Goal: Transaction & Acquisition: Purchase product/service

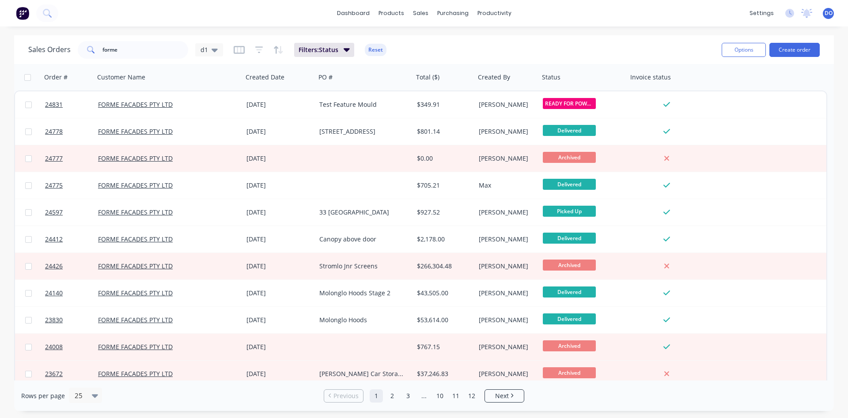
scroll to position [101, 0]
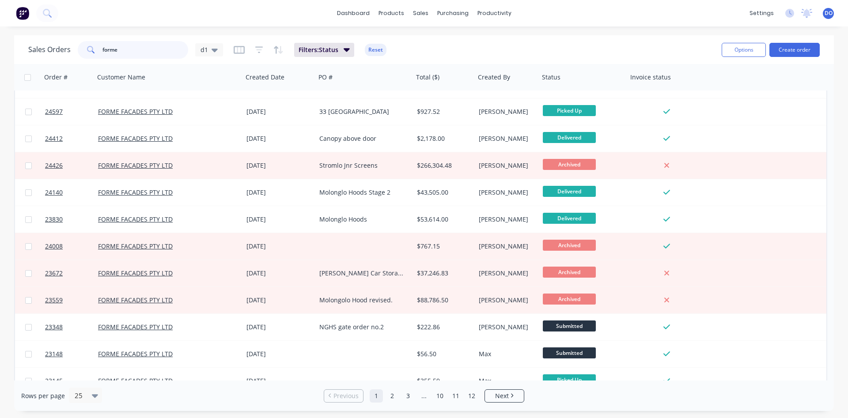
drag, startPoint x: 125, startPoint y: 50, endPoint x: 101, endPoint y: 53, distance: 24.5
click at [103, 53] on input "forme" at bounding box center [146, 50] width 86 height 18
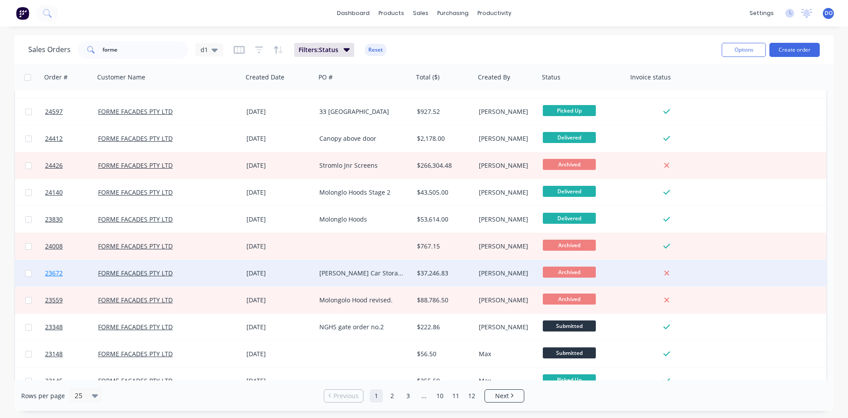
click at [55, 273] on span "23672" at bounding box center [54, 273] width 18 height 9
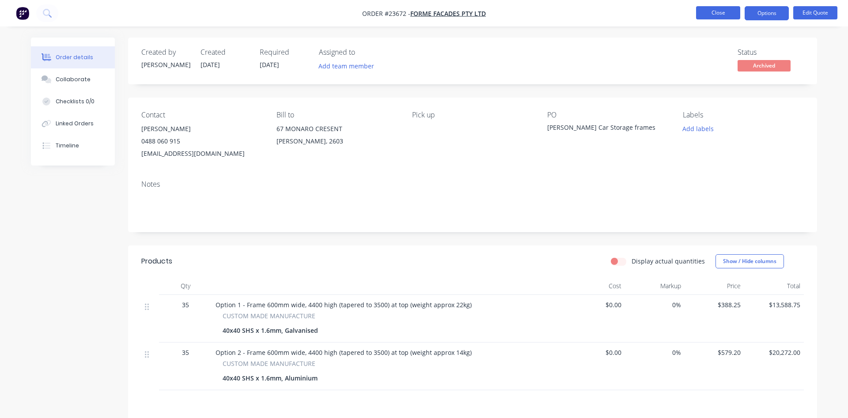
click at [731, 14] on button "Close" at bounding box center [718, 12] width 44 height 13
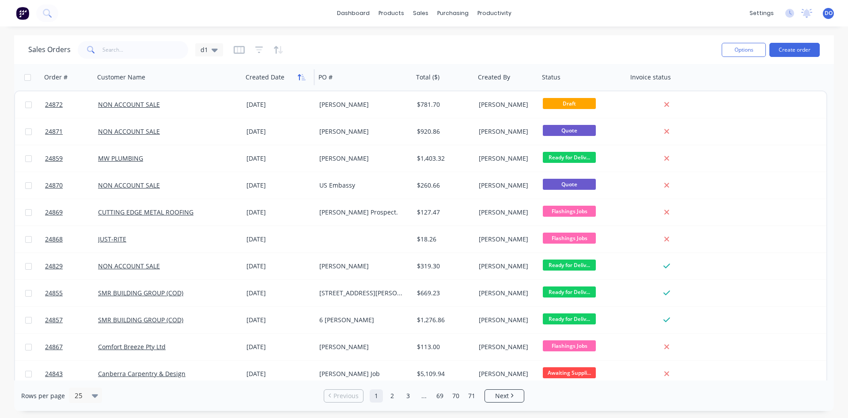
click at [299, 80] on icon "button" at bounding box center [302, 77] width 8 height 7
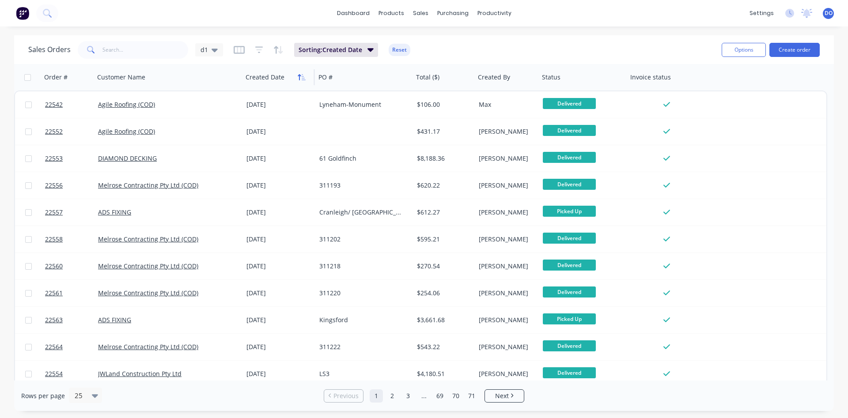
click at [300, 80] on icon "button" at bounding box center [302, 77] width 8 height 7
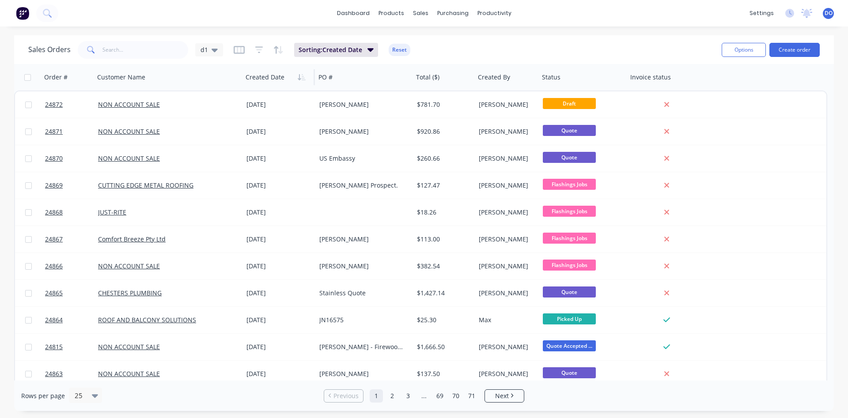
click at [300, 80] on icon "button" at bounding box center [299, 77] width 3 height 6
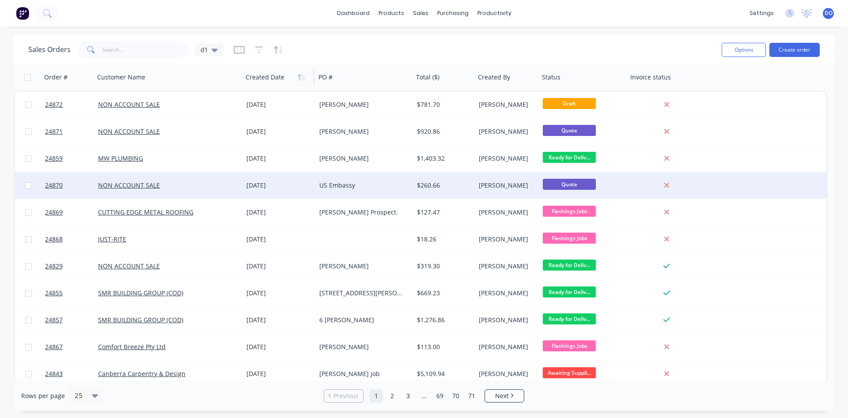
click at [332, 184] on div "US Embassy" at bounding box center [362, 185] width 86 height 9
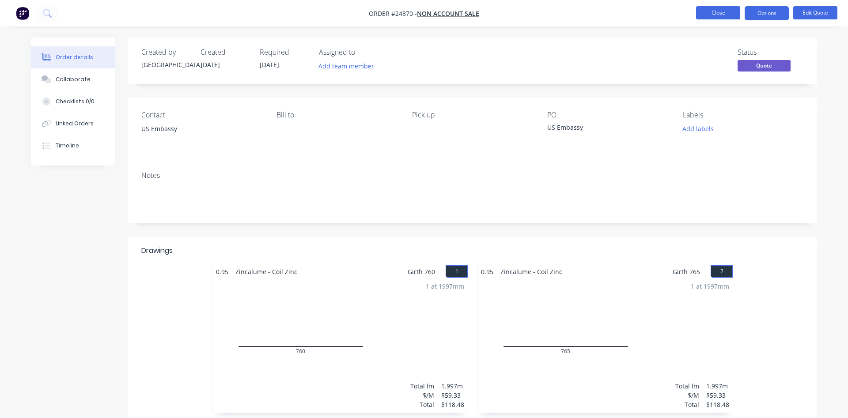
click at [712, 13] on button "Close" at bounding box center [718, 12] width 44 height 13
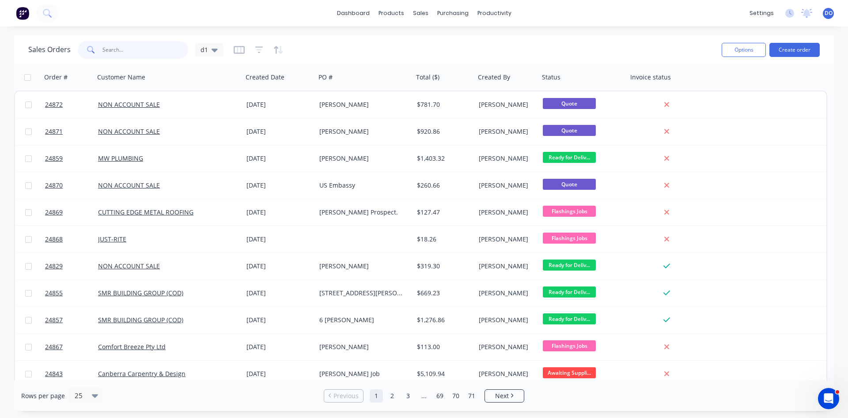
click at [142, 53] on input "text" at bounding box center [146, 50] width 86 height 18
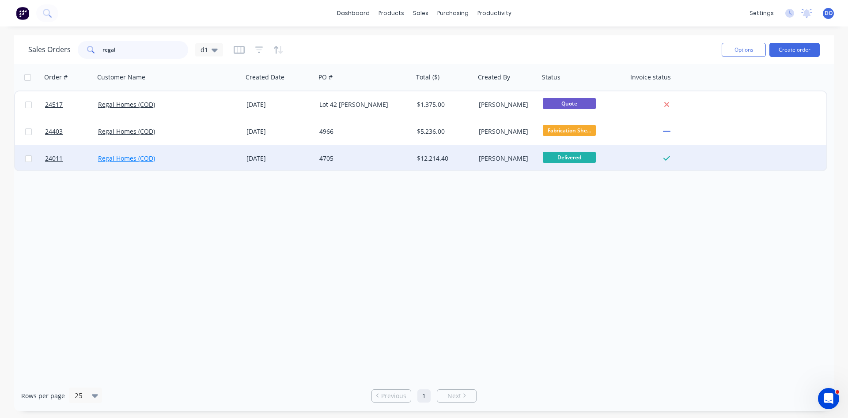
type input "regal"
click at [137, 160] on link "Regal Homes (COD)" at bounding box center [126, 158] width 57 height 8
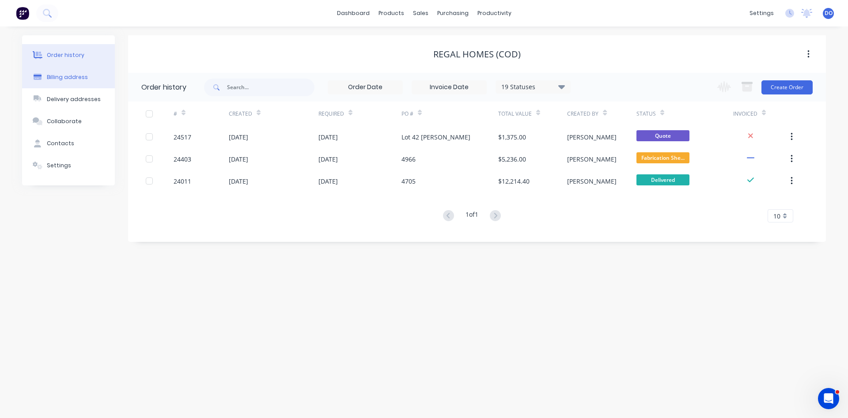
click at [75, 83] on button "Billing address" at bounding box center [68, 77] width 93 height 22
select select "AU"
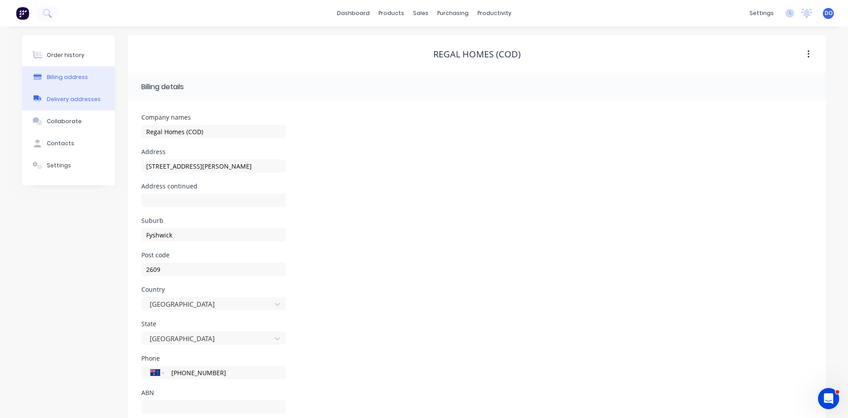
click at [71, 100] on div "Delivery addresses" at bounding box center [74, 99] width 54 height 8
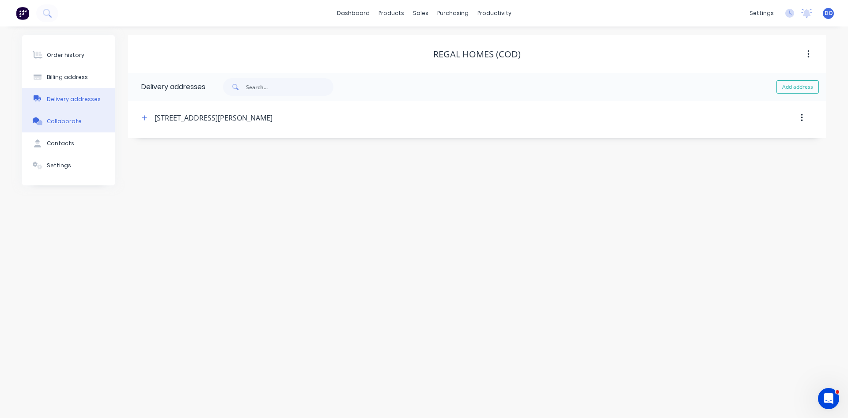
click at [60, 122] on div "Collaborate" at bounding box center [64, 122] width 35 height 8
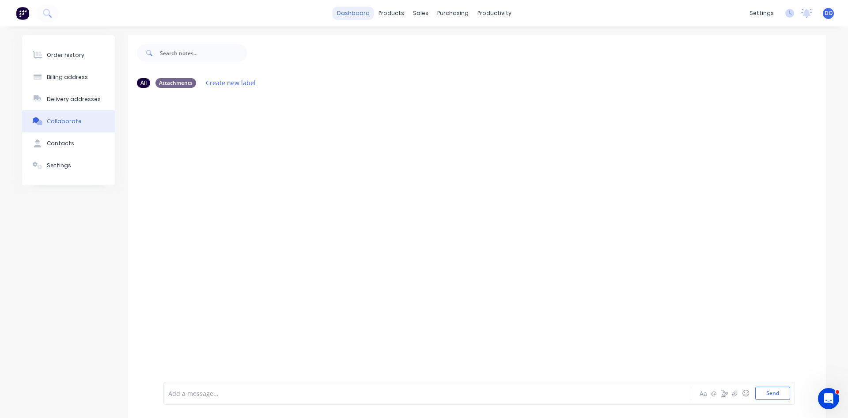
click at [372, 14] on link "dashboard" at bounding box center [354, 13] width 42 height 13
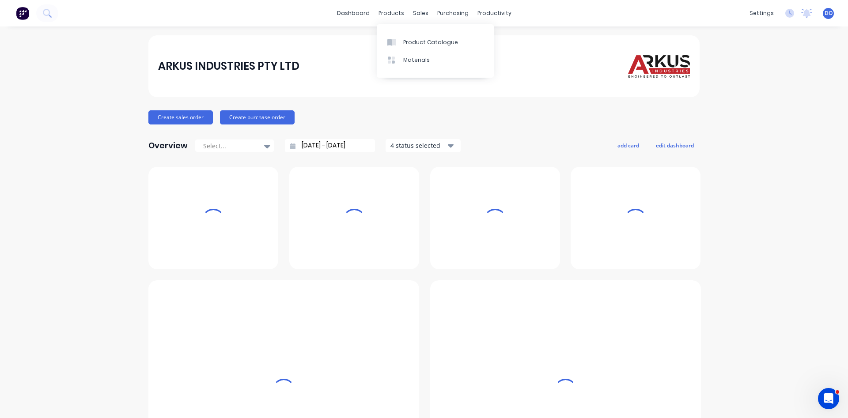
click at [387, 12] on div "products" at bounding box center [391, 13] width 34 height 13
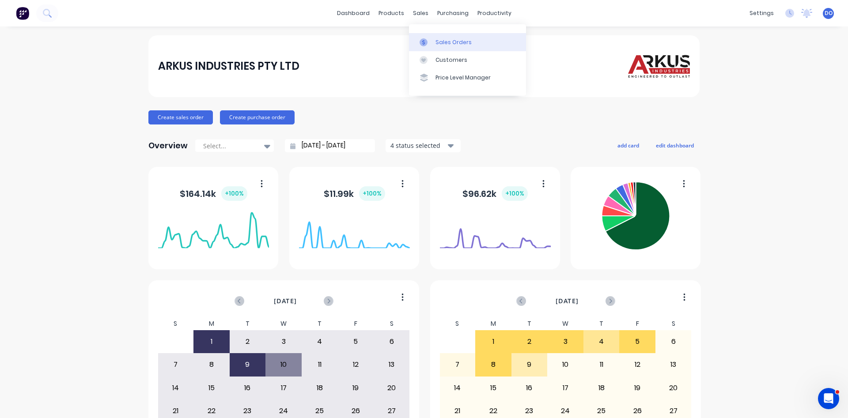
click at [443, 40] on div "Sales Orders" at bounding box center [454, 42] width 36 height 8
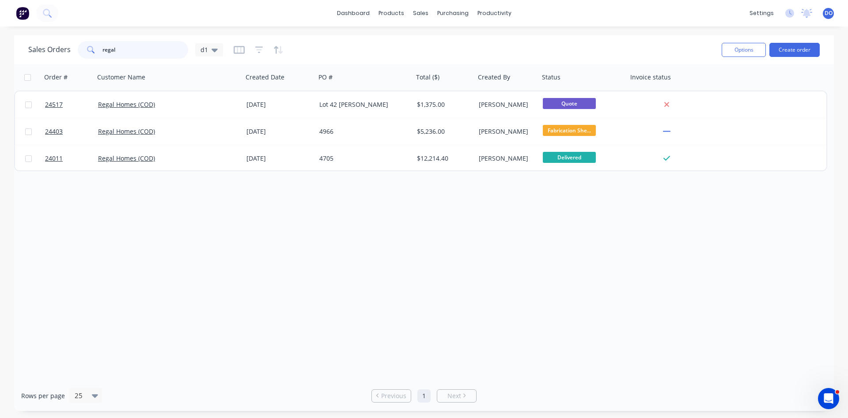
drag, startPoint x: 121, startPoint y: 45, endPoint x: 74, endPoint y: 44, distance: 46.9
click at [103, 44] on input "regal" at bounding box center [146, 50] width 86 height 18
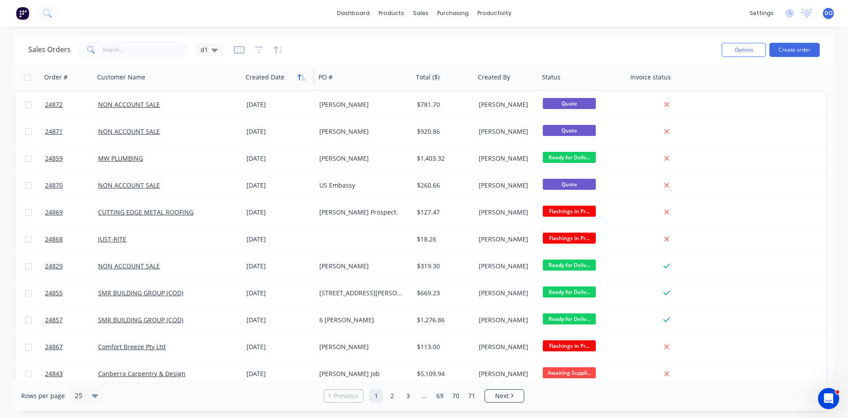
click at [302, 77] on icon "button" at bounding box center [304, 77] width 4 height 6
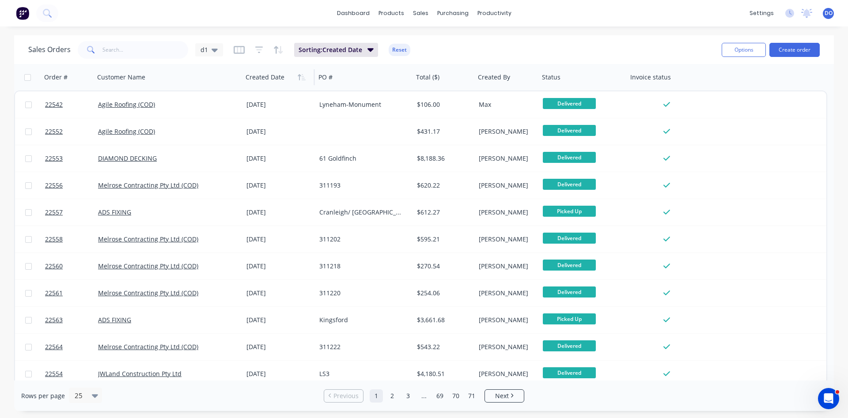
click at [302, 77] on icon "button" at bounding box center [304, 77] width 4 height 6
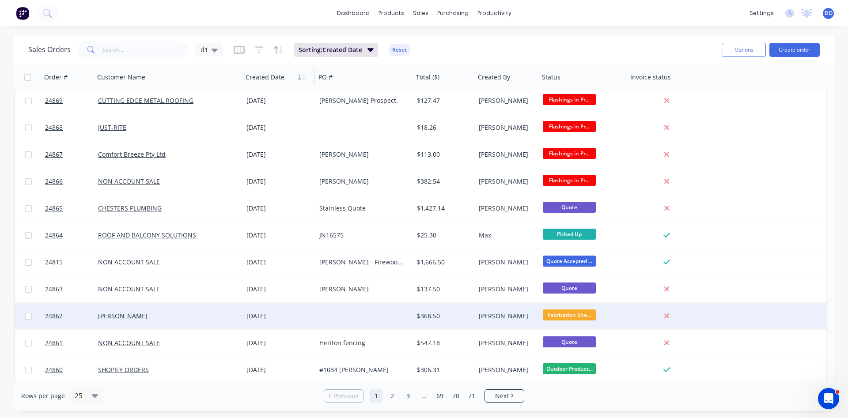
scroll to position [101, 0]
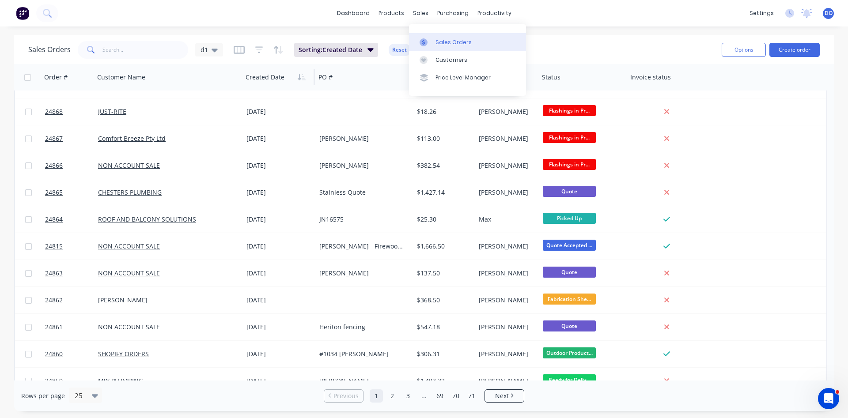
click at [437, 44] on div "Sales Orders" at bounding box center [454, 42] width 36 height 8
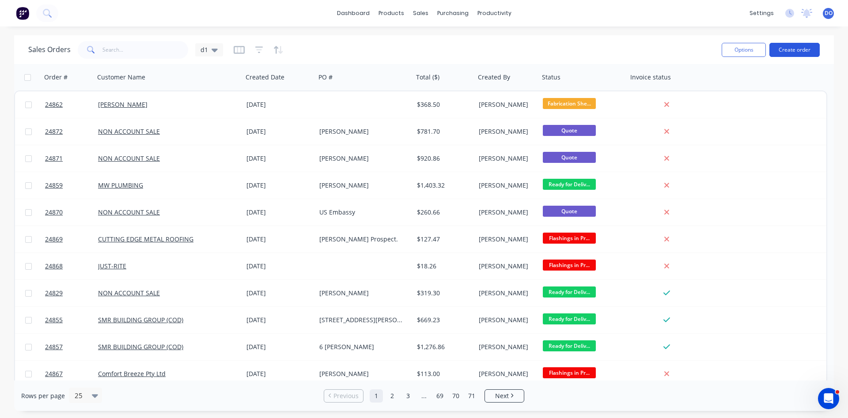
click at [791, 52] on button "Create order" at bounding box center [795, 50] width 50 height 14
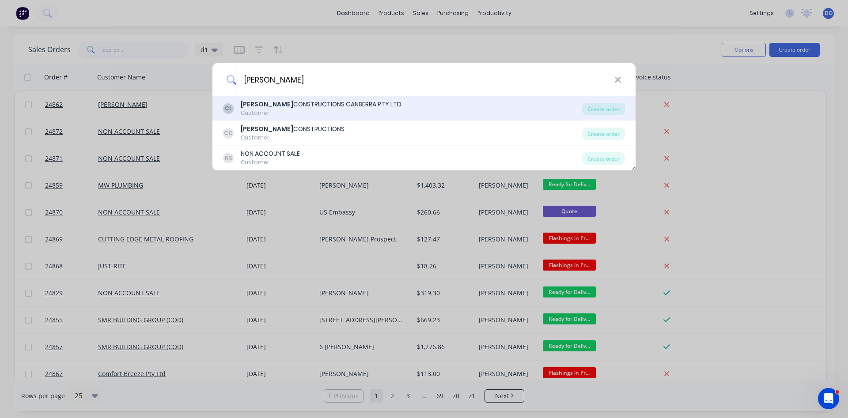
type input "chapman"
click at [358, 104] on div "CHAPMAN CONSTRUCTIONS CANBERRA PTY LTD" at bounding box center [321, 104] width 161 height 9
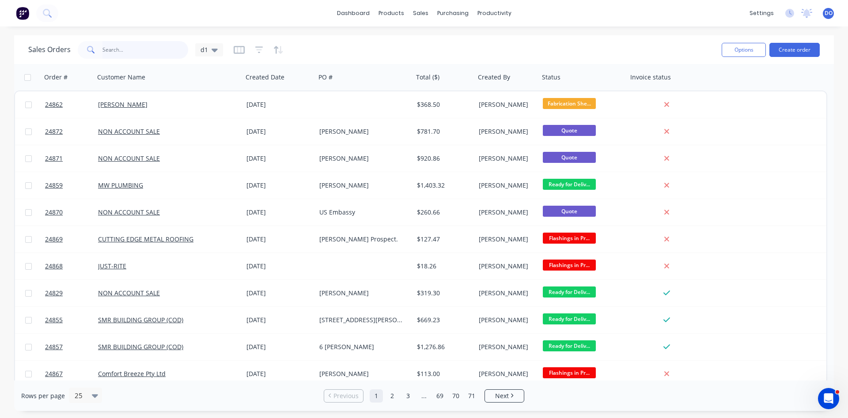
click at [139, 45] on input "text" at bounding box center [146, 50] width 86 height 18
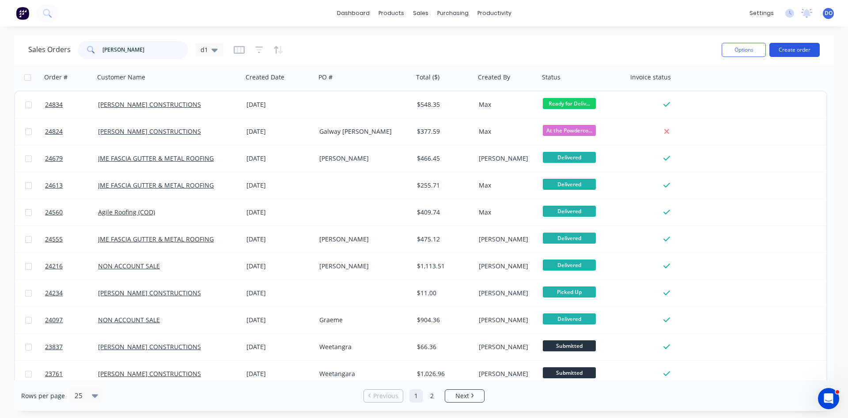
type input "chapman"
click at [788, 48] on button "Create order" at bounding box center [795, 50] width 50 height 14
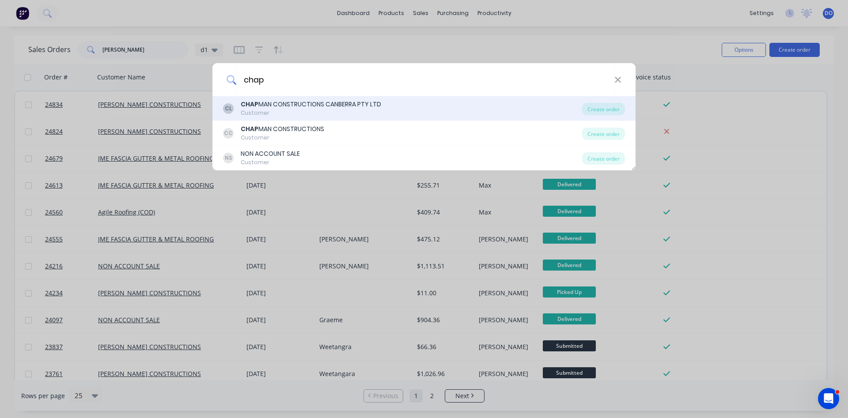
type input "chap"
click at [300, 109] on div "CHAP MAN CONSTRUCTIONS CANBERRA PTY LTD" at bounding box center [311, 104] width 141 height 9
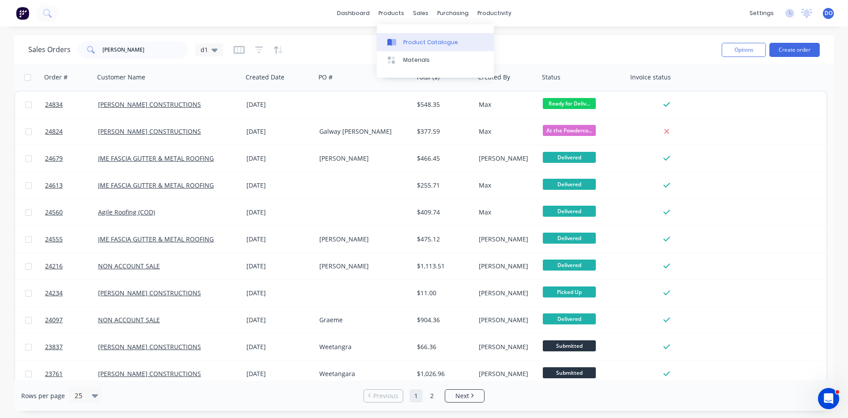
click at [422, 42] on div "Product Catalogue" at bounding box center [430, 42] width 55 height 8
click at [441, 60] on div "Customers" at bounding box center [452, 60] width 32 height 8
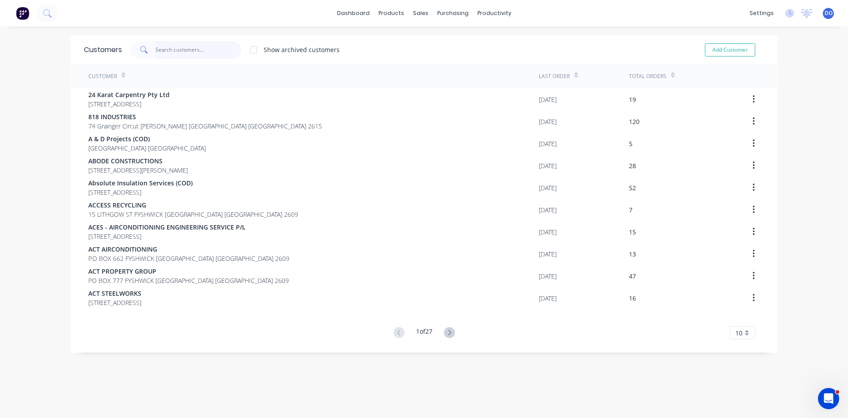
click at [193, 57] on input "text" at bounding box center [199, 50] width 86 height 18
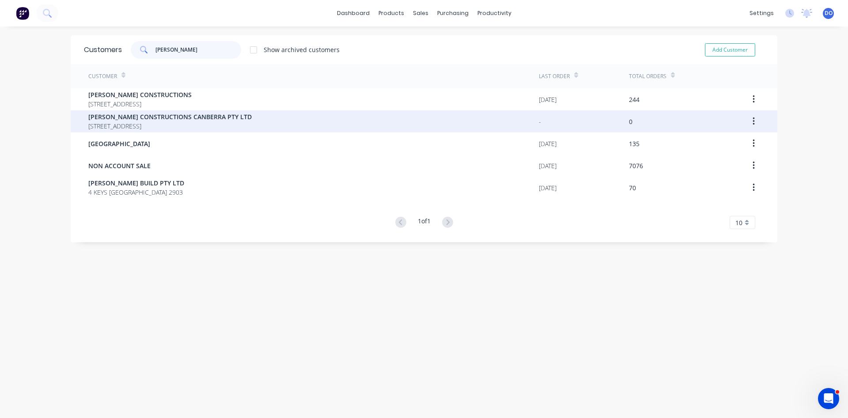
type input "chapman"
click at [159, 122] on span "PO Box 3985 MANUKA 2603" at bounding box center [169, 126] width 163 height 9
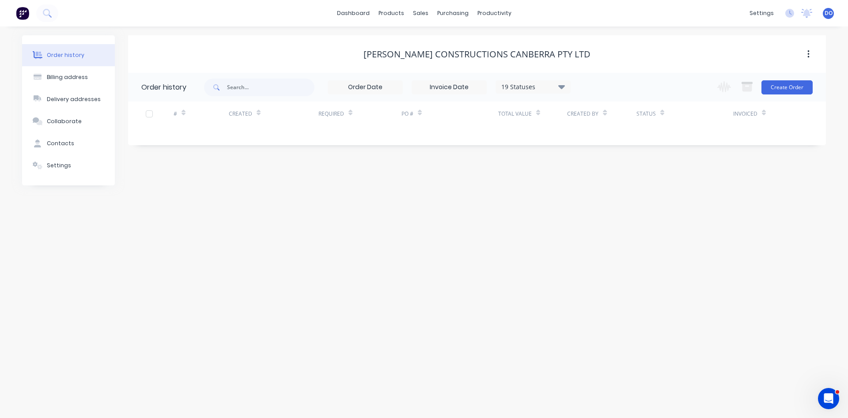
click at [315, 57] on div "CHAPMAN CONSTRUCTIONS CANBERRA PTY LTD" at bounding box center [477, 54] width 698 height 11
click at [561, 88] on icon at bounding box center [561, 86] width 7 height 11
click at [593, 210] on div "Archived" at bounding box center [551, 211] width 110 height 18
click at [606, 206] on label at bounding box center [606, 206] width 0 height 0
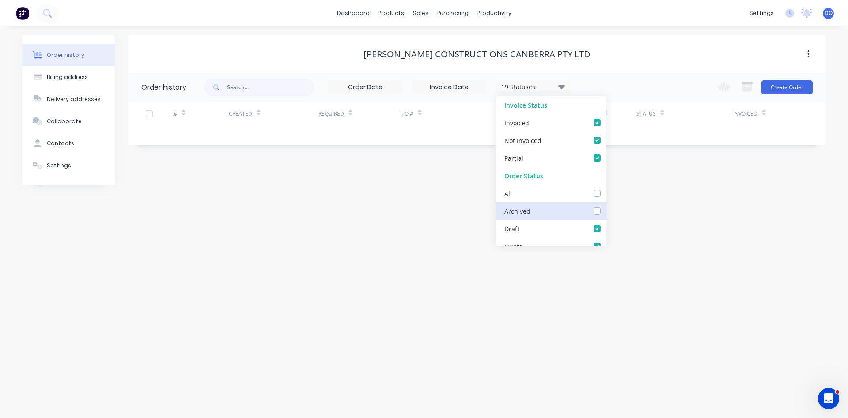
click at [606, 210] on input "checkbox" at bounding box center [609, 210] width 7 height 8
checkbox input "true"
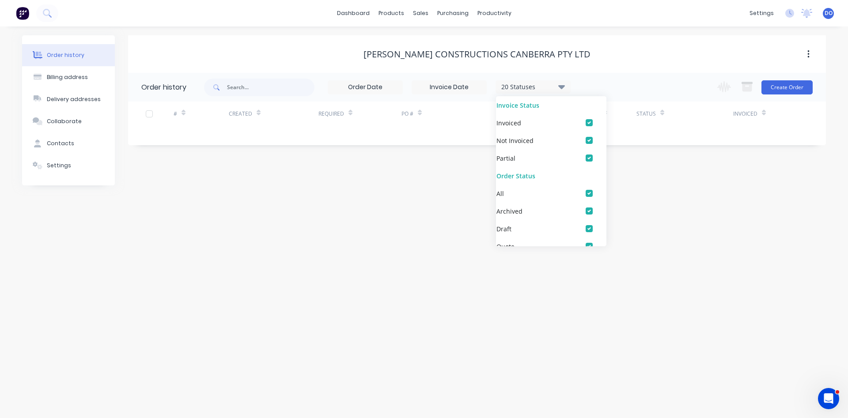
click at [452, 177] on div "CHAPMAN CONSTRUCTIONS CANBERRA PTY LTD Order history 20 Statuses Invoice Status…" at bounding box center [477, 110] width 698 height 150
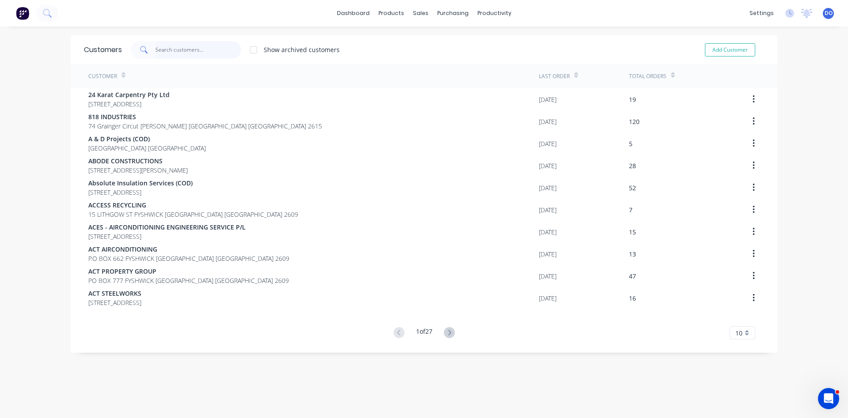
click at [175, 48] on input "text" at bounding box center [199, 50] width 86 height 18
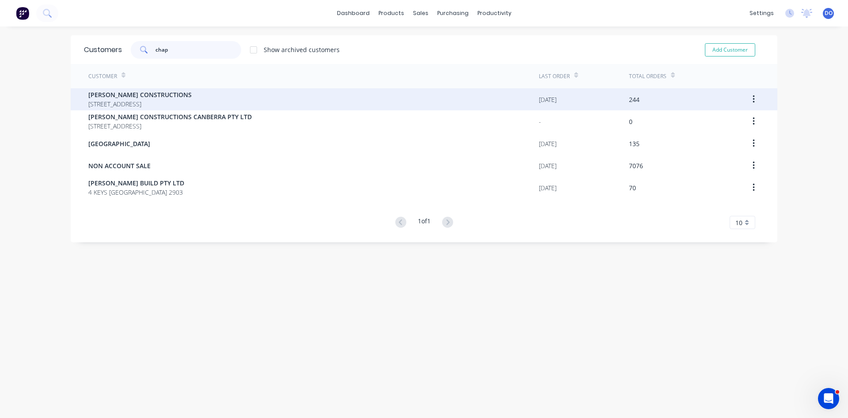
type input "chap"
click at [162, 104] on span "PO BOX 3985 MANUKA Australian Capital Territory Australia 2603" at bounding box center [139, 103] width 103 height 9
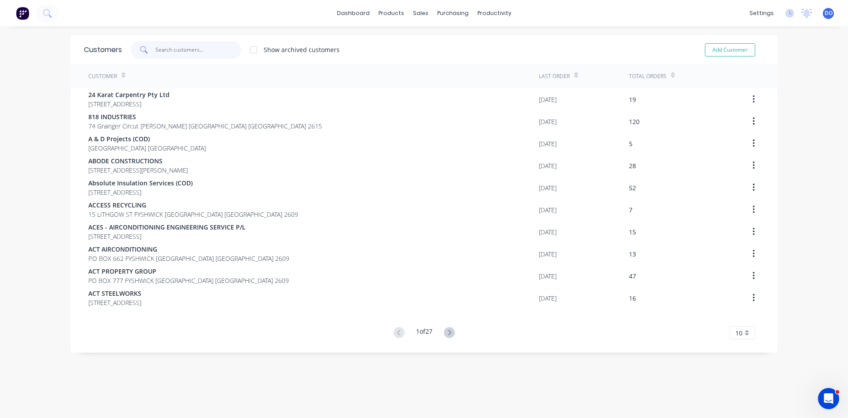
click at [172, 47] on input "text" at bounding box center [199, 50] width 86 height 18
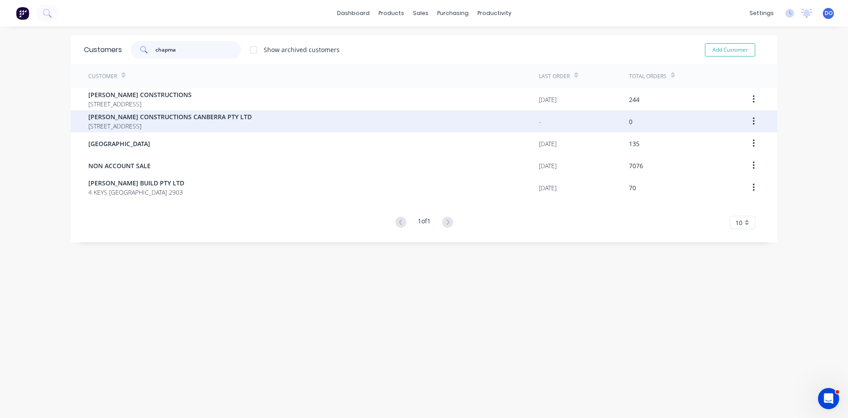
type input "chapma"
click at [751, 122] on button "button" at bounding box center [754, 122] width 21 height 16
click at [720, 145] on div "Archive" at bounding box center [722, 144] width 68 height 13
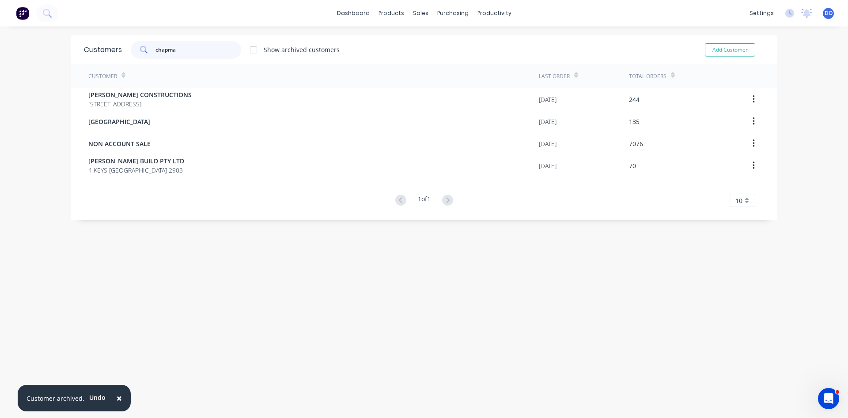
drag, startPoint x: 204, startPoint y: 50, endPoint x: 113, endPoint y: 55, distance: 91.1
click at [156, 55] on input "chapma" at bounding box center [199, 50] width 86 height 18
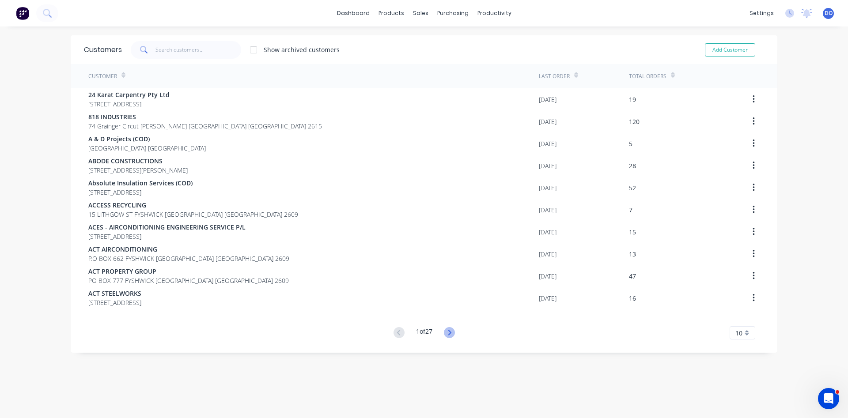
click at [449, 334] on icon at bounding box center [449, 332] width 11 height 11
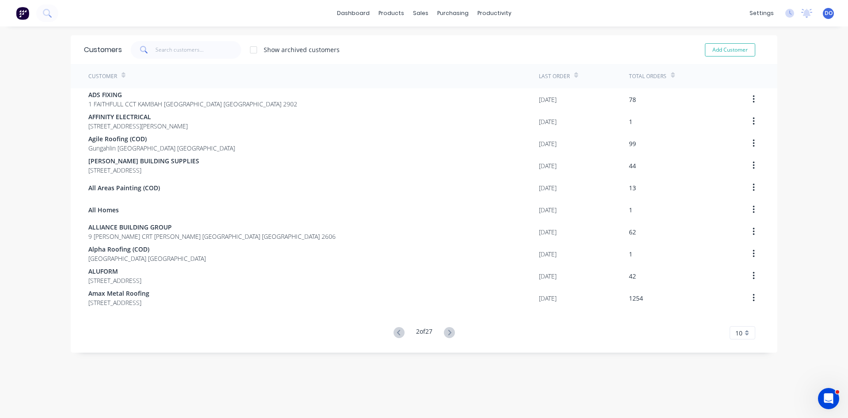
click at [449, 334] on icon at bounding box center [449, 332] width 11 height 11
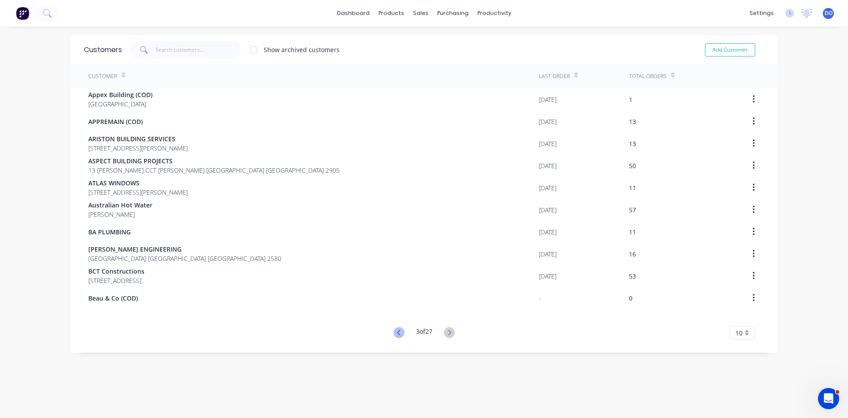
click at [399, 333] on icon at bounding box center [399, 332] width 11 height 11
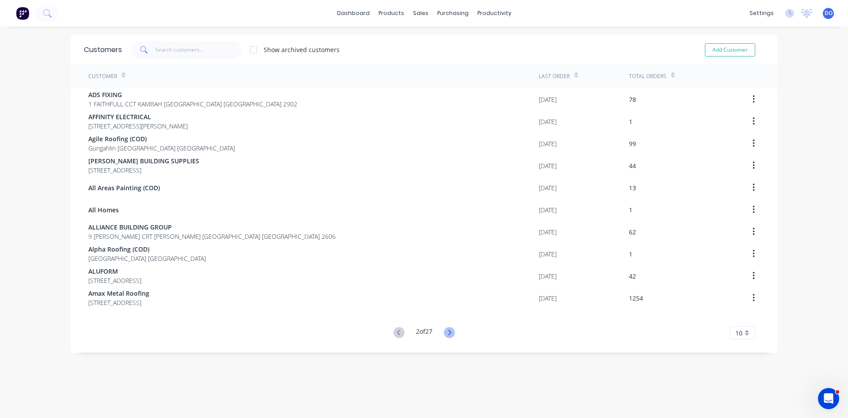
click at [449, 329] on icon at bounding box center [449, 332] width 11 height 11
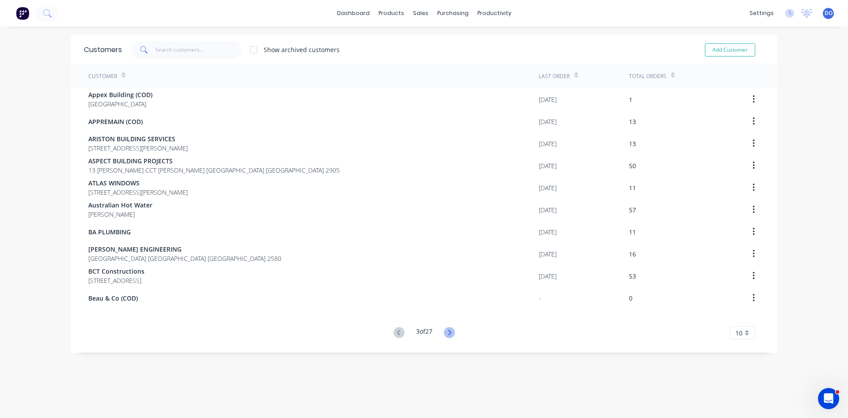
click at [448, 335] on icon at bounding box center [449, 332] width 11 height 11
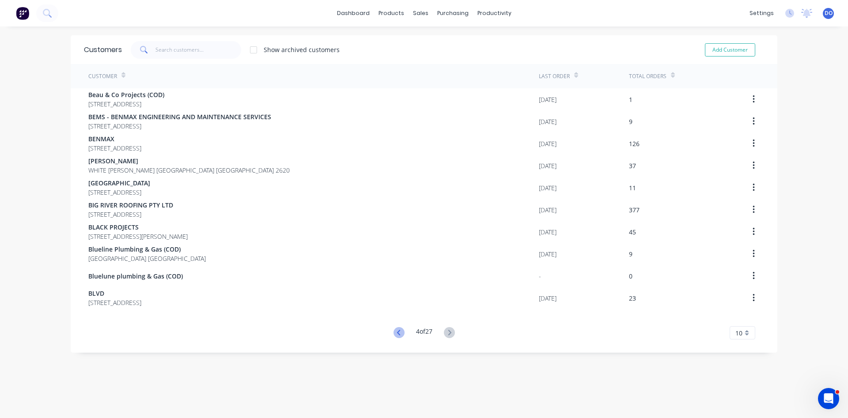
click at [399, 329] on icon at bounding box center [399, 332] width 11 height 11
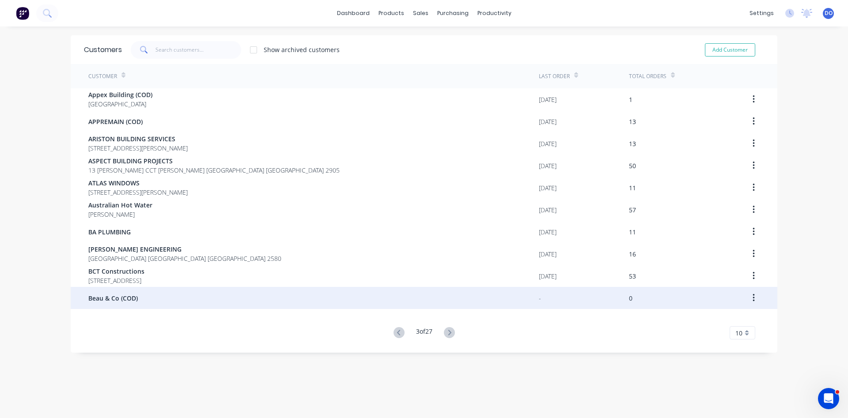
click at [754, 297] on icon "button" at bounding box center [754, 298] width 2 height 10
click at [710, 323] on div "Archive" at bounding box center [722, 321] width 68 height 13
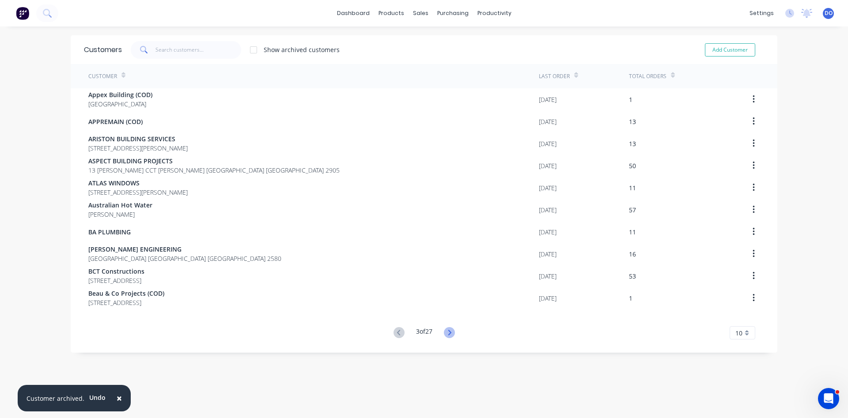
click at [448, 330] on icon at bounding box center [449, 332] width 11 height 11
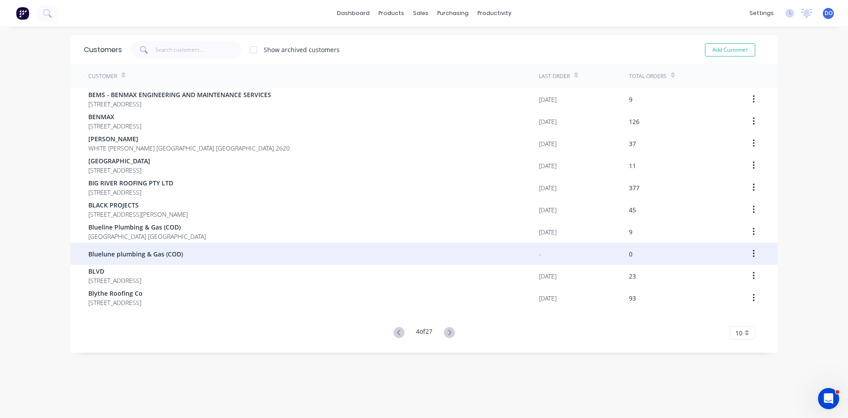
click at [752, 254] on button "button" at bounding box center [754, 254] width 21 height 16
click at [714, 280] on div "Archive" at bounding box center [722, 277] width 68 height 13
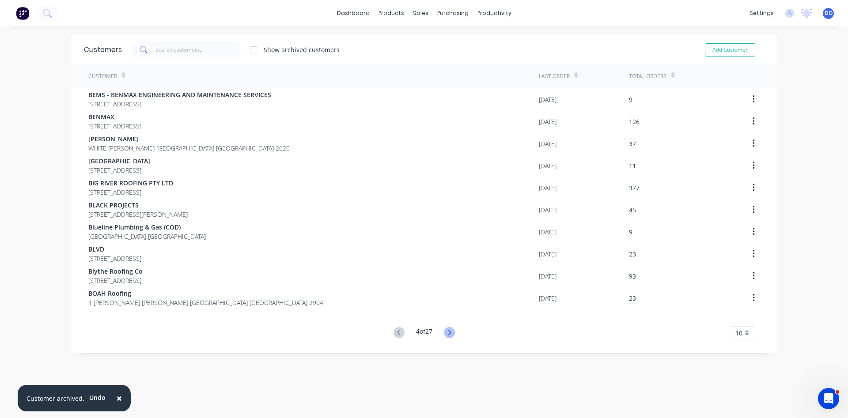
click at [451, 332] on icon at bounding box center [449, 332] width 3 height 5
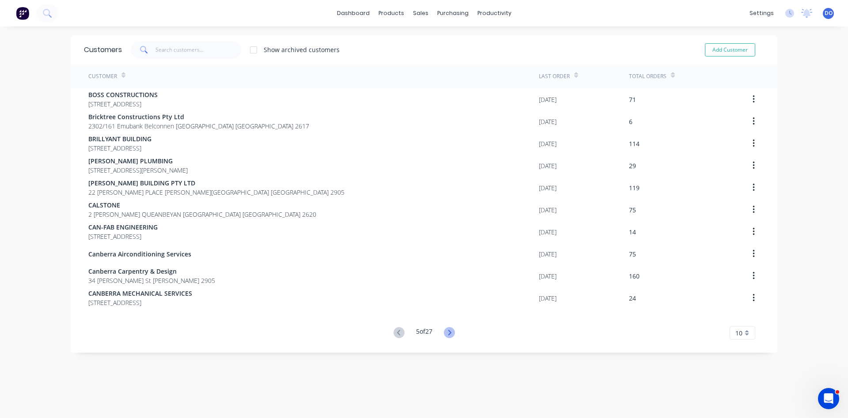
click at [451, 331] on icon at bounding box center [449, 332] width 11 height 11
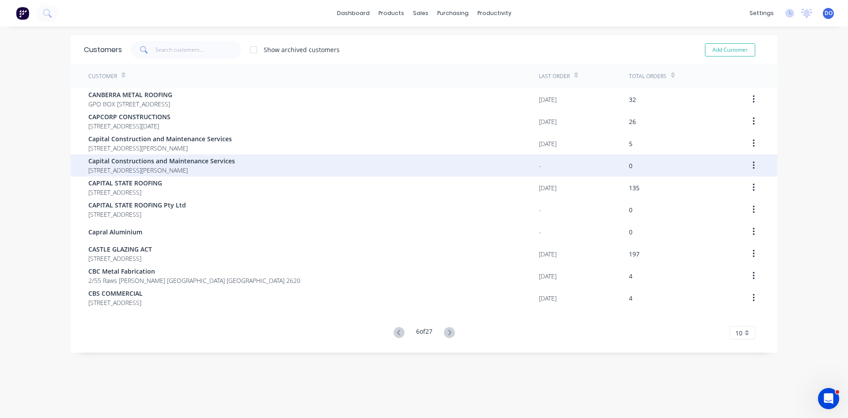
click at [756, 166] on button "button" at bounding box center [754, 166] width 21 height 16
click at [725, 193] on div "Archive" at bounding box center [722, 188] width 68 height 13
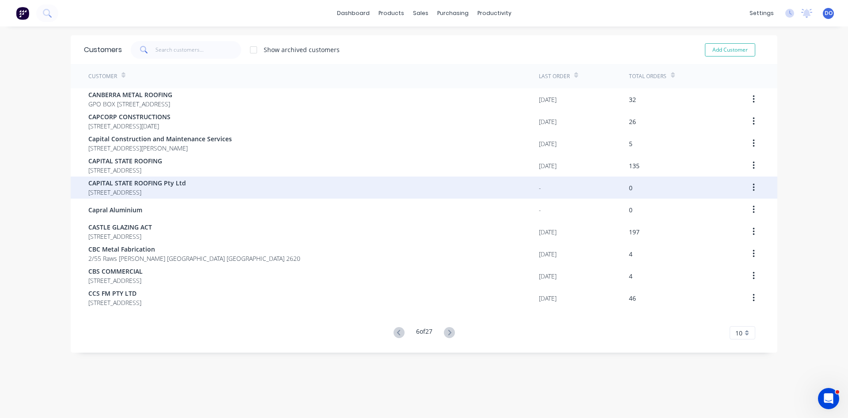
click at [755, 188] on icon "button" at bounding box center [754, 188] width 2 height 8
click at [729, 215] on div "Archive" at bounding box center [722, 211] width 68 height 13
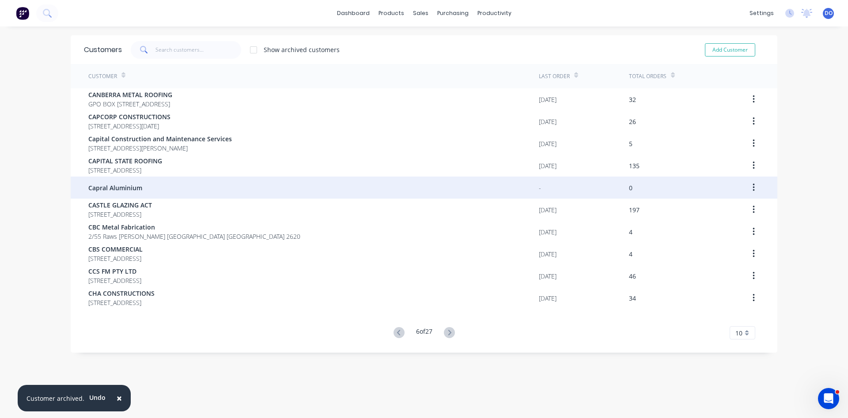
click at [752, 189] on button "button" at bounding box center [754, 188] width 21 height 16
click at [732, 213] on div "Archive" at bounding box center [722, 211] width 68 height 13
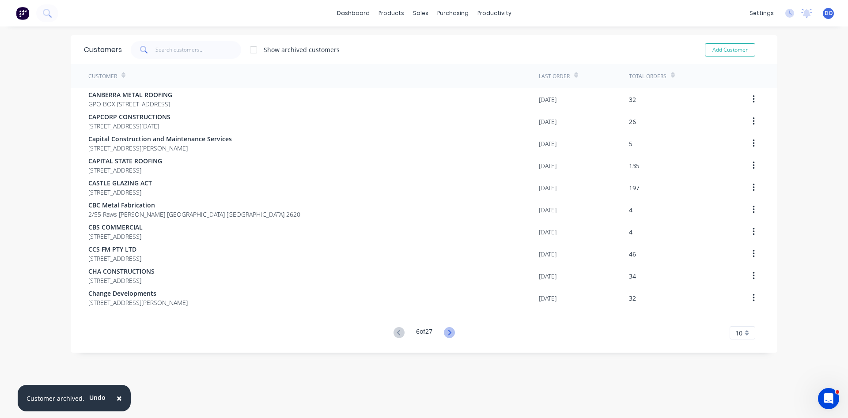
click at [449, 332] on icon at bounding box center [449, 332] width 11 height 11
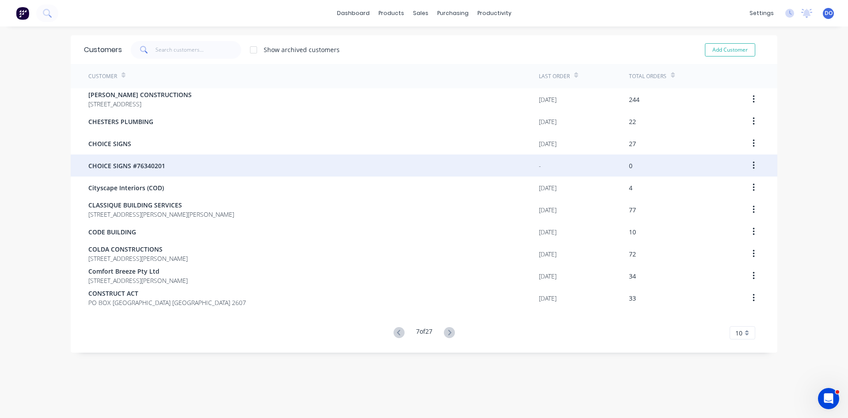
click at [757, 165] on button "button" at bounding box center [754, 166] width 21 height 16
click at [709, 189] on div "Archive" at bounding box center [722, 188] width 68 height 13
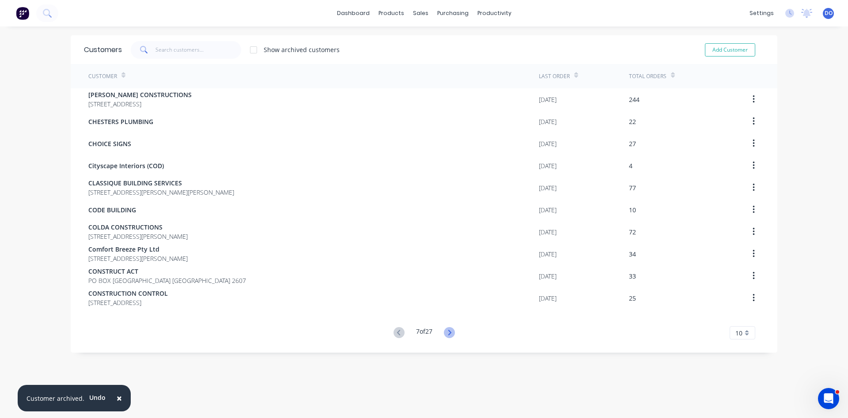
click at [451, 333] on icon at bounding box center [449, 332] width 3 height 5
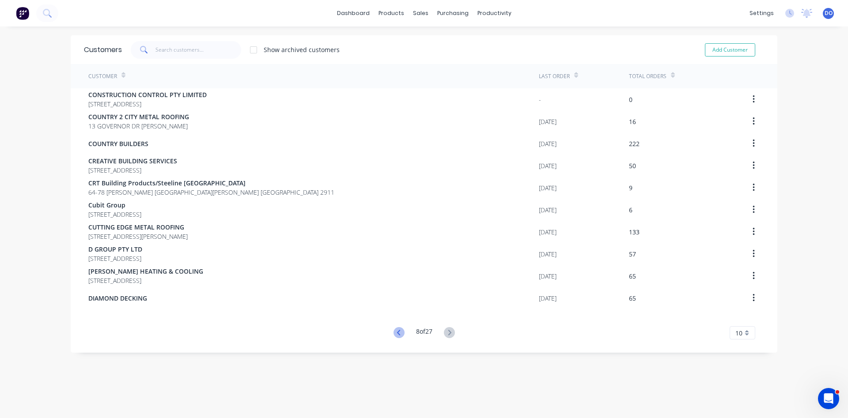
click at [401, 333] on icon at bounding box center [399, 332] width 11 height 11
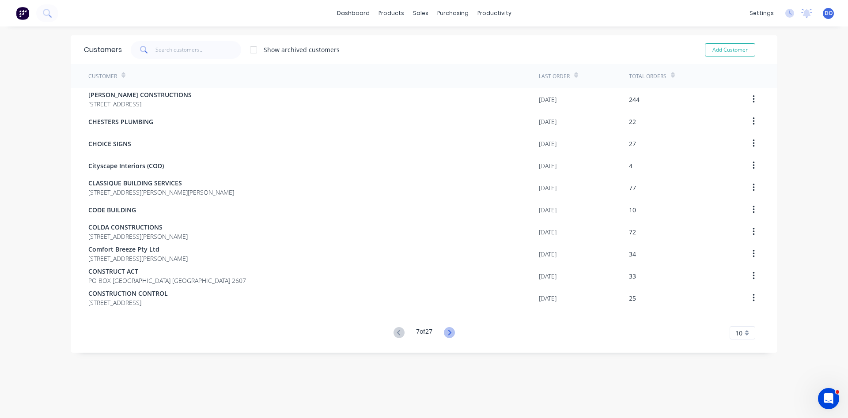
click at [450, 333] on icon at bounding box center [449, 332] width 11 height 11
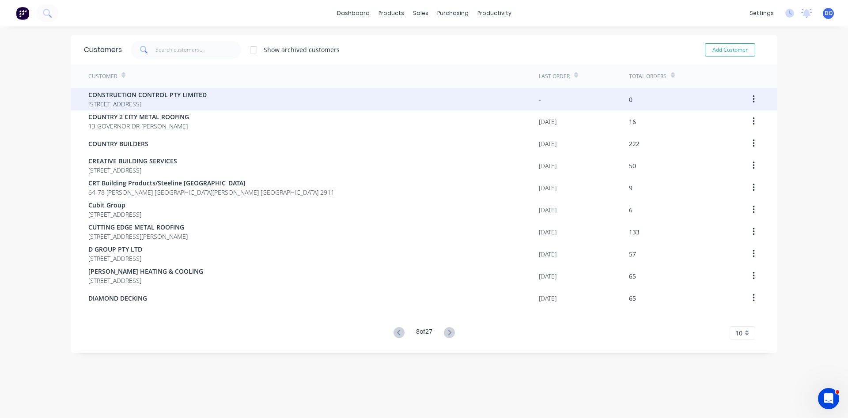
click at [751, 102] on button "button" at bounding box center [754, 99] width 21 height 16
click at [718, 120] on div "Archive" at bounding box center [722, 122] width 68 height 13
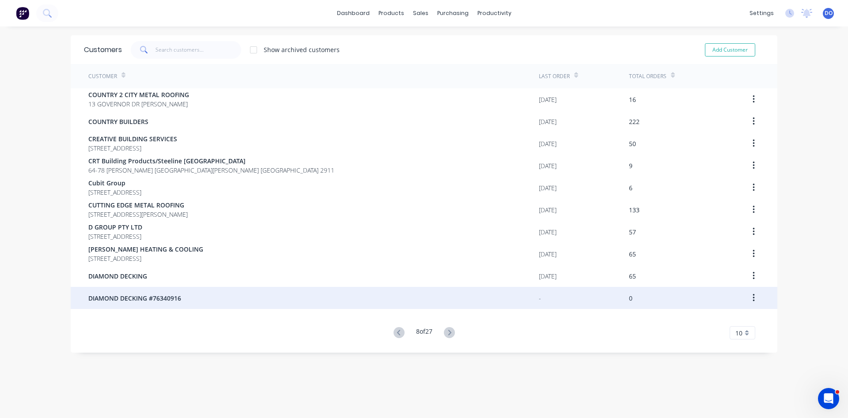
click at [752, 299] on button "button" at bounding box center [754, 298] width 21 height 16
click at [717, 322] on div "Archive" at bounding box center [722, 321] width 68 height 13
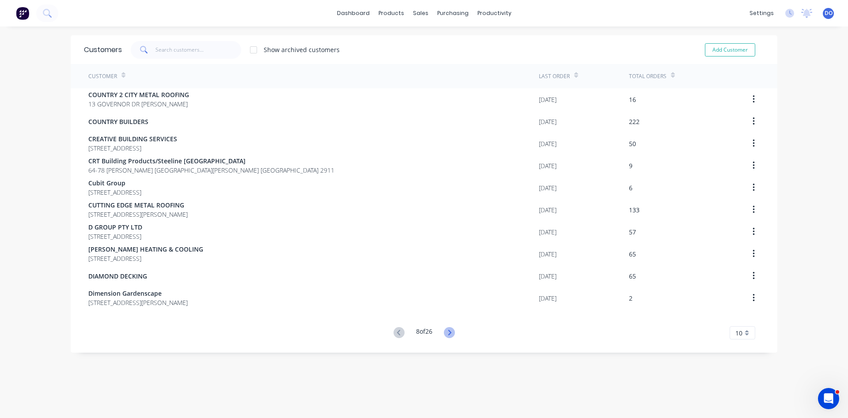
click at [449, 334] on icon at bounding box center [449, 332] width 3 height 5
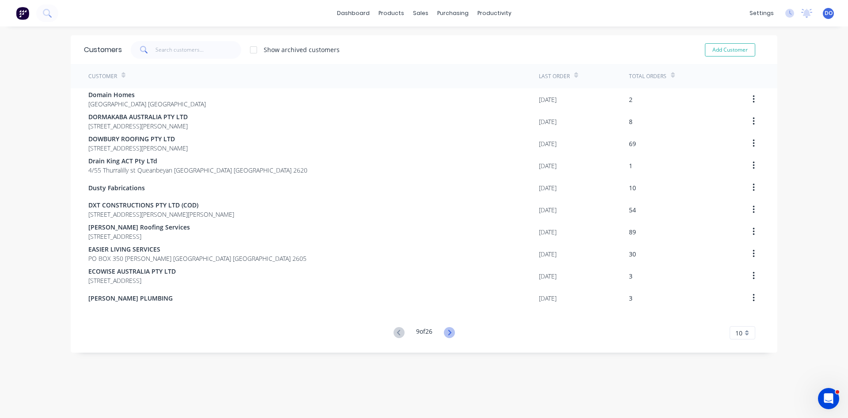
click at [451, 330] on icon at bounding box center [449, 332] width 11 height 11
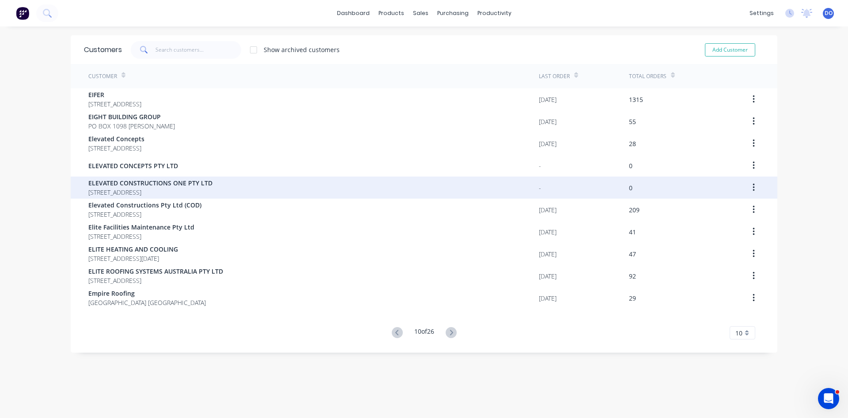
click at [755, 188] on button "button" at bounding box center [754, 188] width 21 height 16
click at [724, 206] on div "Archive" at bounding box center [722, 211] width 68 height 13
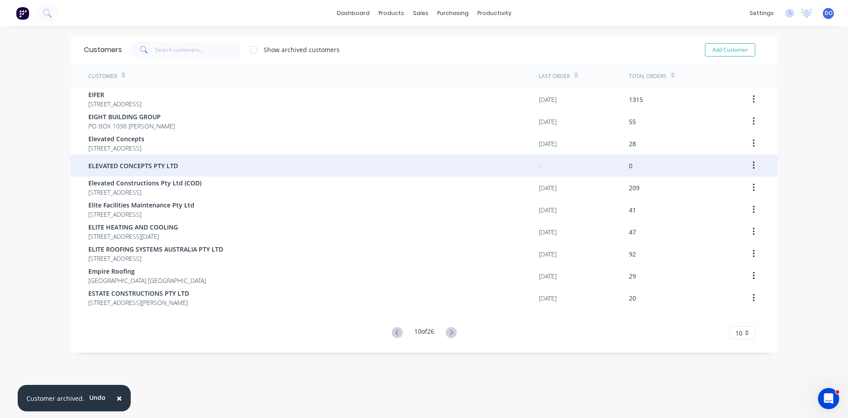
click at [754, 165] on icon "button" at bounding box center [754, 166] width 2 height 8
click at [724, 190] on div "Archive" at bounding box center [722, 188] width 68 height 13
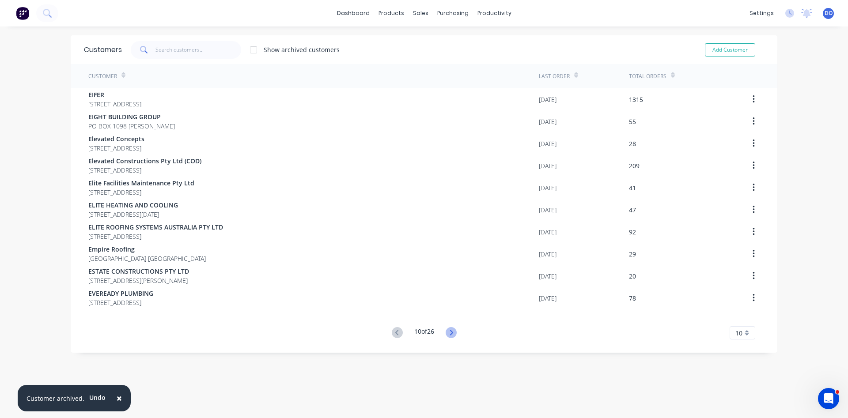
click at [455, 331] on icon at bounding box center [451, 332] width 11 height 11
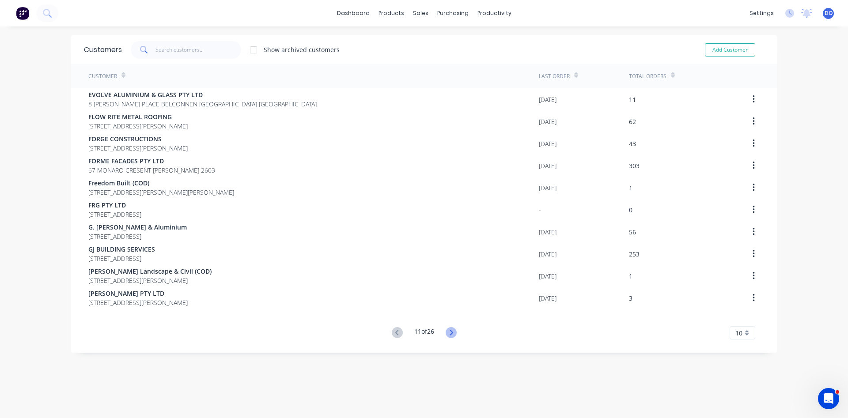
click at [453, 333] on icon at bounding box center [451, 332] width 3 height 5
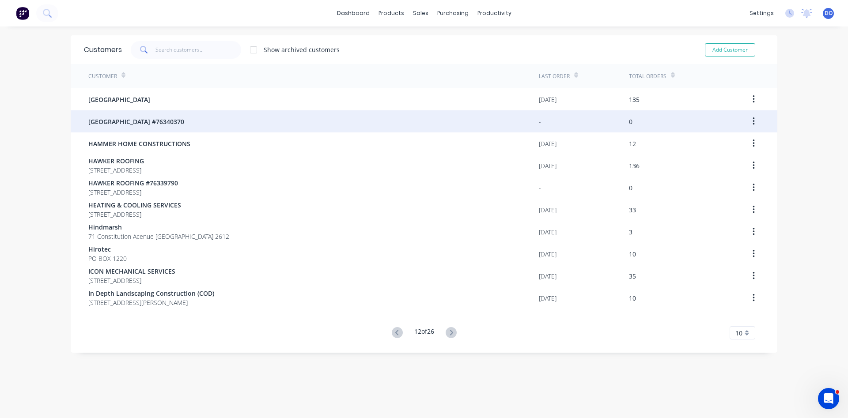
click at [757, 124] on button "button" at bounding box center [754, 122] width 21 height 16
click at [724, 143] on div "Archive" at bounding box center [722, 144] width 68 height 13
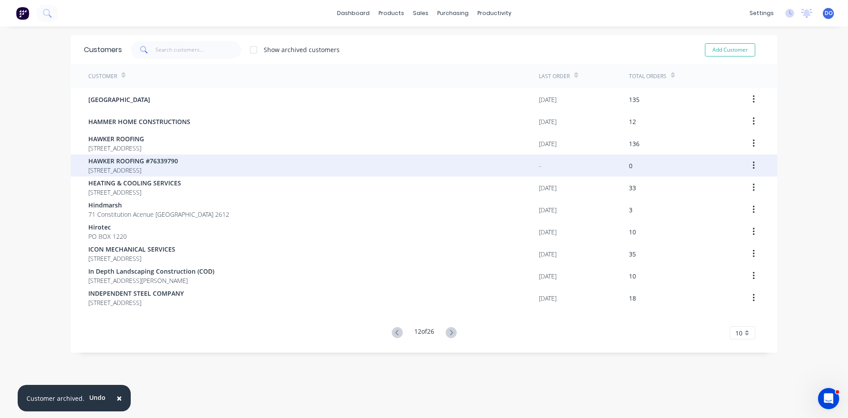
click at [751, 165] on button "button" at bounding box center [754, 166] width 21 height 16
click at [708, 187] on div "Archive" at bounding box center [722, 188] width 68 height 13
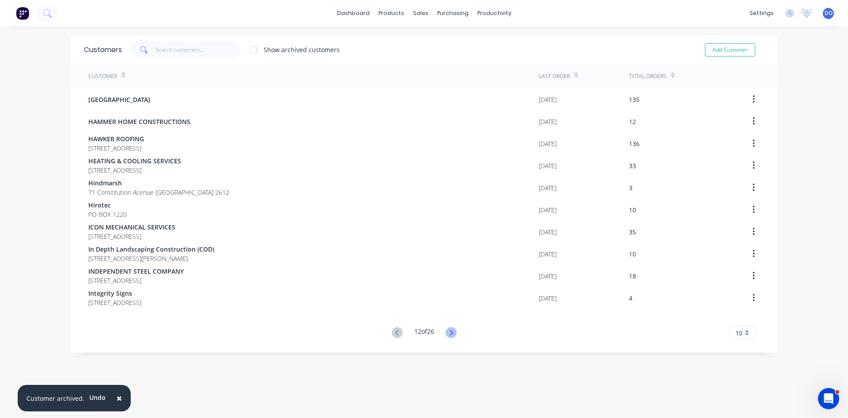
click at [452, 335] on icon at bounding box center [451, 332] width 11 height 11
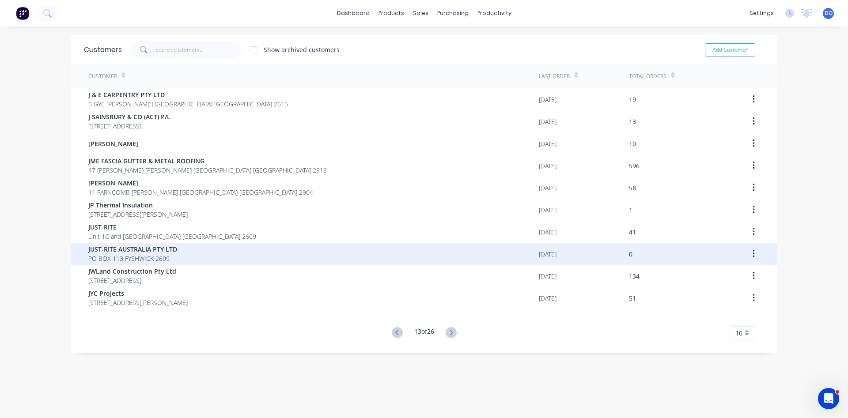
click at [753, 255] on icon "button" at bounding box center [754, 254] width 2 height 10
click at [722, 280] on div "Archive" at bounding box center [722, 277] width 68 height 13
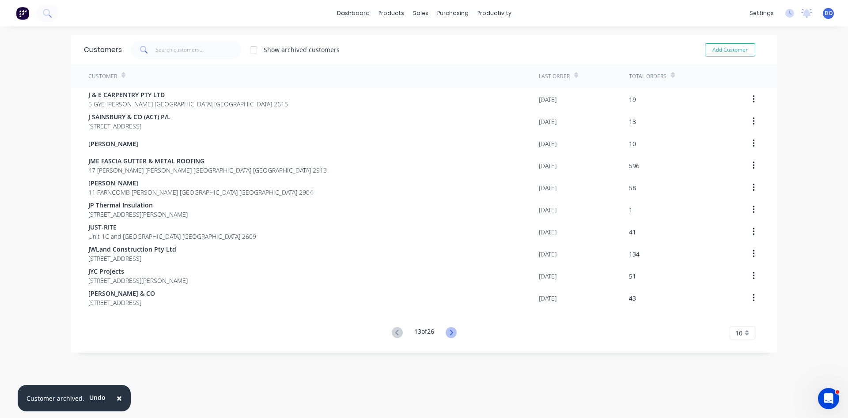
click at [452, 333] on icon at bounding box center [451, 332] width 3 height 5
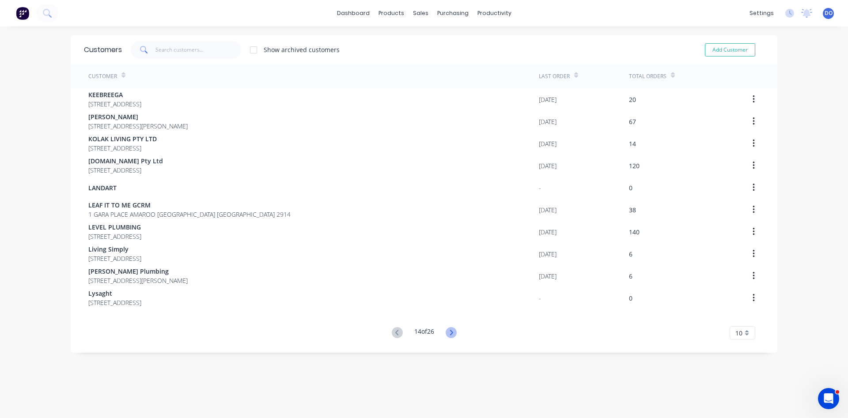
click at [450, 331] on icon at bounding box center [451, 332] width 11 height 11
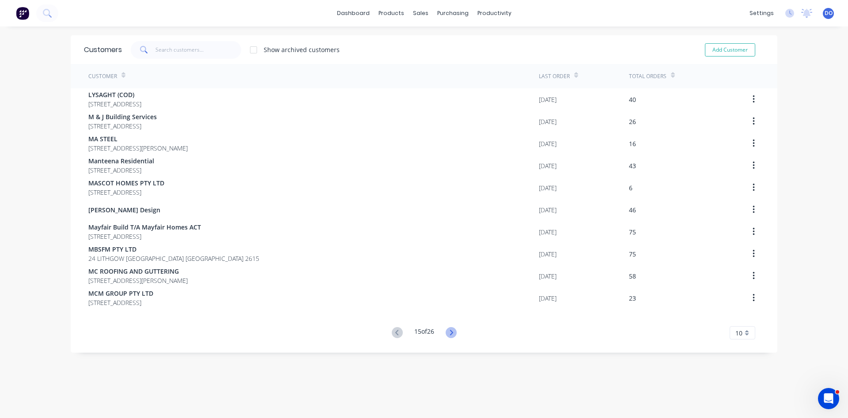
click at [451, 334] on icon at bounding box center [451, 332] width 11 height 11
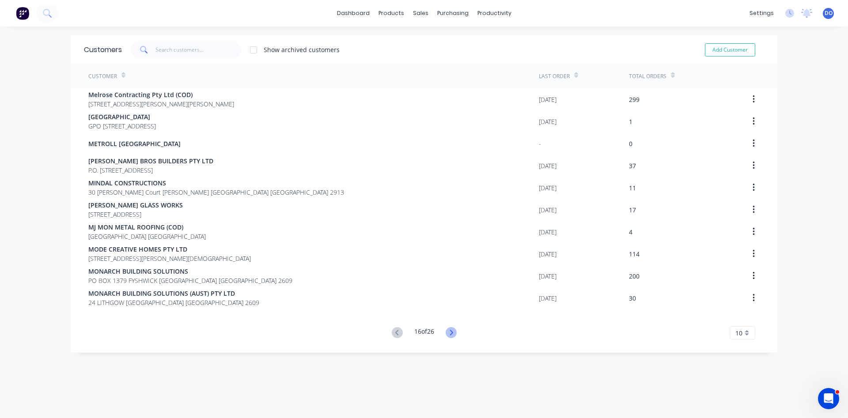
click at [451, 333] on icon at bounding box center [451, 332] width 11 height 11
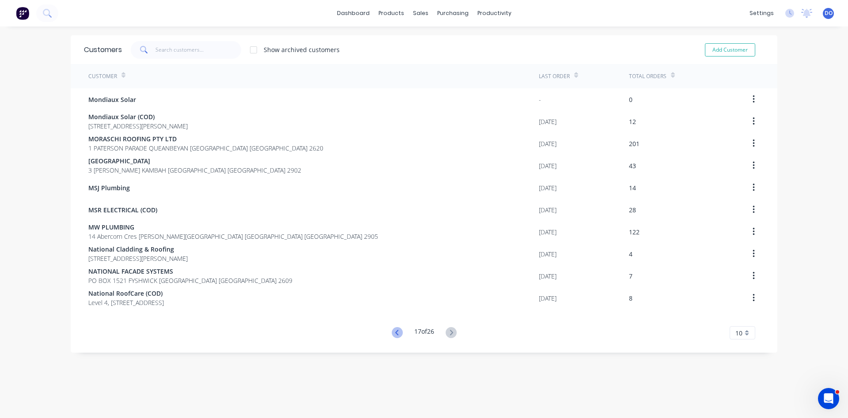
click at [394, 329] on icon at bounding box center [397, 332] width 11 height 11
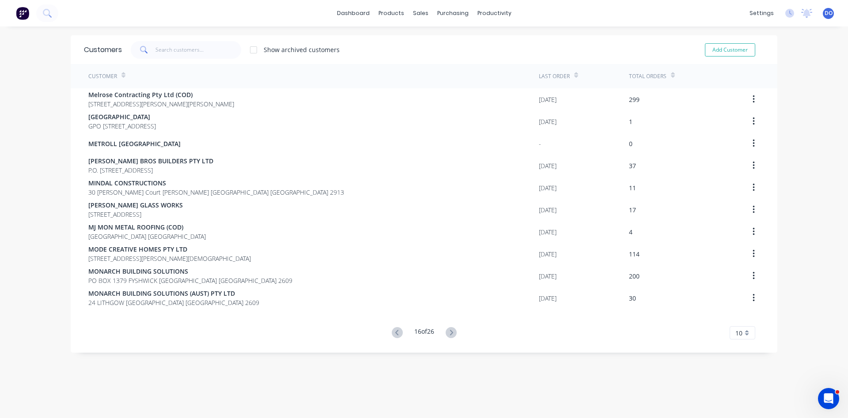
click at [452, 333] on g at bounding box center [451, 332] width 11 height 11
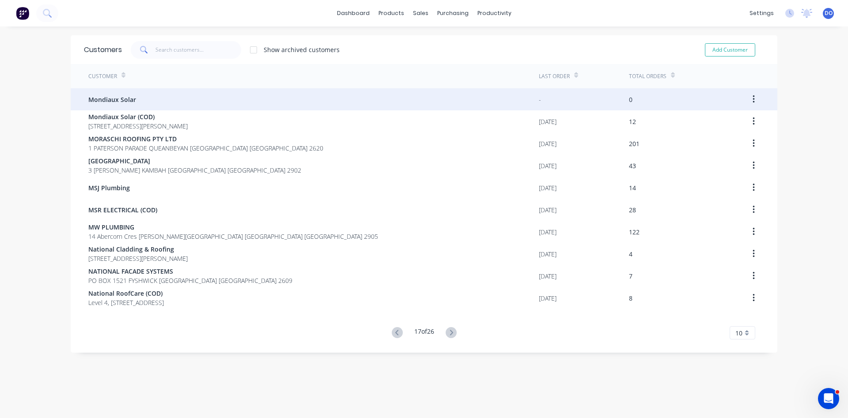
click at [755, 101] on icon "button" at bounding box center [754, 100] width 2 height 10
click at [718, 123] on div "Archive" at bounding box center [722, 122] width 68 height 13
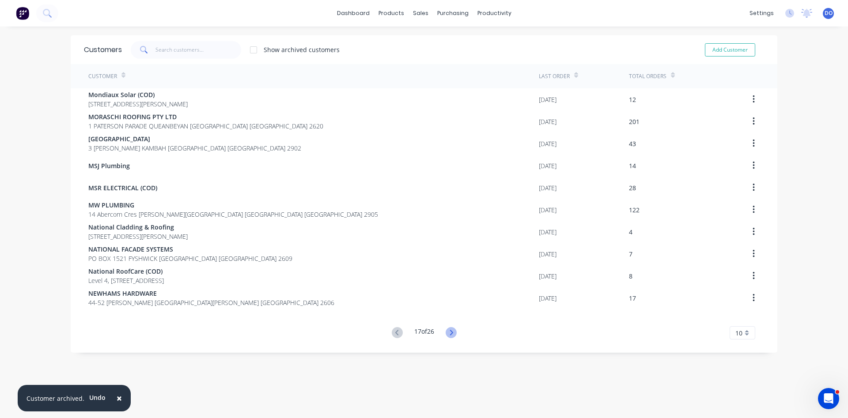
click at [451, 335] on icon at bounding box center [451, 332] width 3 height 5
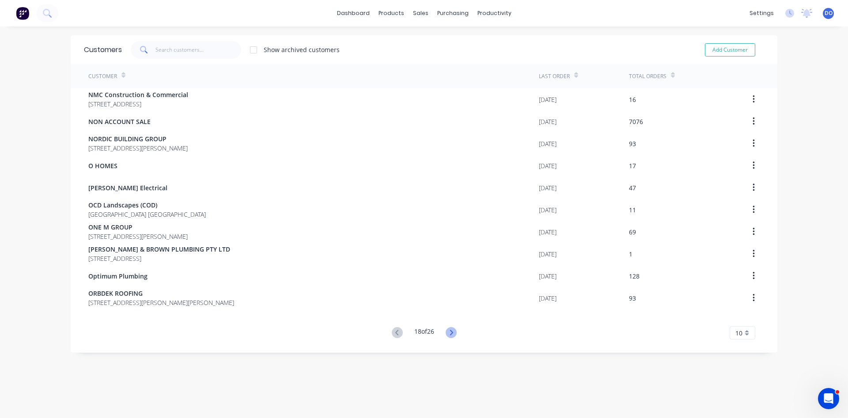
click at [452, 331] on icon at bounding box center [451, 332] width 3 height 5
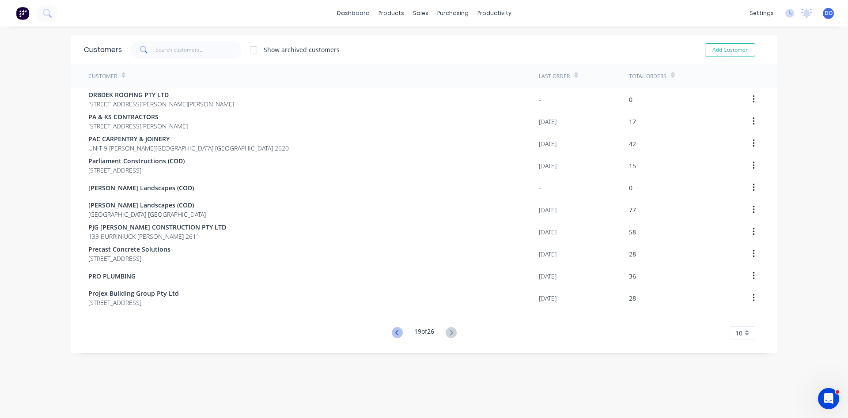
click at [396, 330] on icon at bounding box center [397, 332] width 11 height 11
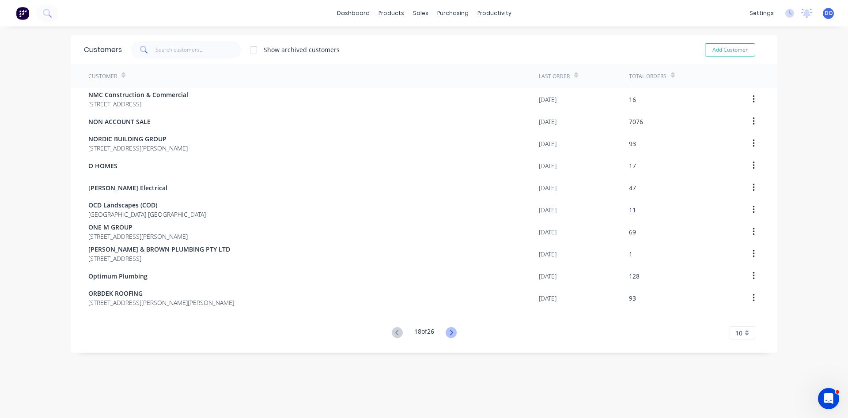
click at [450, 329] on icon at bounding box center [451, 332] width 11 height 11
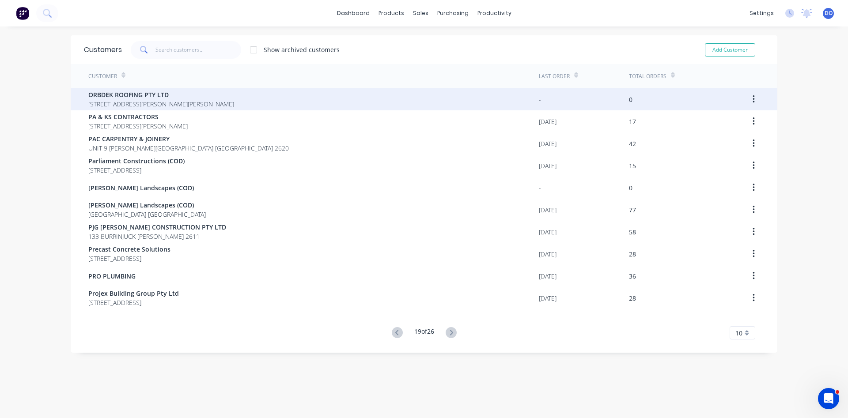
click at [753, 100] on icon "button" at bounding box center [754, 100] width 2 height 10
click at [714, 123] on div "Archive" at bounding box center [722, 122] width 68 height 13
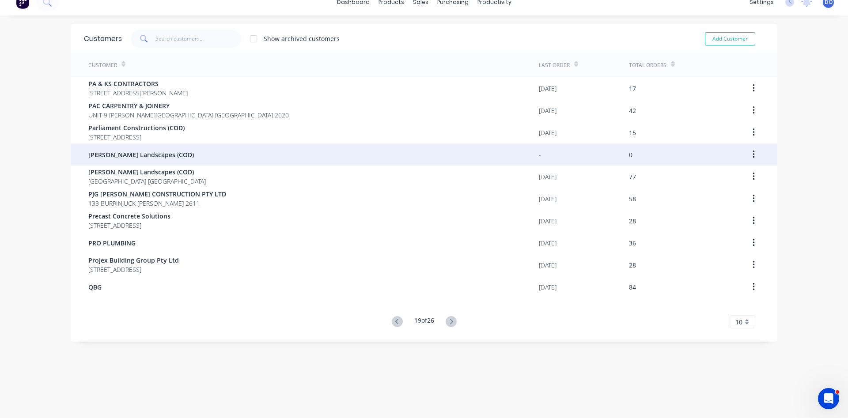
scroll to position [18, 0]
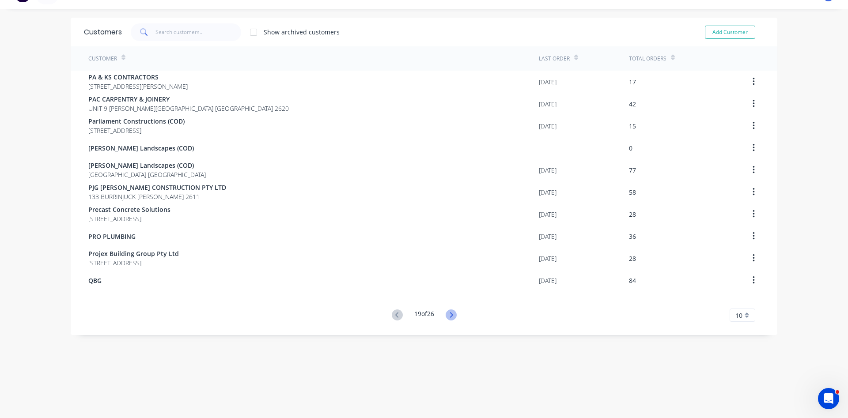
click at [454, 318] on icon at bounding box center [451, 315] width 11 height 11
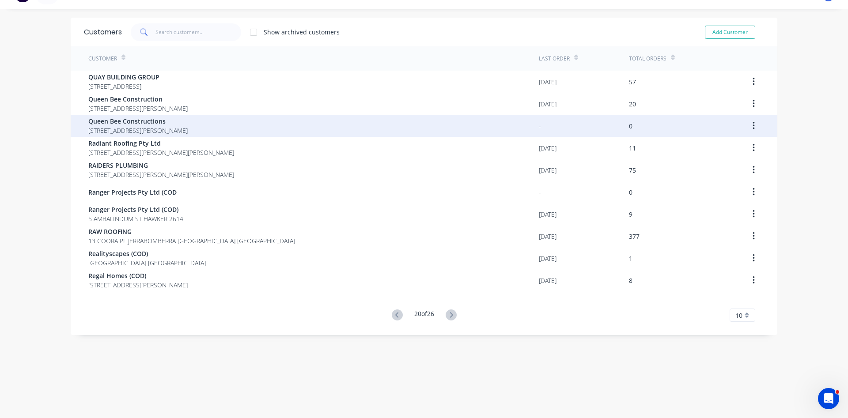
click at [753, 126] on icon "button" at bounding box center [754, 126] width 2 height 8
click at [726, 149] on div "Archive" at bounding box center [722, 149] width 68 height 13
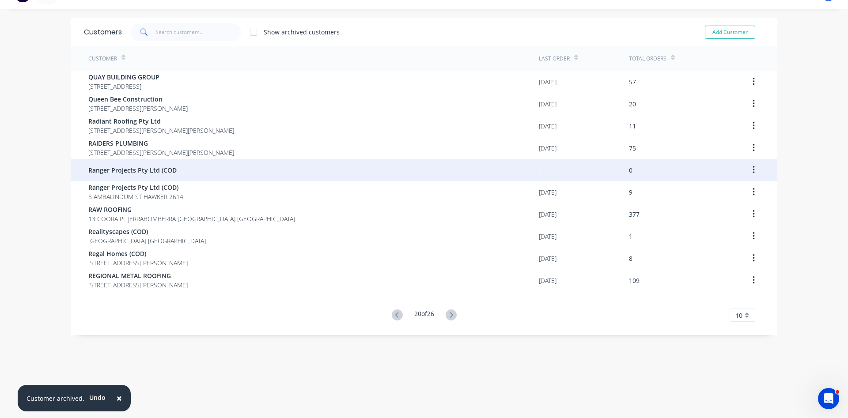
click at [752, 169] on button "button" at bounding box center [754, 170] width 21 height 16
click at [752, 175] on button "button" at bounding box center [754, 170] width 21 height 16
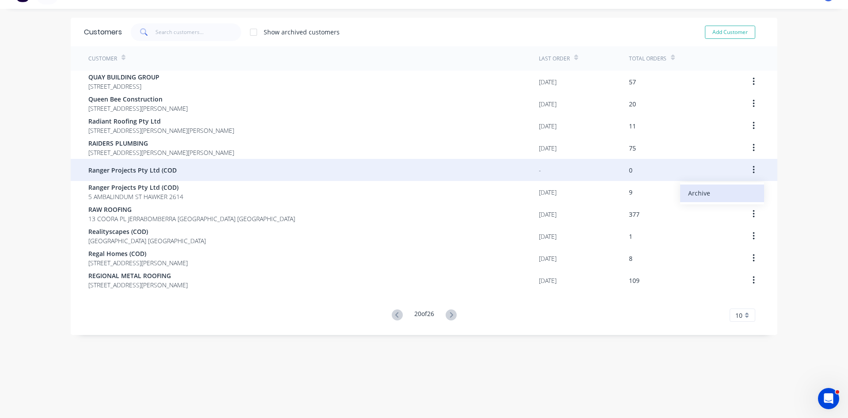
click at [706, 194] on div "Archive" at bounding box center [722, 193] width 68 height 13
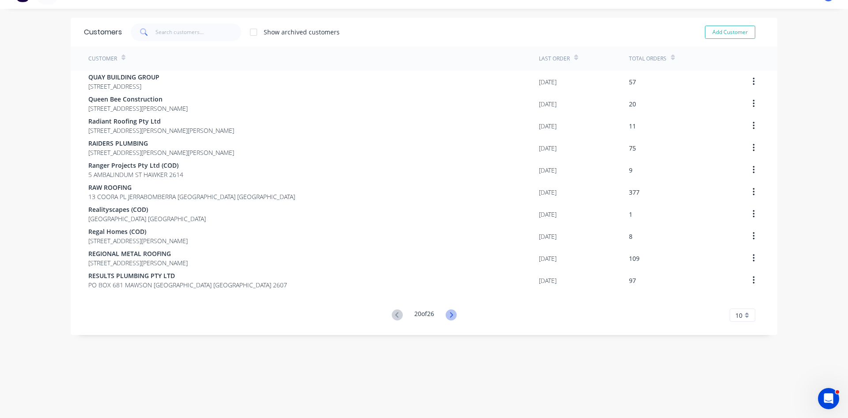
click at [452, 315] on icon at bounding box center [451, 314] width 3 height 5
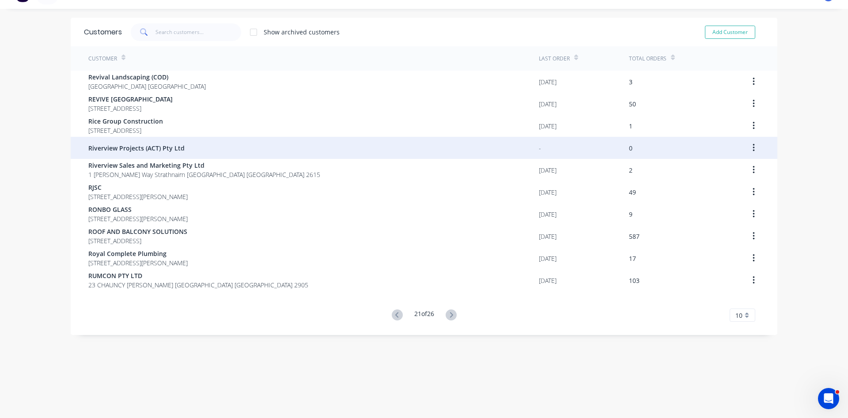
click at [752, 148] on button "button" at bounding box center [754, 148] width 21 height 16
click at [714, 170] on div "Archive" at bounding box center [722, 171] width 68 height 13
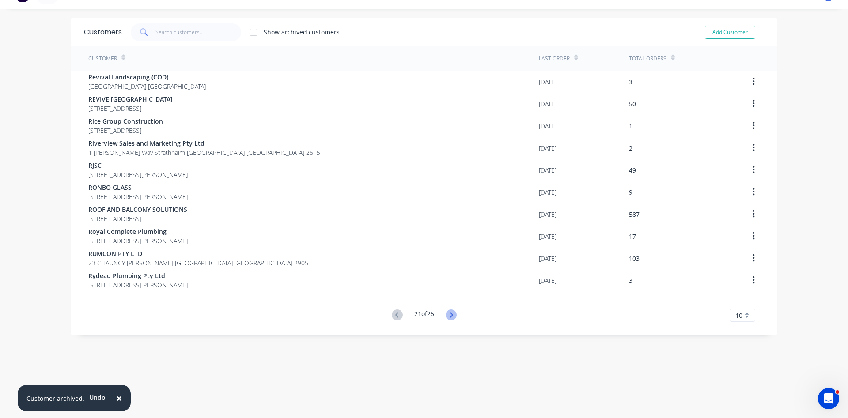
click at [450, 315] on icon at bounding box center [451, 315] width 11 height 11
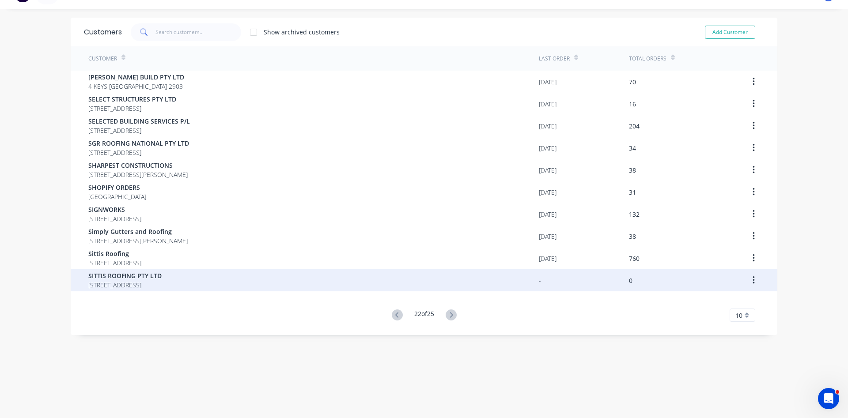
click at [755, 281] on button "button" at bounding box center [754, 281] width 21 height 16
click at [706, 305] on div "Archive" at bounding box center [722, 303] width 68 height 13
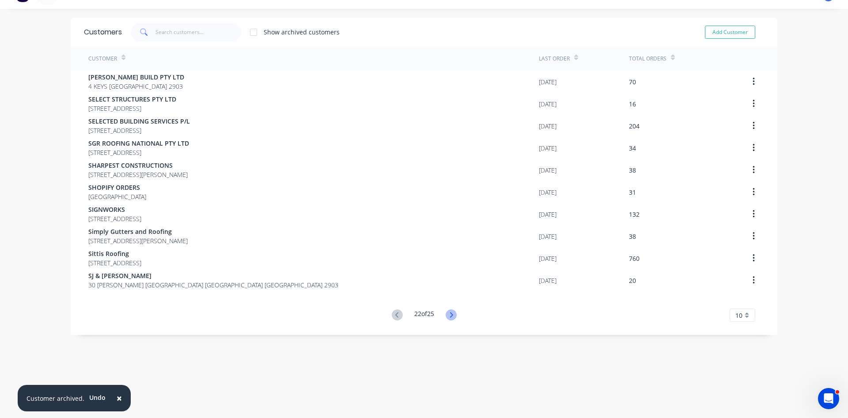
click at [450, 316] on icon at bounding box center [451, 315] width 11 height 11
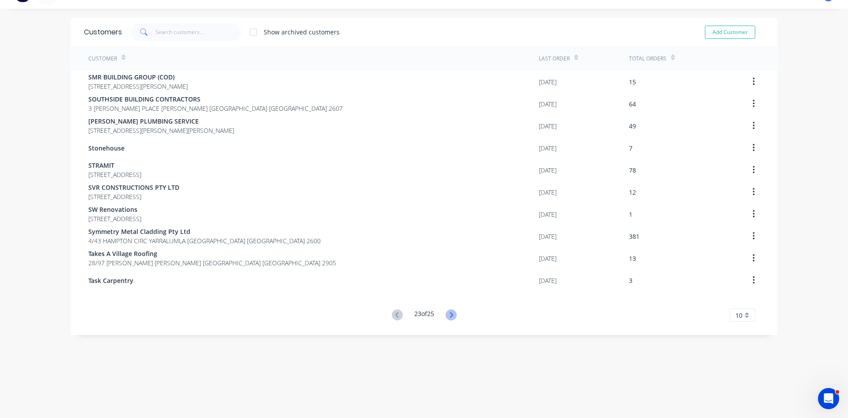
click at [453, 316] on icon at bounding box center [451, 314] width 3 height 5
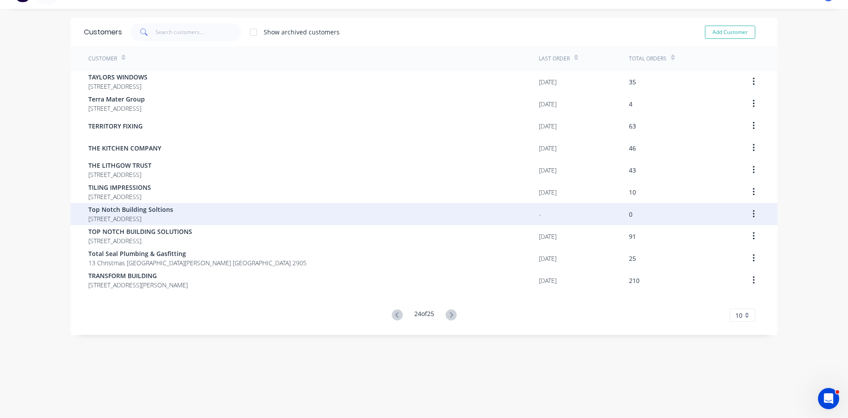
click at [753, 213] on icon "button" at bounding box center [754, 214] width 2 height 10
click at [715, 240] on div "Archive" at bounding box center [722, 237] width 68 height 13
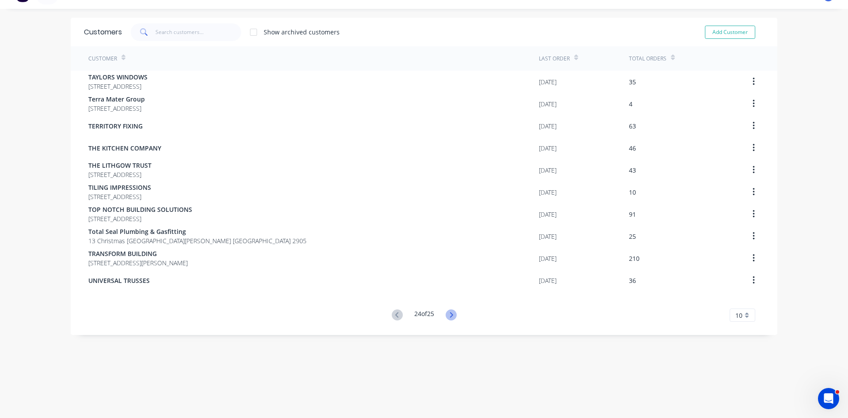
click at [452, 316] on icon at bounding box center [451, 315] width 11 height 11
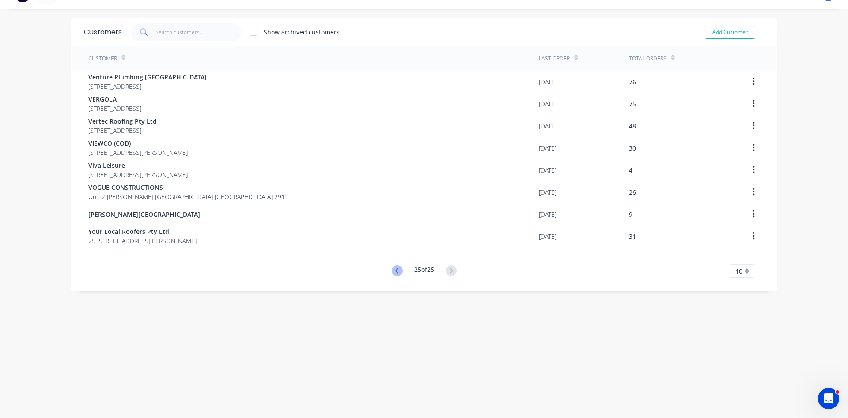
click at [398, 271] on icon at bounding box center [397, 271] width 11 height 11
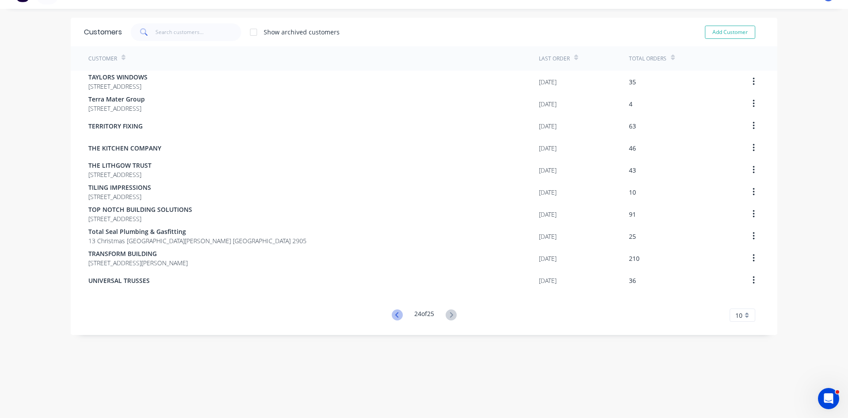
click at [395, 314] on icon at bounding box center [396, 314] width 3 height 5
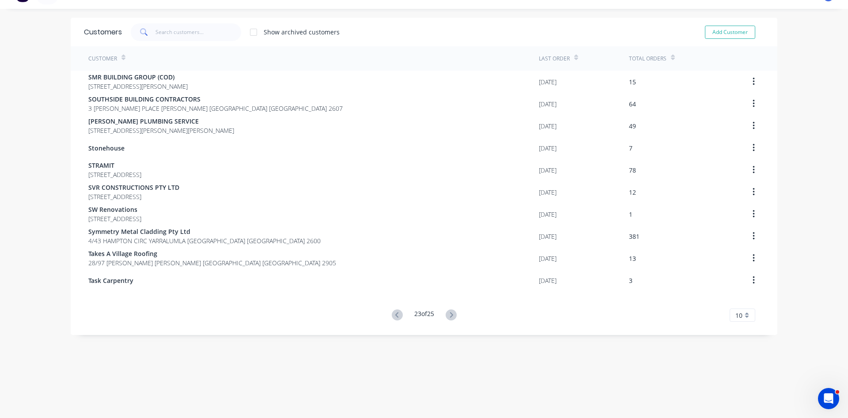
click at [395, 314] on icon at bounding box center [396, 314] width 3 height 5
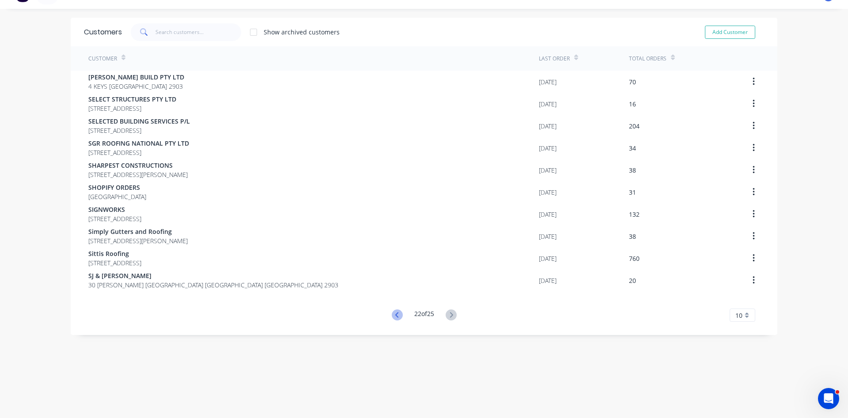
click at [398, 317] on icon at bounding box center [397, 315] width 11 height 11
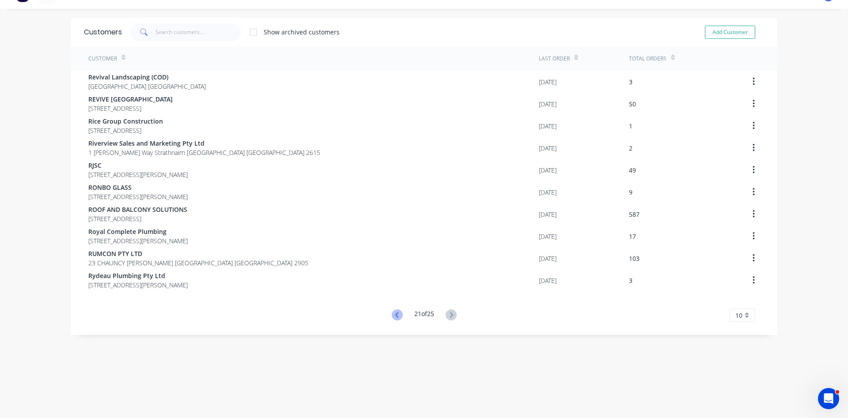
click at [395, 317] on icon at bounding box center [397, 315] width 11 height 11
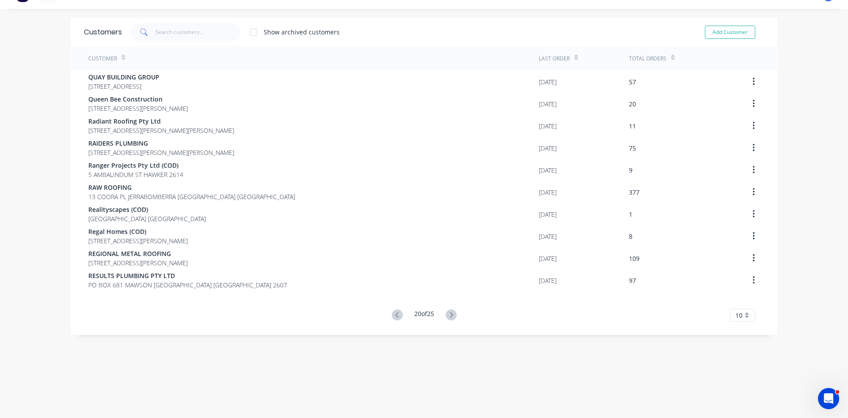
click at [395, 317] on icon at bounding box center [397, 315] width 11 height 11
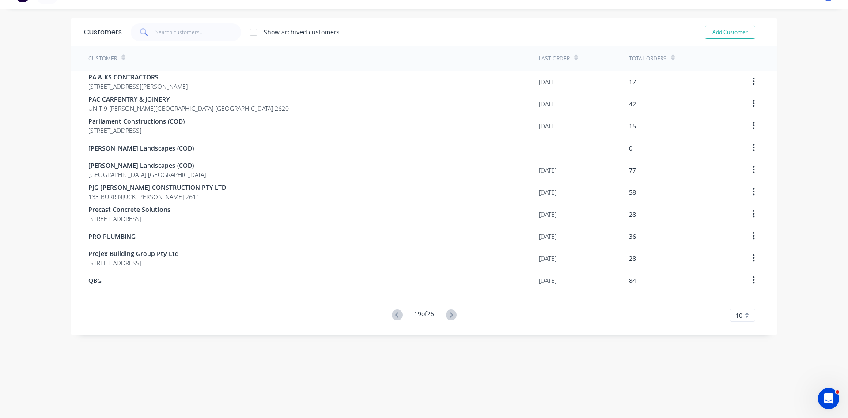
click at [395, 317] on icon at bounding box center [397, 315] width 11 height 11
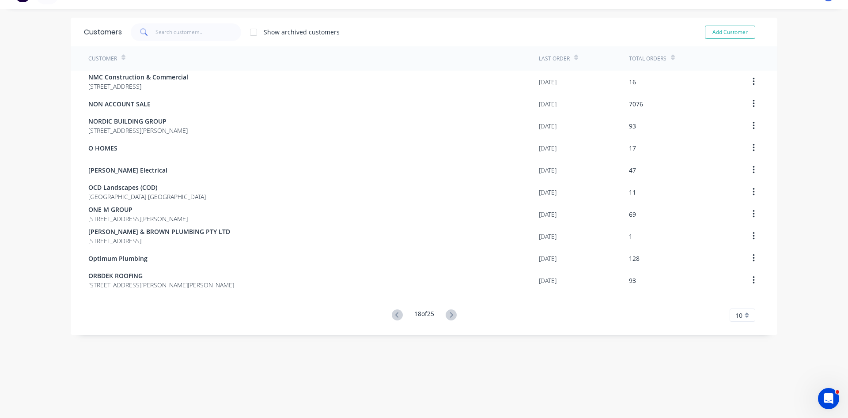
click at [395, 317] on icon at bounding box center [397, 315] width 11 height 11
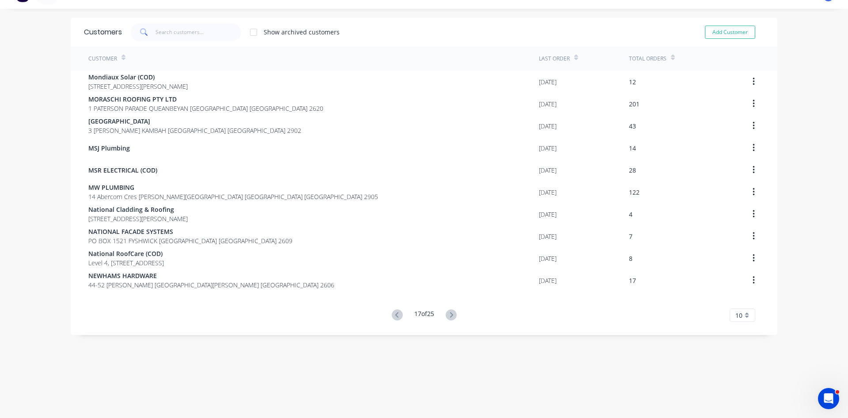
click at [395, 317] on icon at bounding box center [397, 315] width 11 height 11
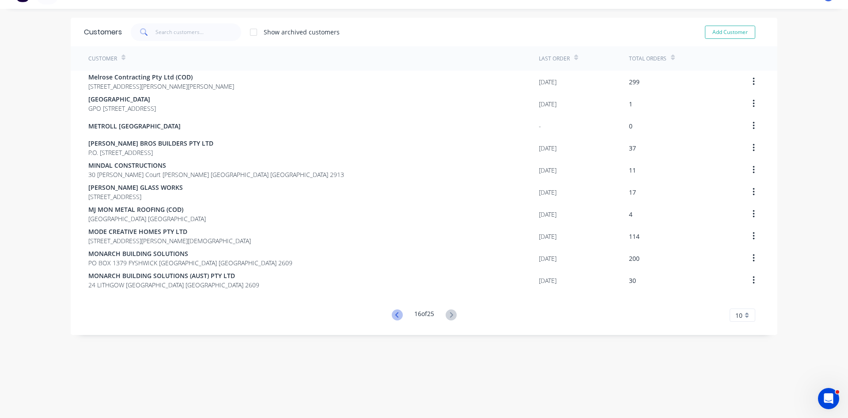
click at [397, 313] on icon at bounding box center [396, 314] width 3 height 5
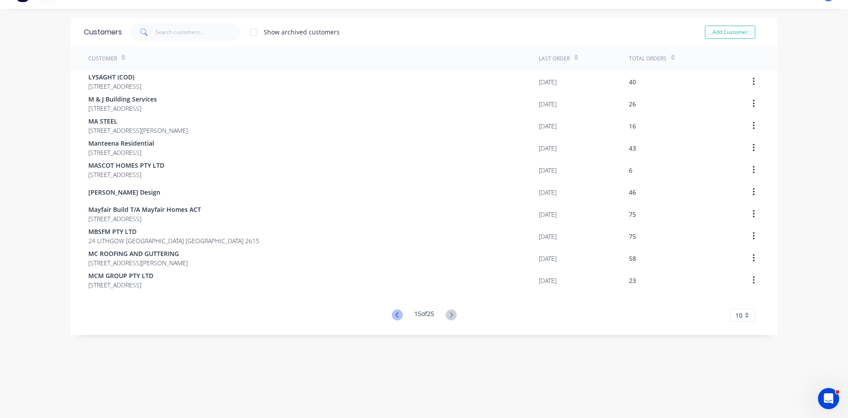
click at [396, 315] on icon at bounding box center [396, 314] width 3 height 5
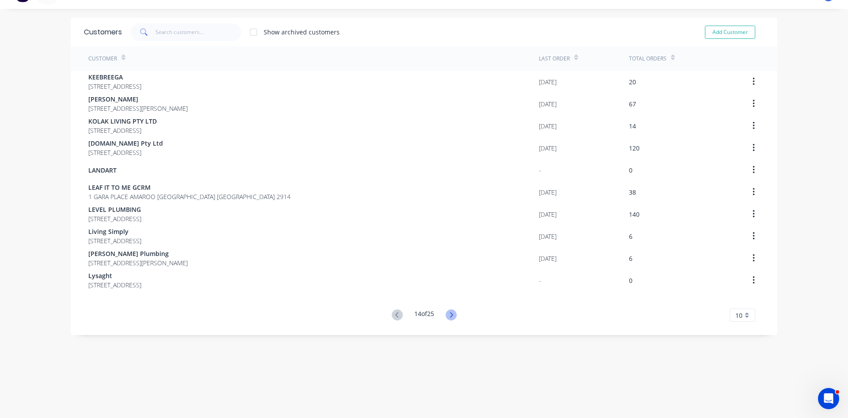
click at [454, 319] on icon at bounding box center [451, 315] width 11 height 11
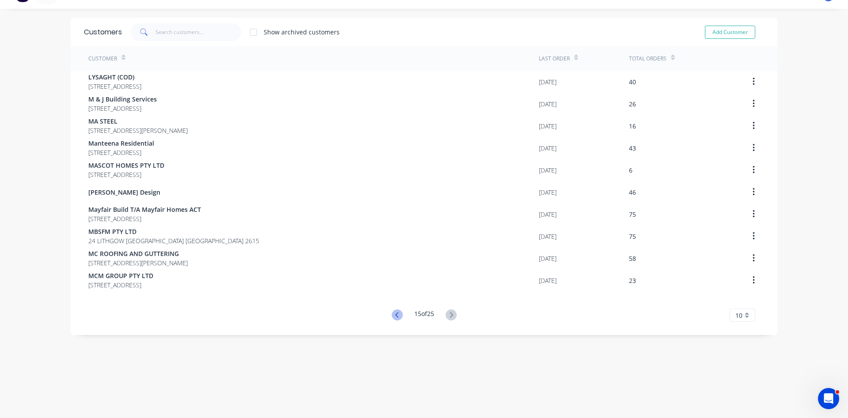
click at [397, 316] on icon at bounding box center [397, 315] width 11 height 11
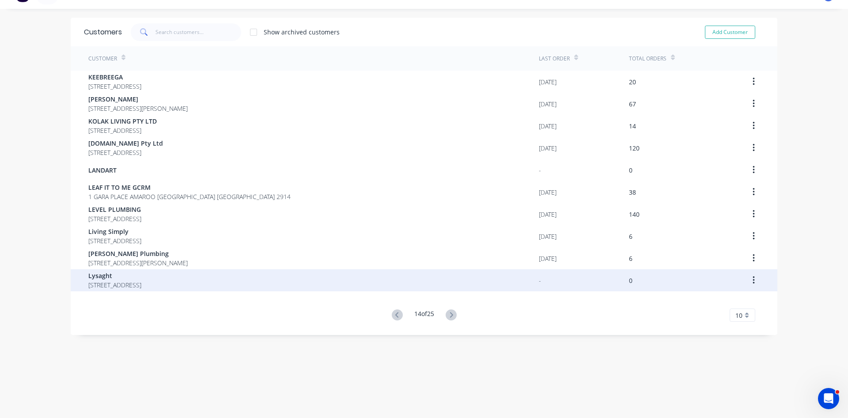
click at [754, 284] on icon "button" at bounding box center [754, 281] width 2 height 8
click at [710, 307] on div "Archive" at bounding box center [722, 303] width 68 height 13
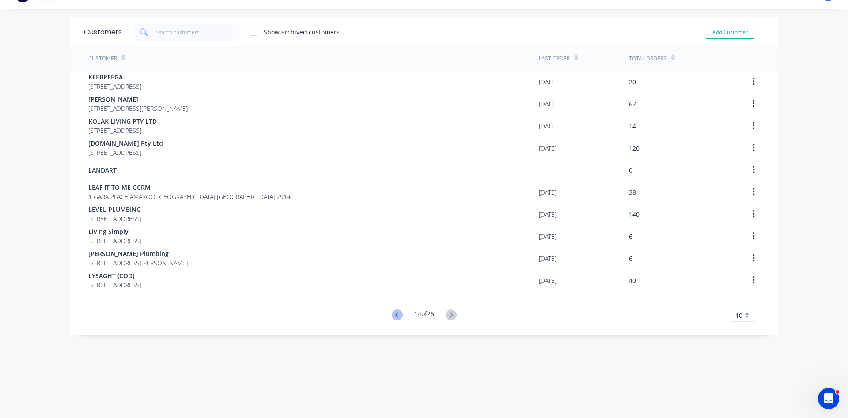
click at [396, 314] on icon at bounding box center [396, 314] width 3 height 5
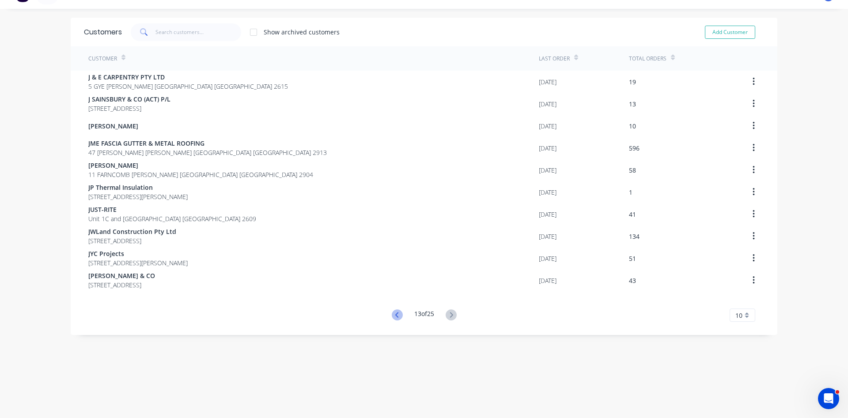
click at [398, 315] on icon at bounding box center [397, 315] width 11 height 11
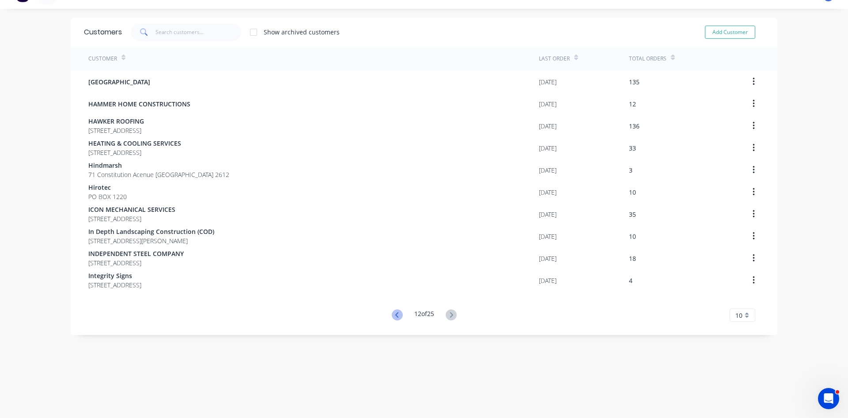
click at [397, 315] on icon at bounding box center [397, 315] width 11 height 11
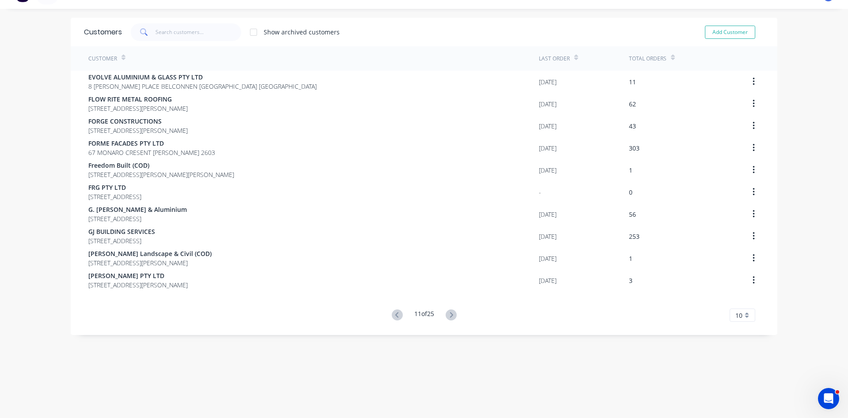
click at [674, 55] on icon at bounding box center [673, 57] width 4 height 7
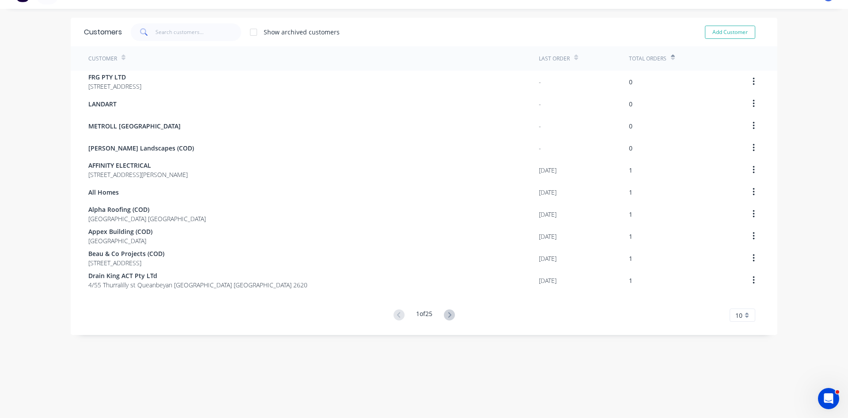
click at [674, 58] on icon at bounding box center [673, 59] width 4 height 3
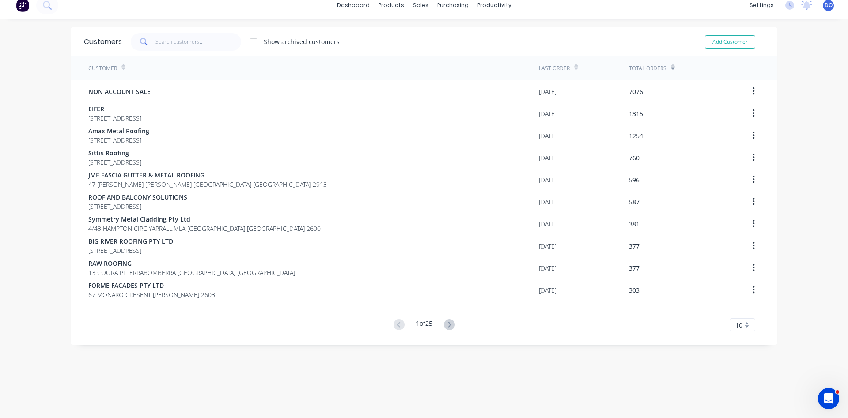
scroll to position [0, 0]
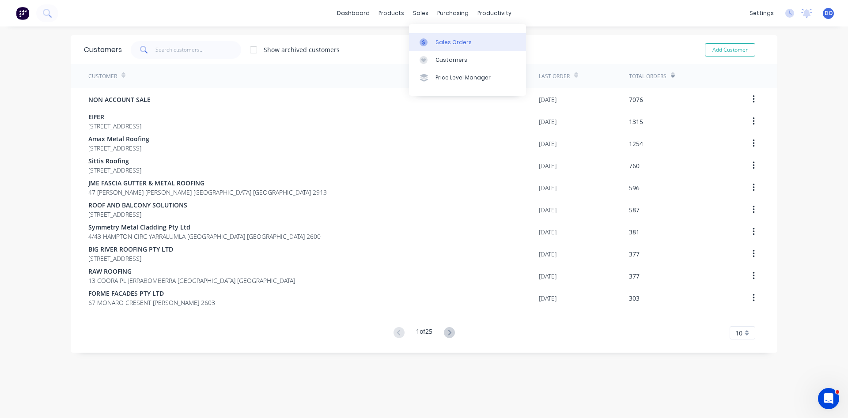
click at [448, 46] on div "Sales Orders" at bounding box center [454, 42] width 36 height 8
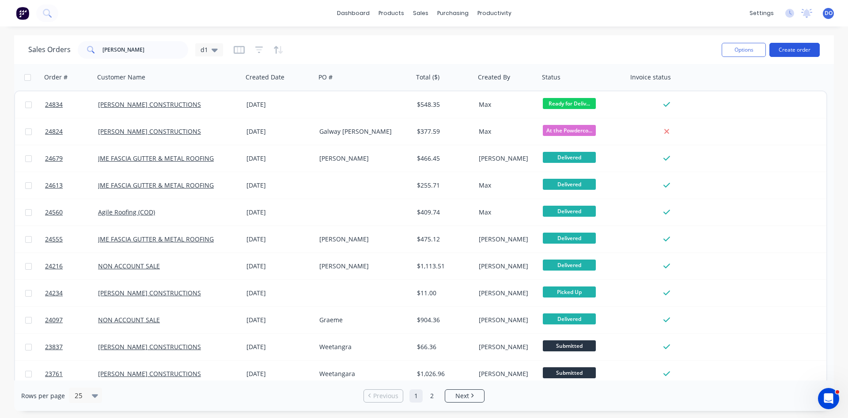
click at [790, 46] on button "Create order" at bounding box center [795, 50] width 50 height 14
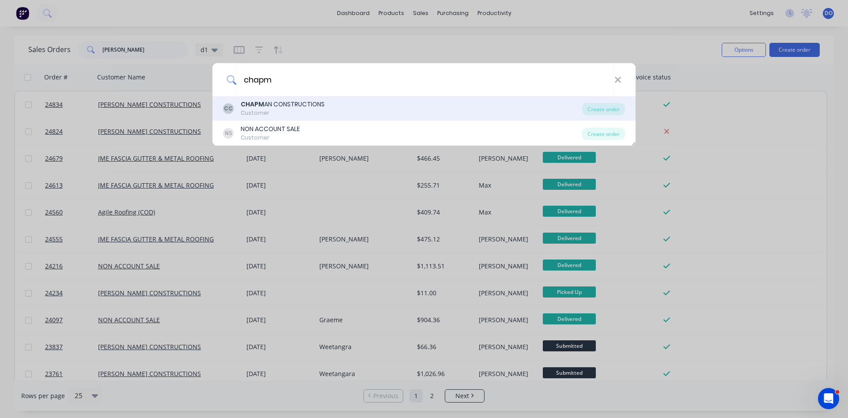
type input "chapm"
click at [279, 106] on div "CHAPM AN CONSTRUCTIONS" at bounding box center [283, 104] width 84 height 9
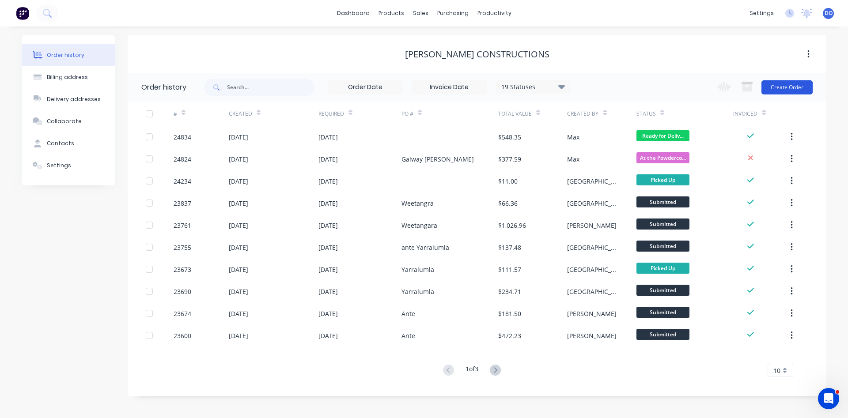
click at [789, 85] on button "Create Order" at bounding box center [787, 87] width 51 height 14
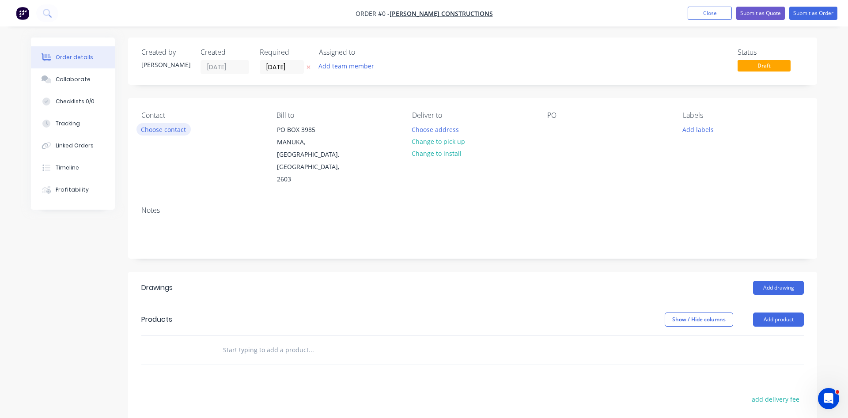
click at [157, 131] on button "Choose contact" at bounding box center [164, 129] width 54 height 12
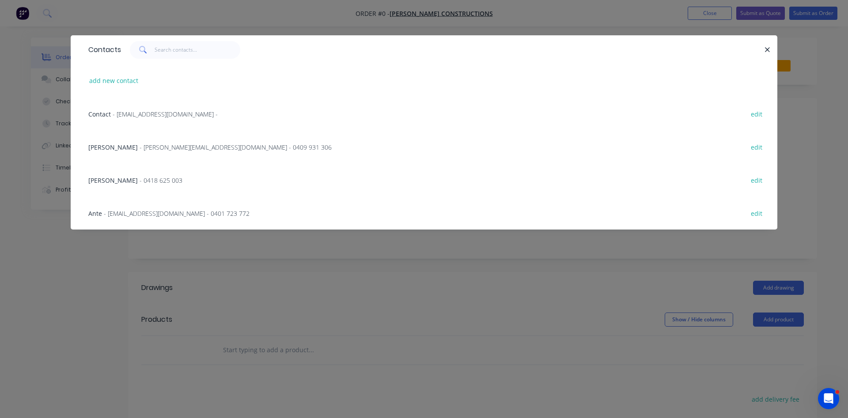
click at [113, 213] on span "- Ante@chapmanconstructions.com.au - 0401 723 772" at bounding box center [177, 213] width 146 height 8
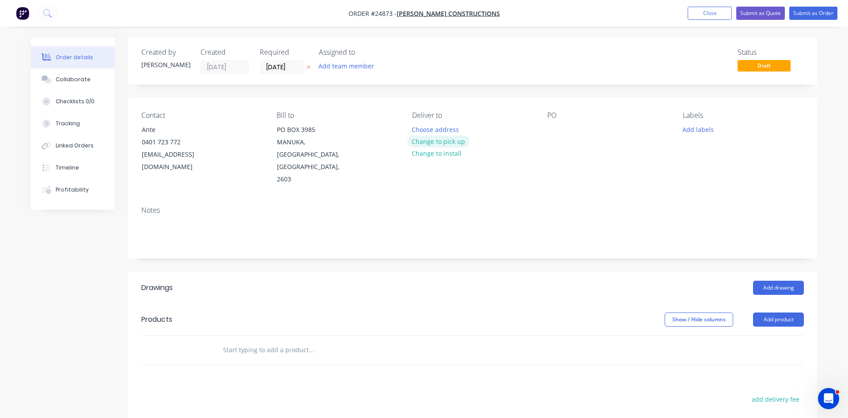
click at [452, 141] on button "Change to pick up" at bounding box center [438, 142] width 63 height 12
click at [553, 131] on div at bounding box center [554, 129] width 14 height 13
click at [452, 142] on button "Change to delivery" at bounding box center [439, 142] width 65 height 12
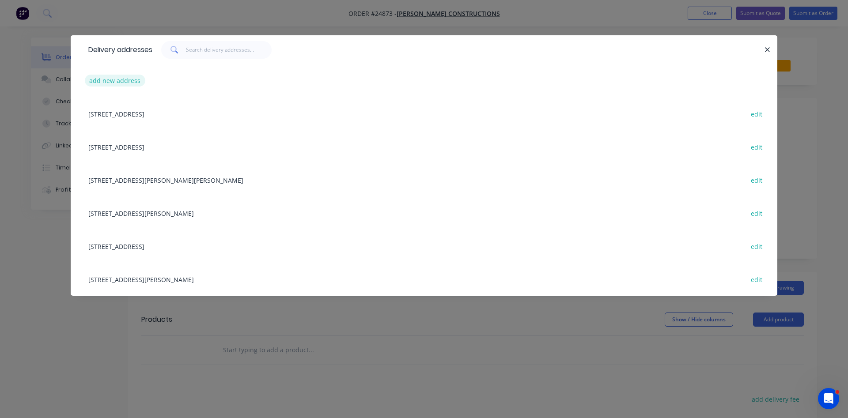
click at [125, 80] on button "add new address" at bounding box center [115, 81] width 61 height 12
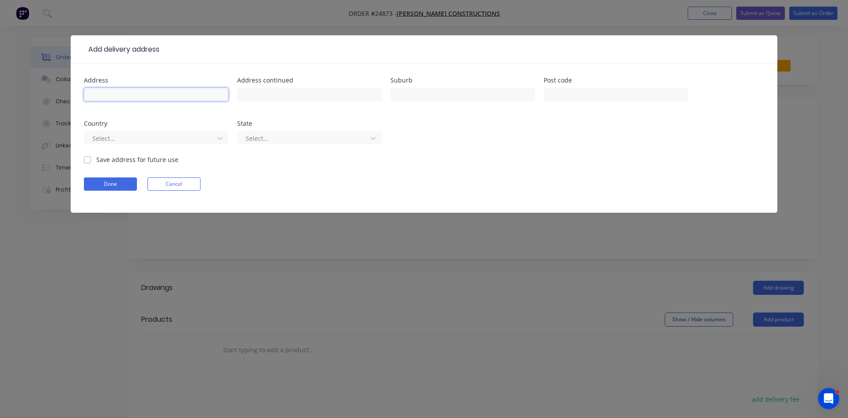
click at [164, 95] on input "text" at bounding box center [156, 94] width 144 height 13
type input "Zoo - Function Centre"
click at [110, 186] on button "Done" at bounding box center [110, 184] width 53 height 13
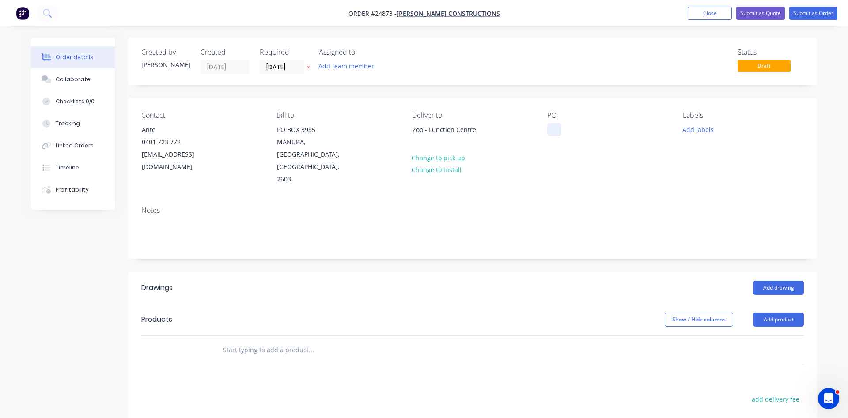
click at [556, 131] on div at bounding box center [554, 129] width 14 height 13
click at [776, 281] on button "Add drawing" at bounding box center [778, 288] width 51 height 14
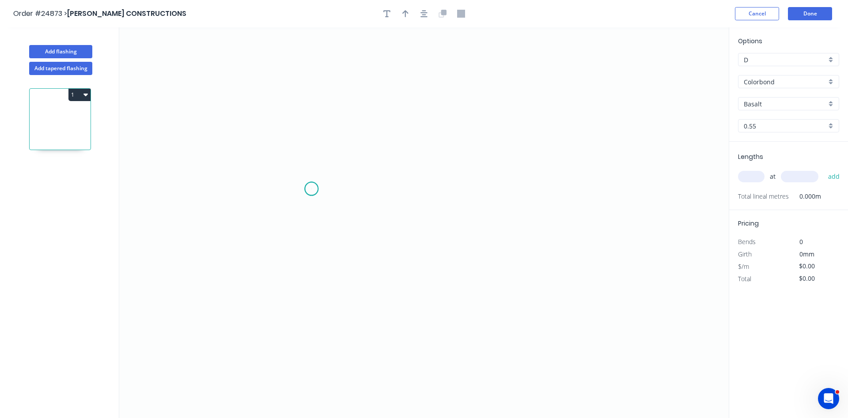
click at [311, 189] on icon "0" at bounding box center [424, 222] width 610 height 391
click at [314, 153] on icon "0" at bounding box center [424, 222] width 610 height 391
click at [510, 153] on icon "0 ?" at bounding box center [424, 222] width 610 height 391
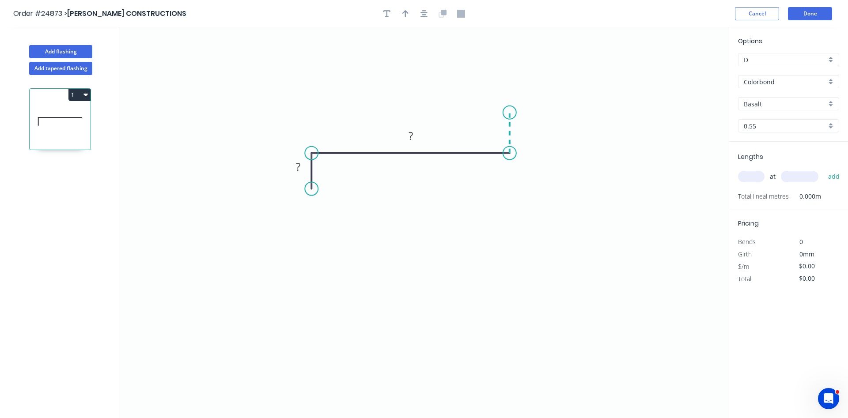
click at [511, 113] on icon "0 ? ?" at bounding box center [424, 222] width 610 height 391
click at [531, 128] on rect at bounding box center [523, 129] width 18 height 12
click at [407, 13] on icon "button" at bounding box center [406, 13] width 6 height 7
type input "$13.60"
drag, startPoint x: 684, startPoint y: 69, endPoint x: 429, endPoint y: 132, distance: 262.5
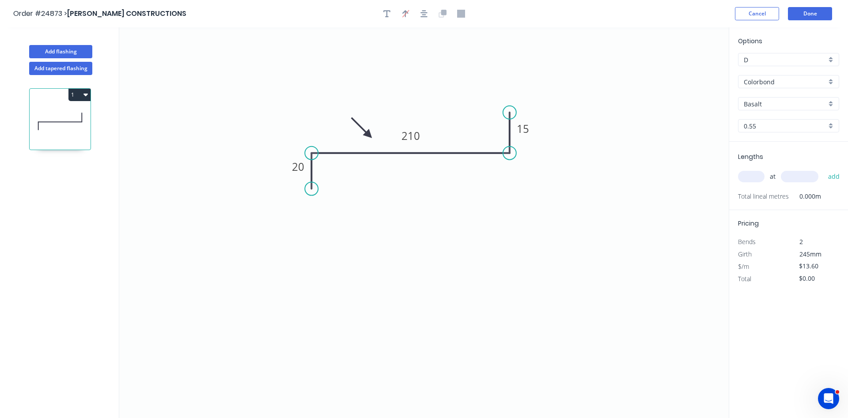
click at [371, 135] on icon at bounding box center [362, 128] width 26 height 26
click at [773, 103] on input "Basalt" at bounding box center [785, 103] width 83 height 9
click at [764, 199] on div "Paperbark" at bounding box center [789, 201] width 100 height 15
type input "Paperbark"
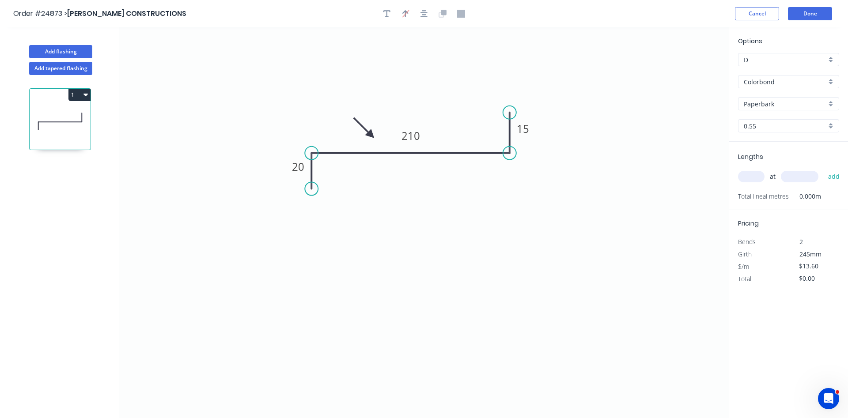
click at [750, 178] on input "text" at bounding box center [751, 176] width 27 height 11
type input "2"
type input "5600"
click at [824, 169] on button "add" at bounding box center [834, 176] width 21 height 15
type input "$152.32"
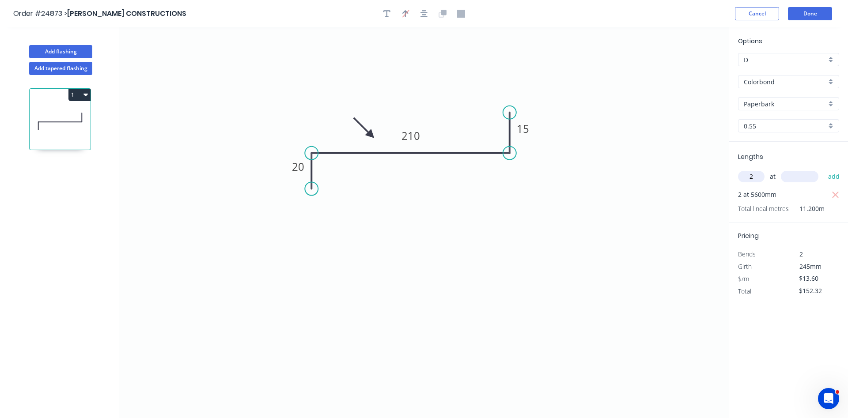
type input "2"
type input "3000"
click at [824, 169] on button "add" at bounding box center [834, 176] width 21 height 15
type input "$233.92"
click at [77, 49] on button "Add flashing" at bounding box center [60, 51] width 63 height 13
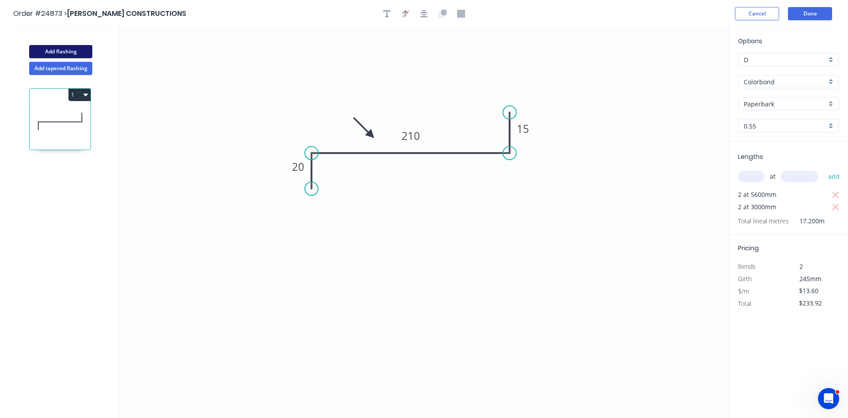
type input "$0.00"
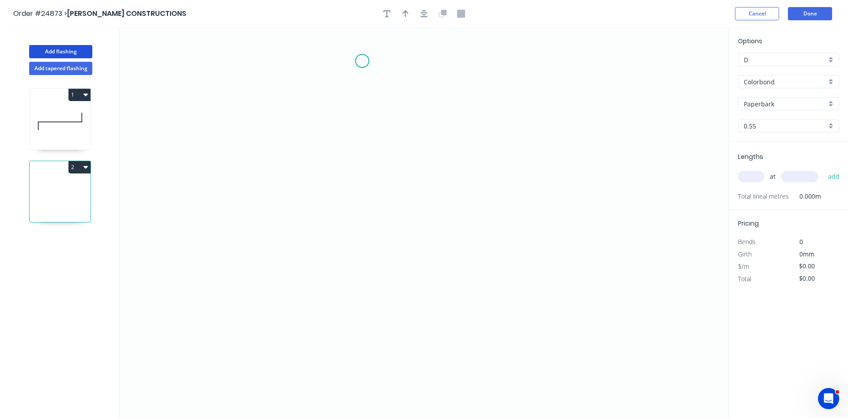
click at [362, 61] on icon "0" at bounding box center [424, 222] width 610 height 391
click at [363, 172] on icon "0" at bounding box center [424, 222] width 610 height 391
click at [421, 174] on icon "0 ?" at bounding box center [424, 222] width 610 height 391
click at [830, 84] on div "Colorbond" at bounding box center [788, 81] width 101 height 13
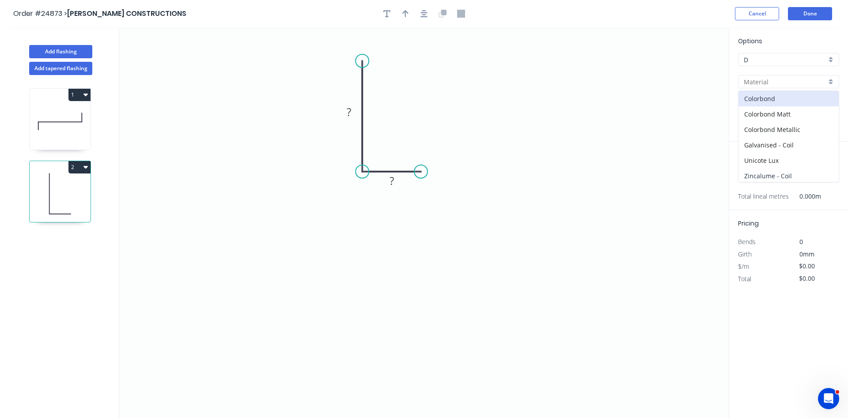
click at [773, 176] on div "Zincalume - Coil" at bounding box center [789, 175] width 100 height 15
type input "Zincalume - Coil"
type input "Zinc"
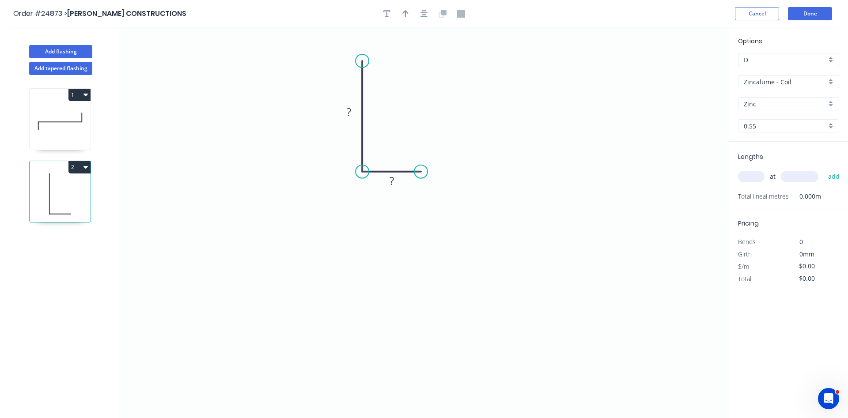
click at [831, 126] on div "0.55" at bounding box center [788, 125] width 101 height 13
click at [763, 176] on div "0.95" at bounding box center [789, 173] width 100 height 15
type input "0.95"
click at [760, 179] on input "text" at bounding box center [751, 176] width 27 height 11
click at [353, 117] on rect at bounding box center [349, 112] width 18 height 12
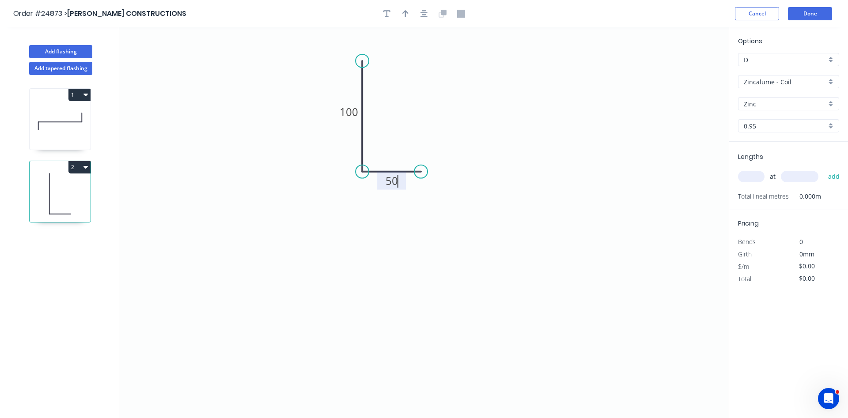
click at [748, 174] on input "text" at bounding box center [751, 176] width 27 height 11
type input "$16.39"
type input "2"
type input "4500"
click at [824, 169] on button "add" at bounding box center [834, 176] width 21 height 15
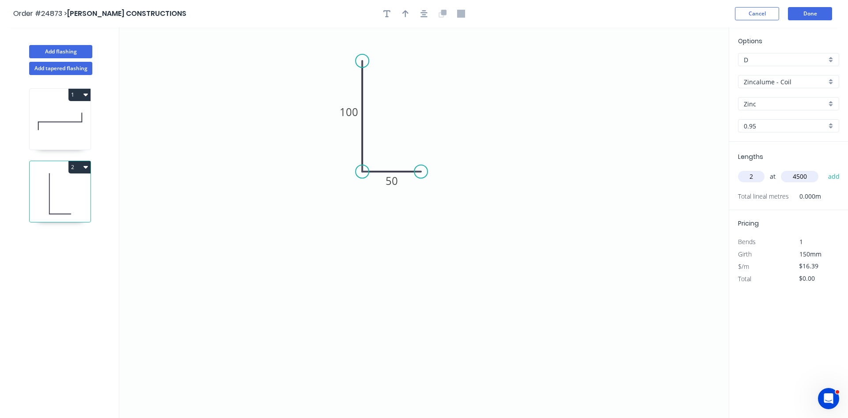
type input "$147.51"
type input "2"
type input "2300"
click at [824, 169] on button "add" at bounding box center [834, 176] width 21 height 15
type input "$222.90"
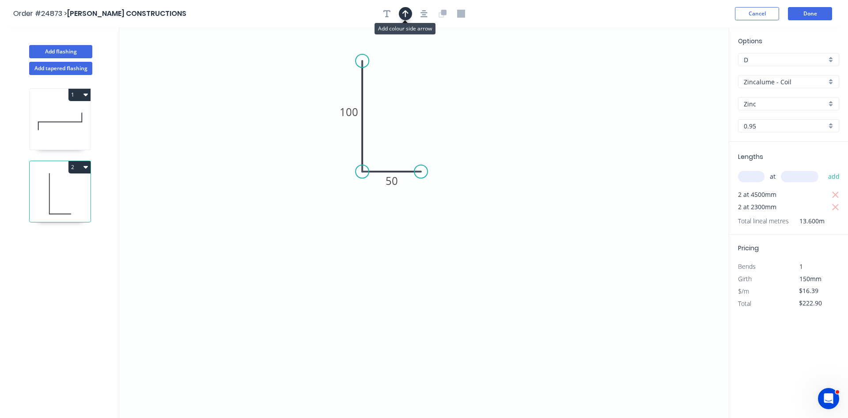
click at [403, 14] on icon "button" at bounding box center [406, 14] width 6 height 8
drag, startPoint x: 684, startPoint y: 70, endPoint x: 347, endPoint y: 91, distance: 338.2
click at [347, 91] on icon at bounding box center [340, 85] width 26 height 26
drag, startPoint x: 61, startPoint y: 49, endPoint x: 80, endPoint y: 47, distance: 19.5
click at [62, 49] on button "Add flashing" at bounding box center [60, 51] width 63 height 13
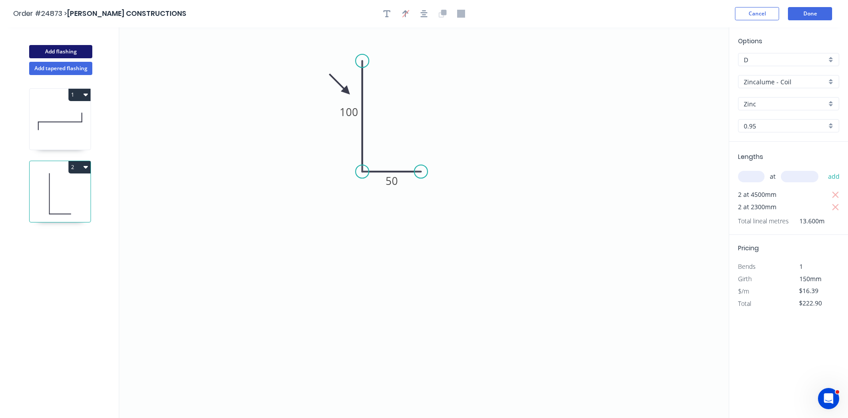
type input "$0.00"
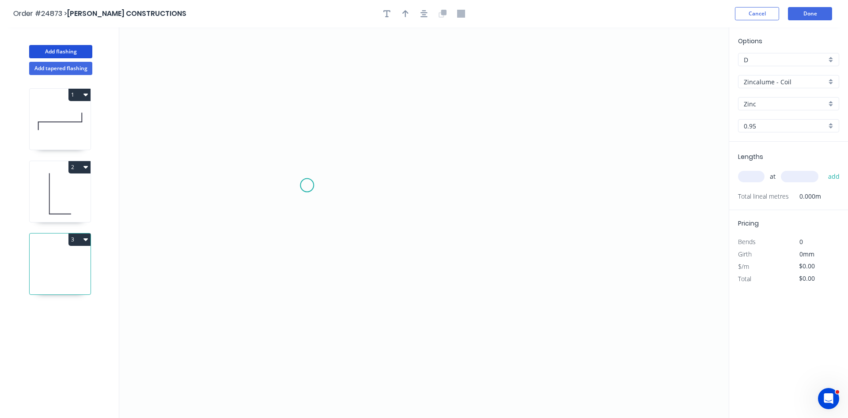
click at [307, 186] on icon "0" at bounding box center [424, 222] width 610 height 391
click at [310, 110] on icon "0" at bounding box center [424, 222] width 610 height 391
click at [559, 117] on icon "0 ?" at bounding box center [424, 222] width 610 height 391
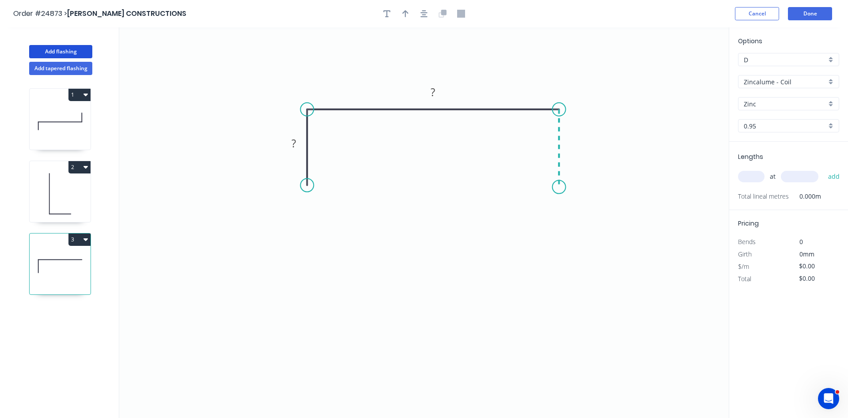
click at [559, 187] on icon "0 ? ?" at bounding box center [424, 222] width 610 height 391
drag, startPoint x: 296, startPoint y: 146, endPoint x: 297, endPoint y: 139, distance: 6.9
click at [296, 145] on tspan "?" at bounding box center [294, 143] width 4 height 15
type input "$22.12"
click at [756, 177] on input "text" at bounding box center [751, 176] width 27 height 11
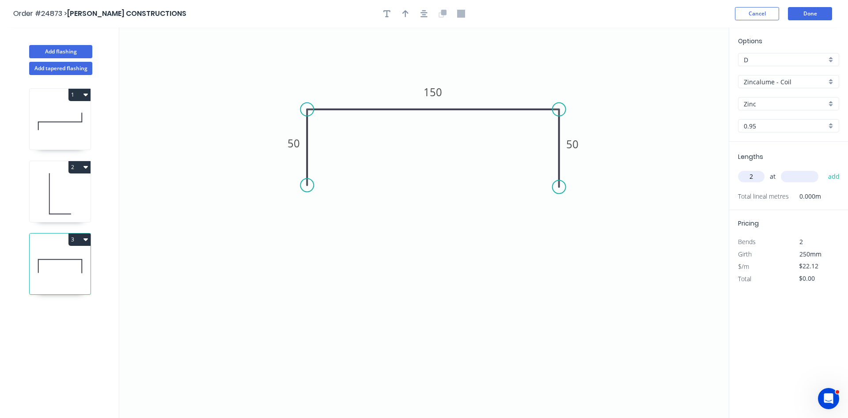
type input "2"
type input "2300"
click at [824, 169] on button "add" at bounding box center [834, 176] width 21 height 15
type input "$101.75"
type input "2"
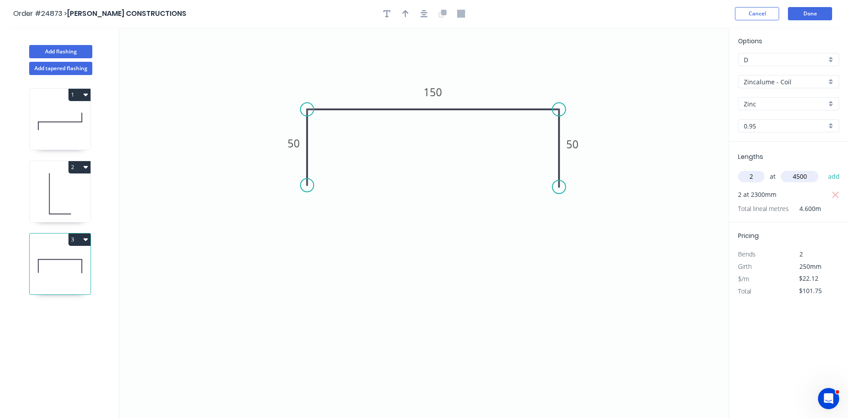
type input "4500"
click at [824, 169] on button "add" at bounding box center [834, 176] width 21 height 15
type input "$300.83"
click at [402, 13] on button "button" at bounding box center [405, 13] width 13 height 13
click at [686, 70] on icon at bounding box center [684, 61] width 8 height 28
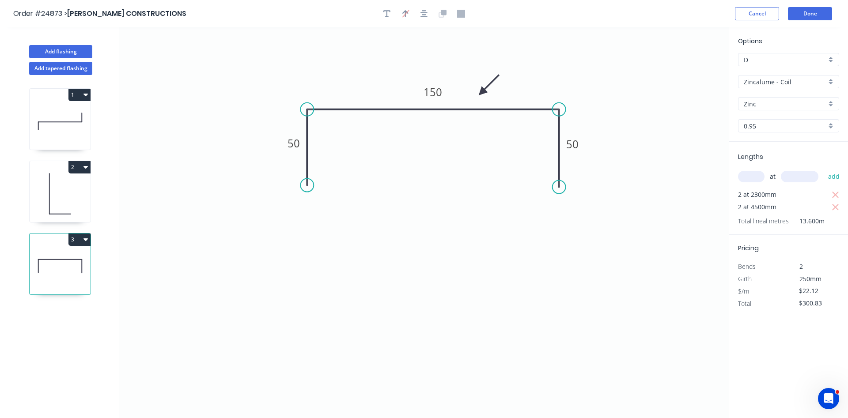
drag, startPoint x: 686, startPoint y: 70, endPoint x: 482, endPoint y: 92, distance: 205.4
click at [482, 92] on icon at bounding box center [489, 85] width 26 height 26
click at [801, 16] on button "Done" at bounding box center [810, 13] width 44 height 13
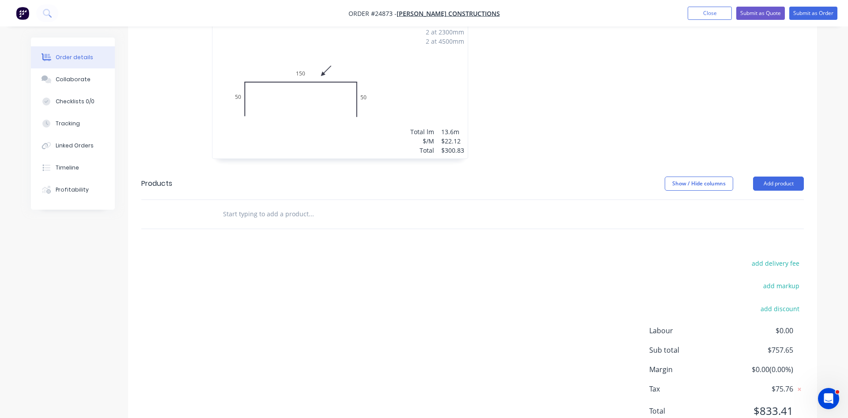
scroll to position [475, 0]
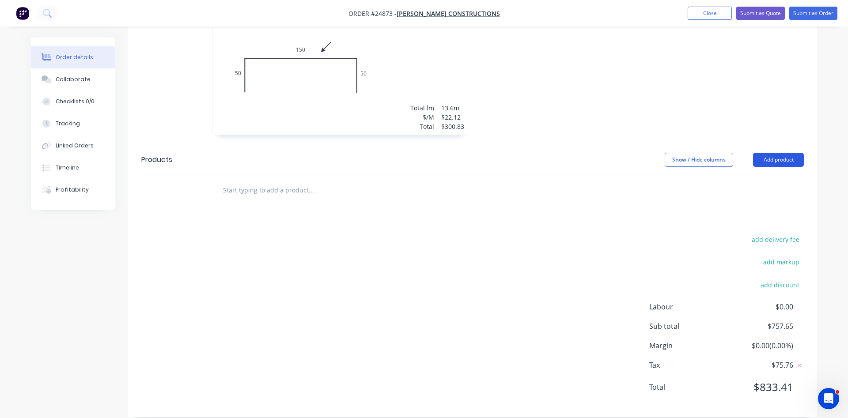
click at [774, 153] on button "Add product" at bounding box center [778, 160] width 51 height 14
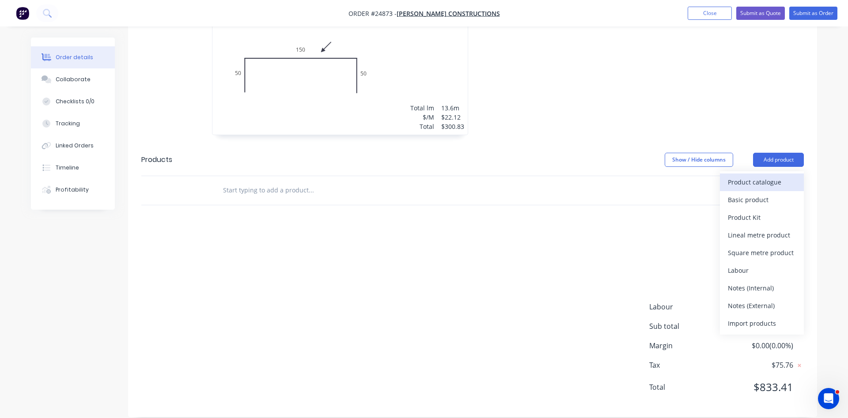
click at [752, 176] on div "Product catalogue" at bounding box center [762, 182] width 68 height 13
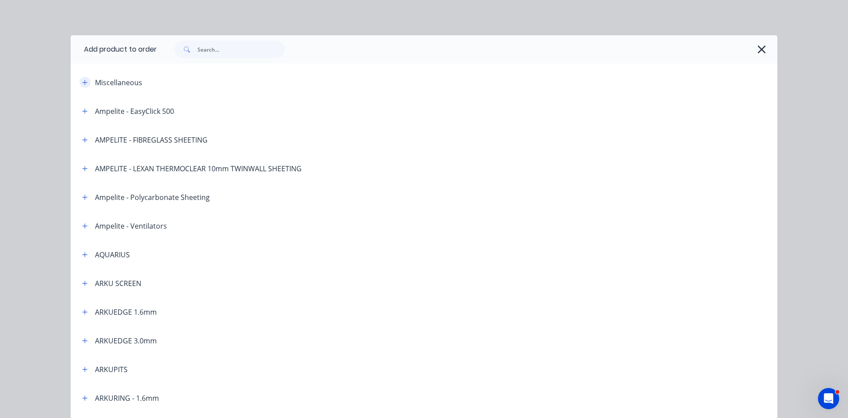
click at [85, 84] on icon "button" at bounding box center [85, 82] width 5 height 5
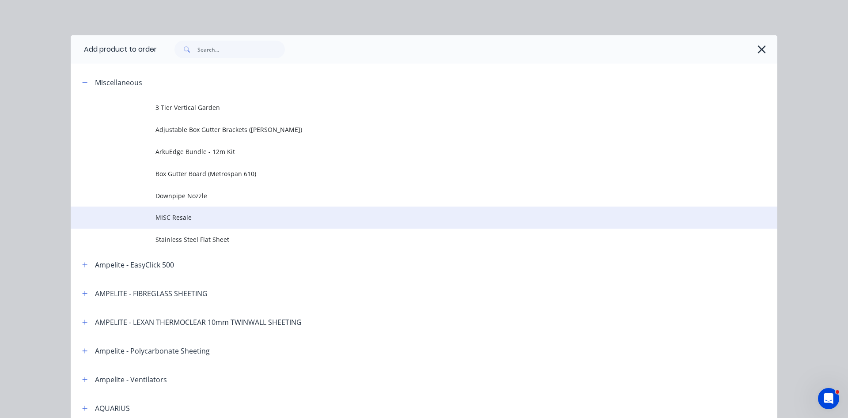
click at [190, 216] on span "MISC Resale" at bounding box center [405, 217] width 498 height 9
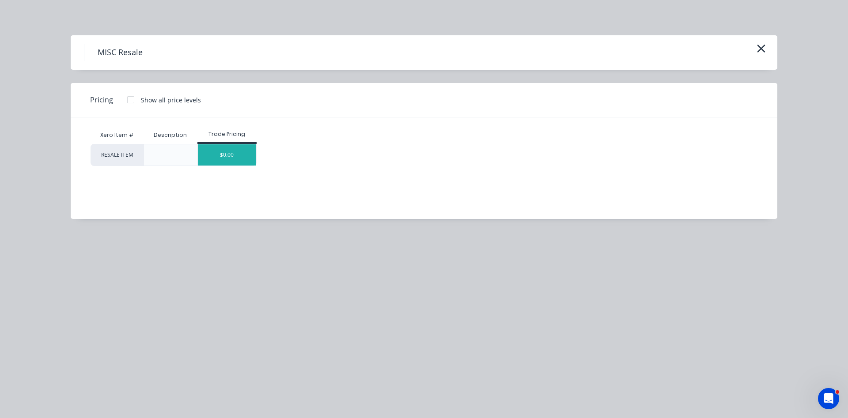
click at [224, 156] on div "$0.00" at bounding box center [227, 154] width 59 height 21
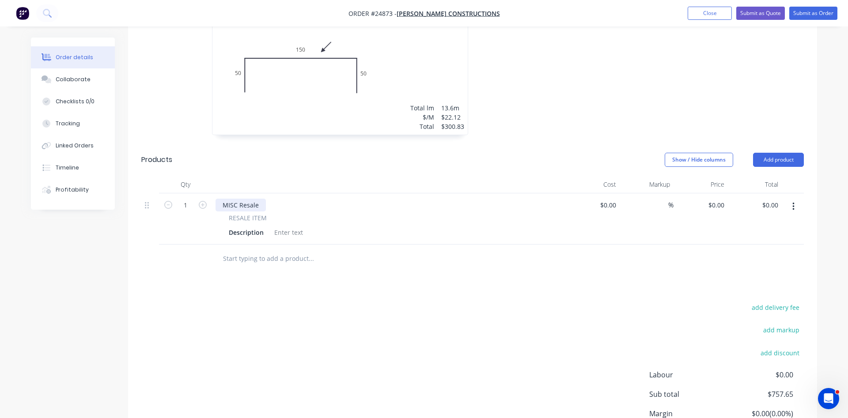
click at [254, 199] on div "MISC Resale" at bounding box center [241, 205] width 50 height 13
drag, startPoint x: 258, startPoint y: 193, endPoint x: 208, endPoint y: 186, distance: 50.4
click at [216, 199] on div "MISC Resale" at bounding box center [241, 205] width 50 height 13
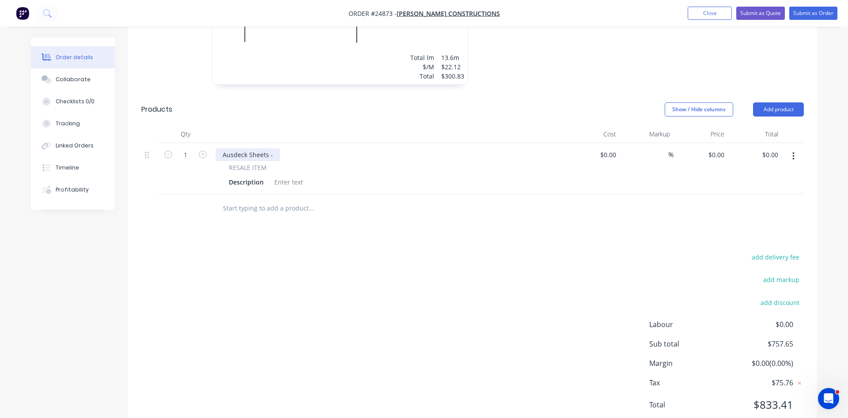
scroll to position [543, 0]
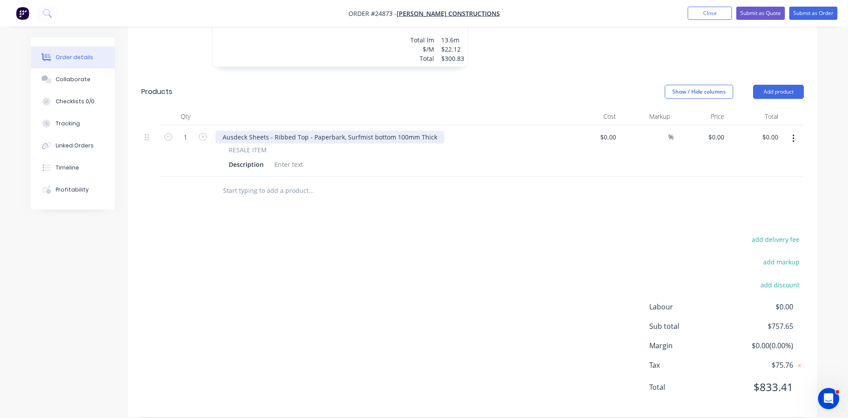
click at [433, 131] on div "Ausdeck Sheets - Ribbed Top - Paperbark, Surfmist bottom 100mm Thick" at bounding box center [330, 137] width 229 height 13
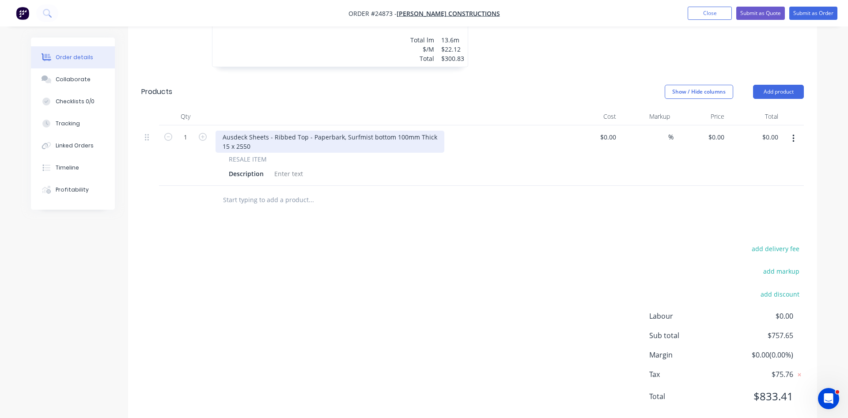
click at [272, 131] on div "Ausdeck Sheets - Ribbed Top - Paperbark, Surfmist bottom 100mm Thick 15 x 2550" at bounding box center [330, 142] width 229 height 22
drag, startPoint x: 724, startPoint y: 127, endPoint x: 705, endPoint y: 127, distance: 18.6
click at [718, 131] on input "0" at bounding box center [723, 137] width 10 height 13
type input "$5,341.14"
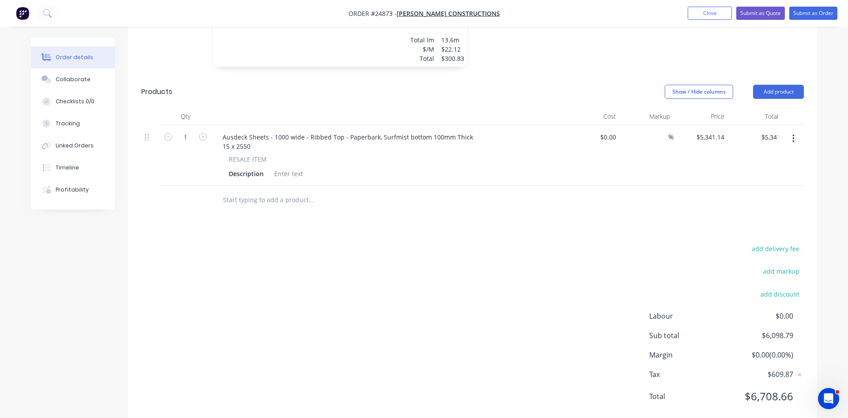
click at [676, 149] on div "$5,341.14 $5,341.14" at bounding box center [701, 155] width 54 height 61
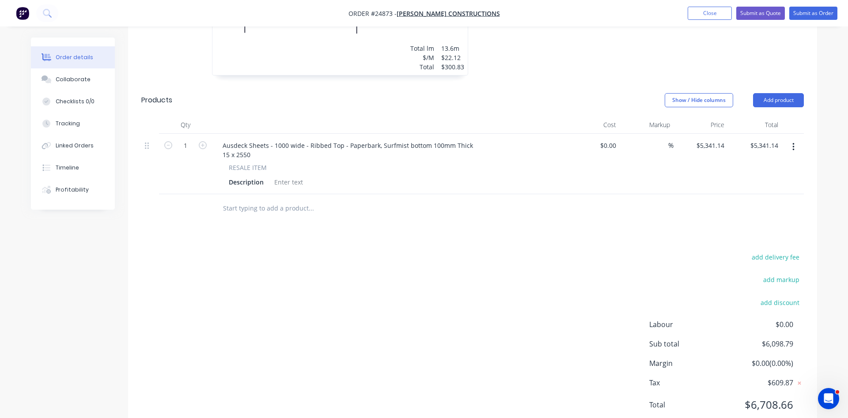
scroll to position [552, 0]
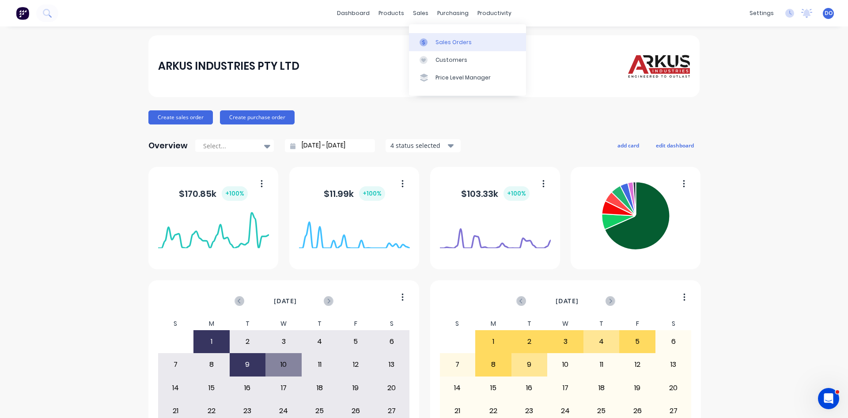
click at [444, 42] on div "Sales Orders" at bounding box center [454, 42] width 36 height 8
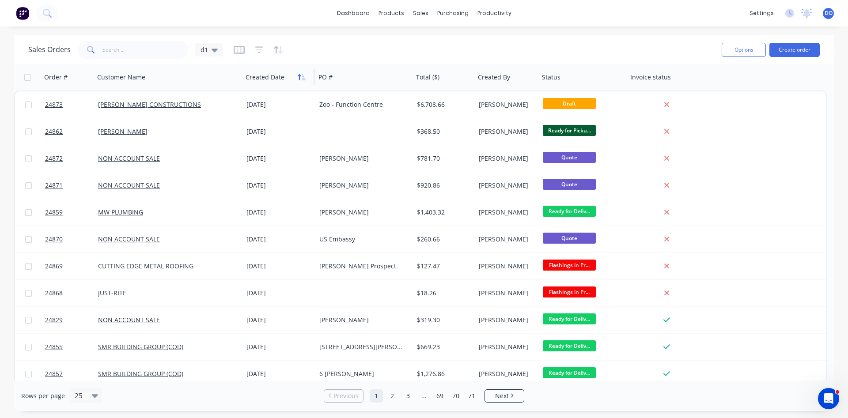
click at [302, 78] on icon "button" at bounding box center [302, 77] width 8 height 7
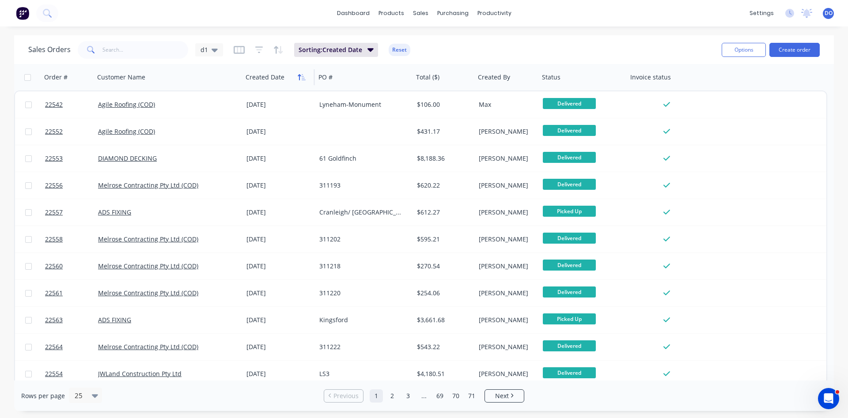
click at [299, 78] on icon "button" at bounding box center [299, 77] width 3 height 6
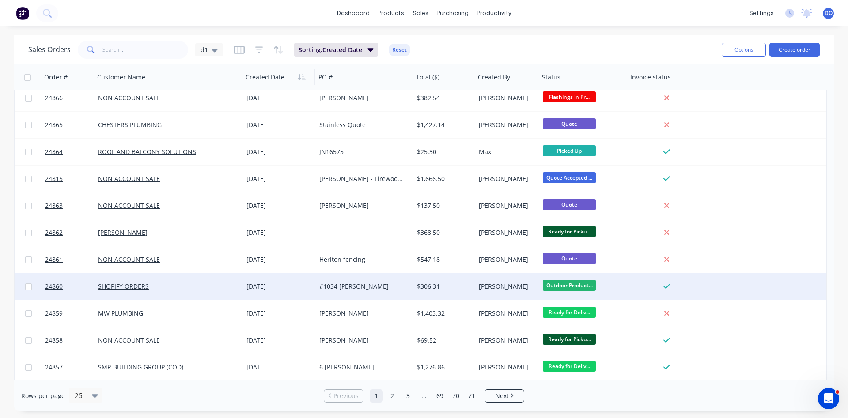
scroll to position [201, 0]
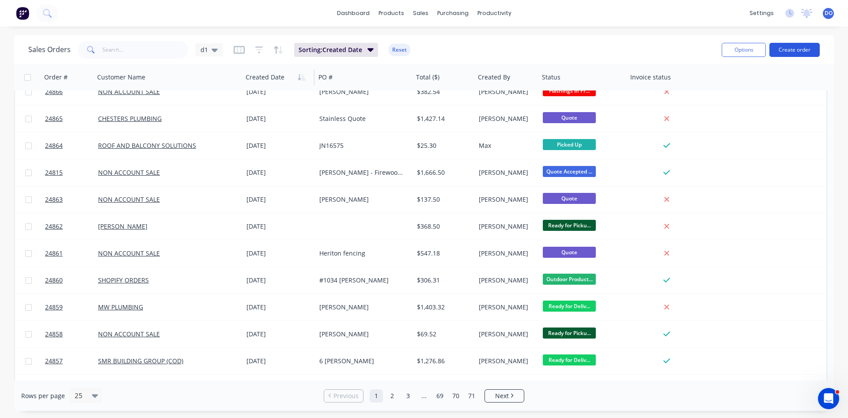
click at [804, 52] on button "Create order" at bounding box center [795, 50] width 50 height 14
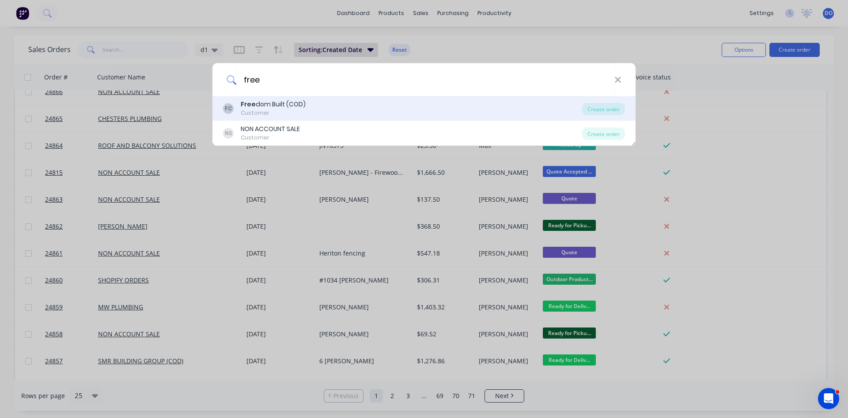
type input "free"
click at [359, 110] on div "FC Free dom Built (COD) Customer" at bounding box center [402, 108] width 359 height 17
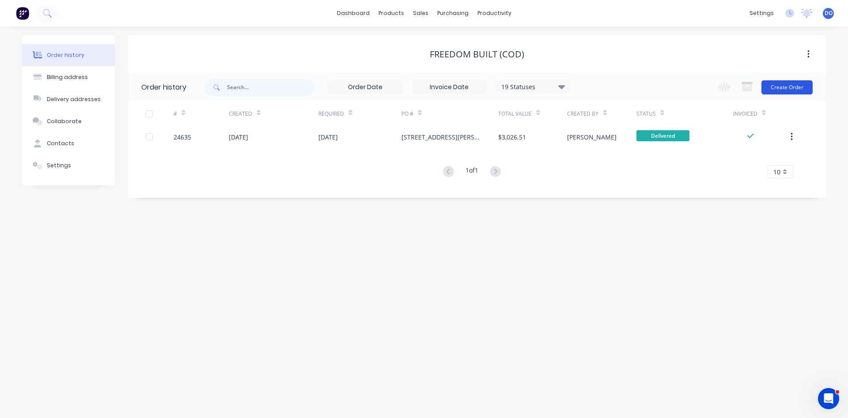
click at [794, 84] on button "Create Order" at bounding box center [787, 87] width 51 height 14
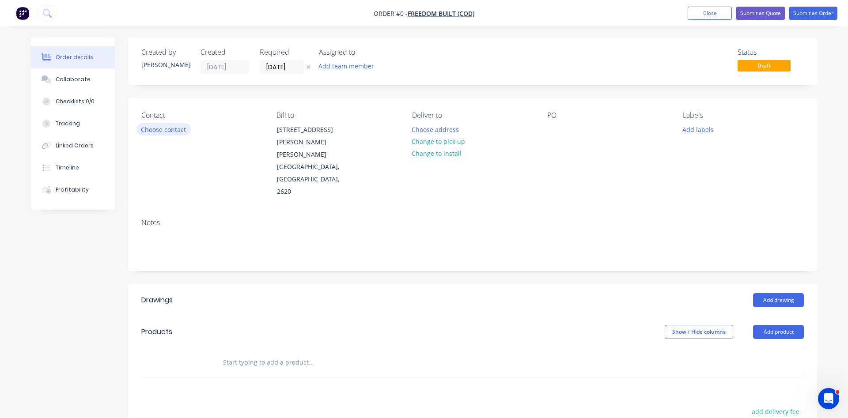
click at [170, 133] on button "Choose contact" at bounding box center [164, 129] width 54 height 12
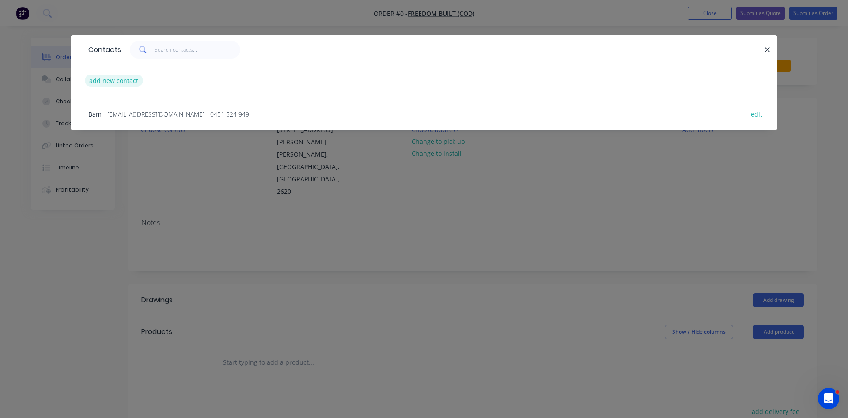
click at [115, 80] on button "add new contact" at bounding box center [114, 81] width 58 height 12
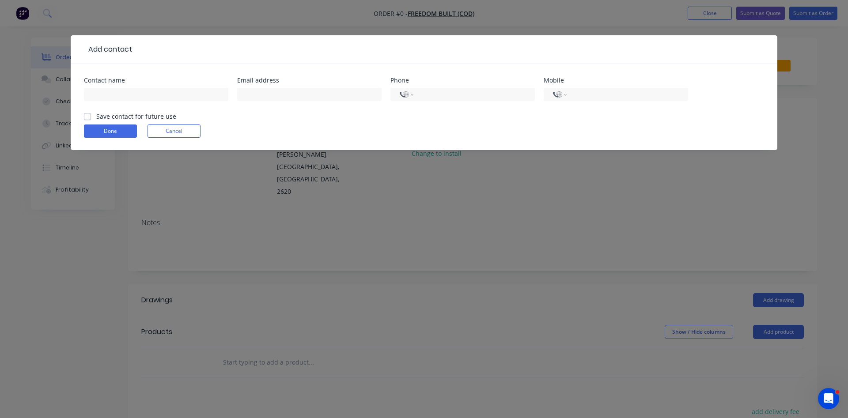
select select "AU"
click at [99, 96] on input "text" at bounding box center [156, 94] width 144 height 13
type input "j"
type input "James Cooper"
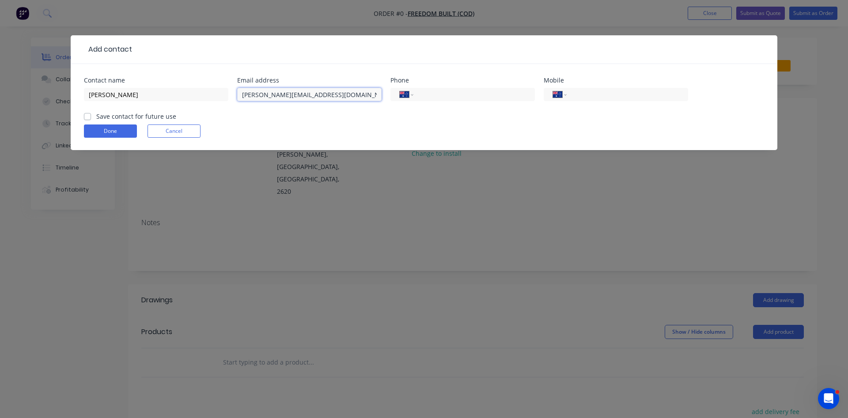
type input "james@Freedombuilt.com.au"
type input "0439 375 217"
click at [96, 117] on label "Save contact for future use" at bounding box center [136, 116] width 80 height 9
click at [87, 117] on input "Save contact for future use" at bounding box center [87, 116] width 7 height 8
checkbox input "true"
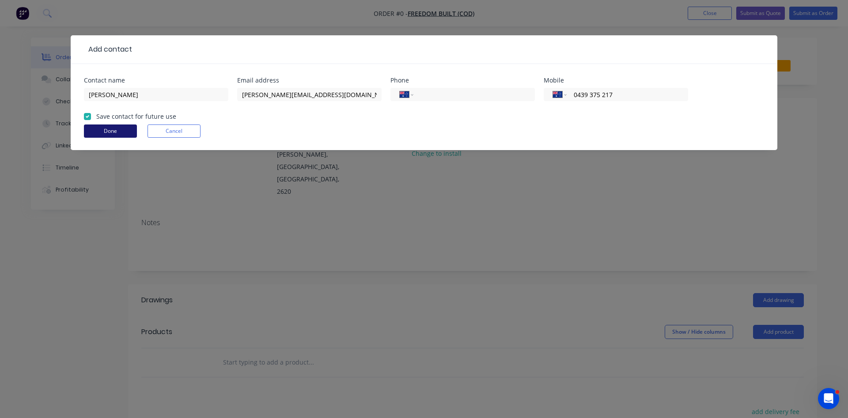
click at [103, 132] on button "Done" at bounding box center [110, 131] width 53 height 13
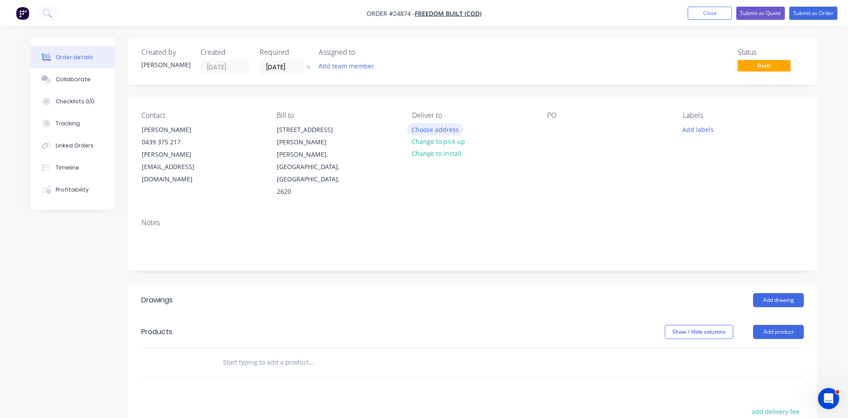
click at [445, 130] on button "Choose address" at bounding box center [435, 129] width 57 height 12
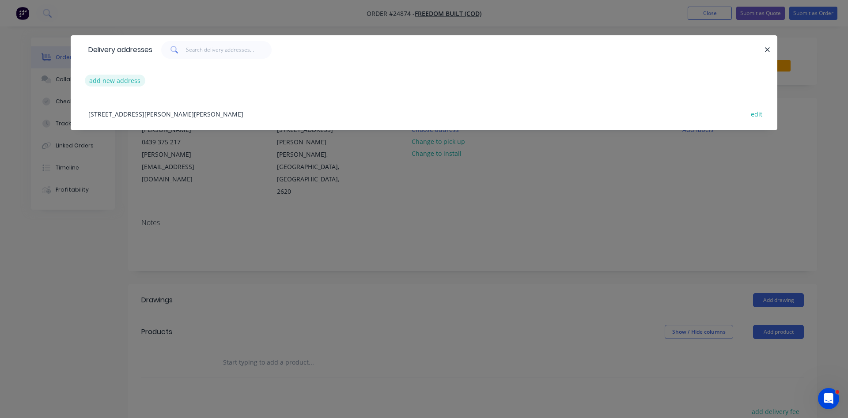
click at [135, 83] on button "add new address" at bounding box center [115, 81] width 61 height 12
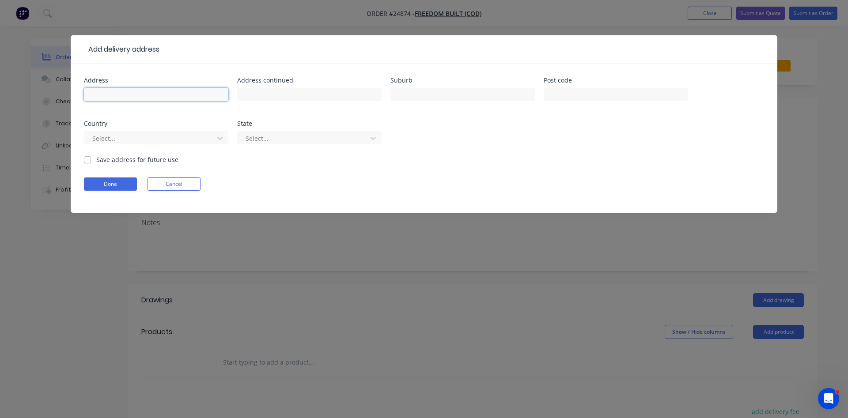
click at [171, 97] on input "text" at bounding box center [156, 94] width 144 height 13
type input "44 Simpson St"
type input "Watson"
click at [182, 140] on div at bounding box center [150, 138] width 118 height 11
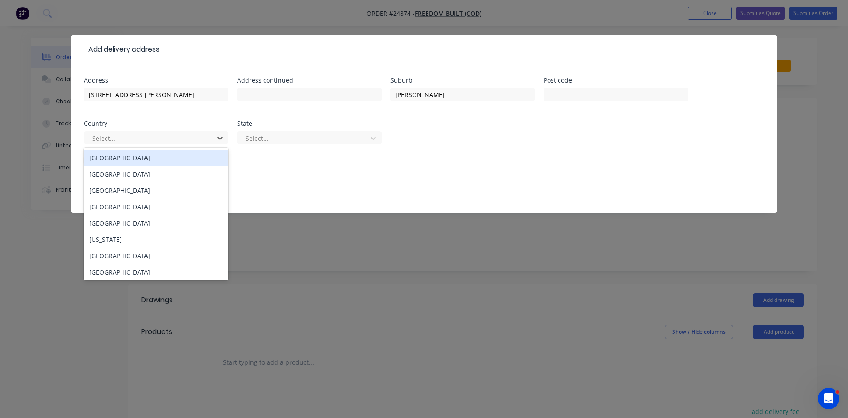
click at [145, 158] on div "Australia" at bounding box center [156, 158] width 144 height 16
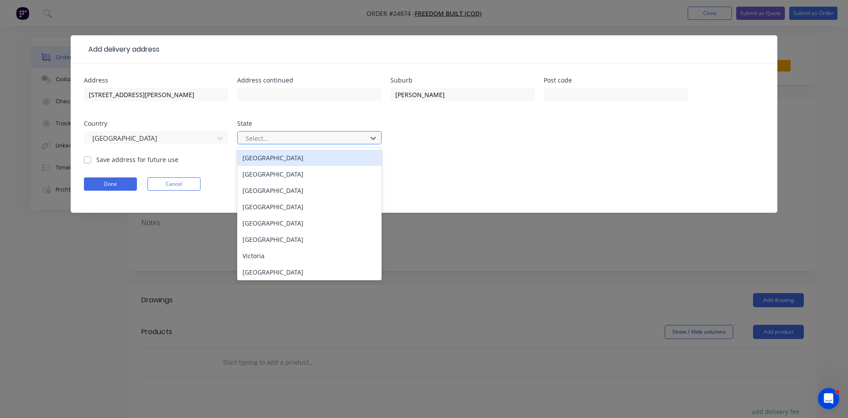
drag, startPoint x: 317, startPoint y: 138, endPoint x: 310, endPoint y: 144, distance: 8.8
click at [316, 138] on div at bounding box center [304, 138] width 118 height 11
click at [298, 156] on div "Australian Capital Territory" at bounding box center [309, 158] width 144 height 16
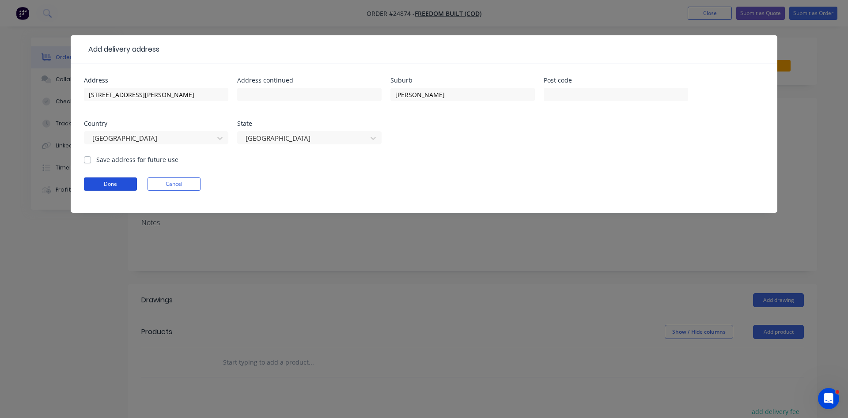
click at [128, 184] on button "Done" at bounding box center [110, 184] width 53 height 13
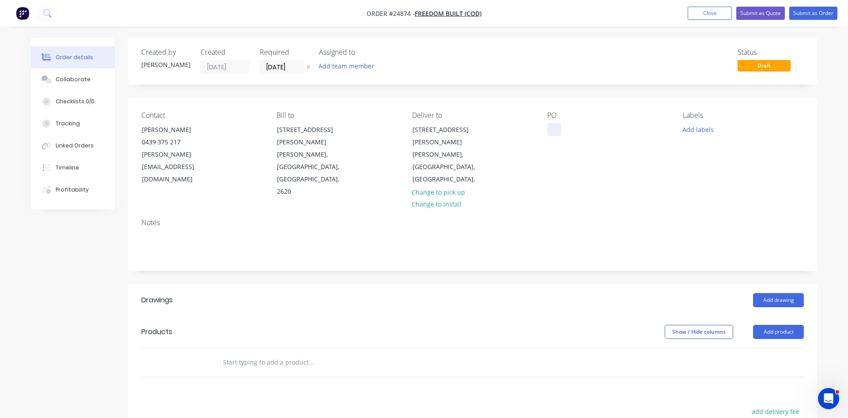
click at [554, 128] on div at bounding box center [554, 129] width 14 height 13
click at [771, 325] on button "Add product" at bounding box center [778, 332] width 51 height 14
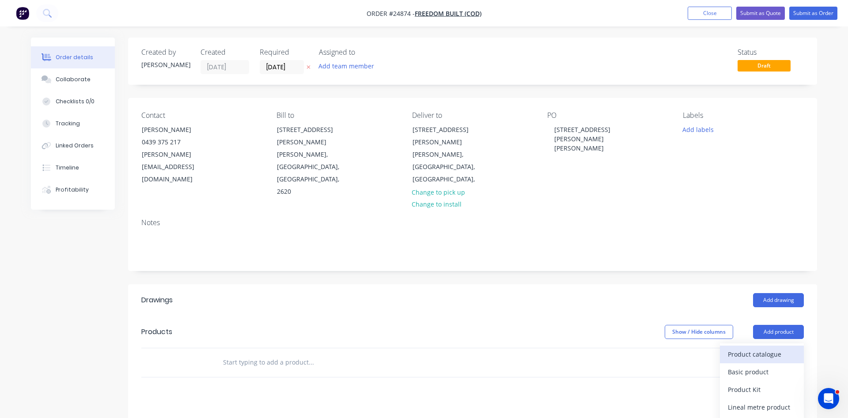
click at [746, 348] on div "Product catalogue" at bounding box center [762, 354] width 68 height 13
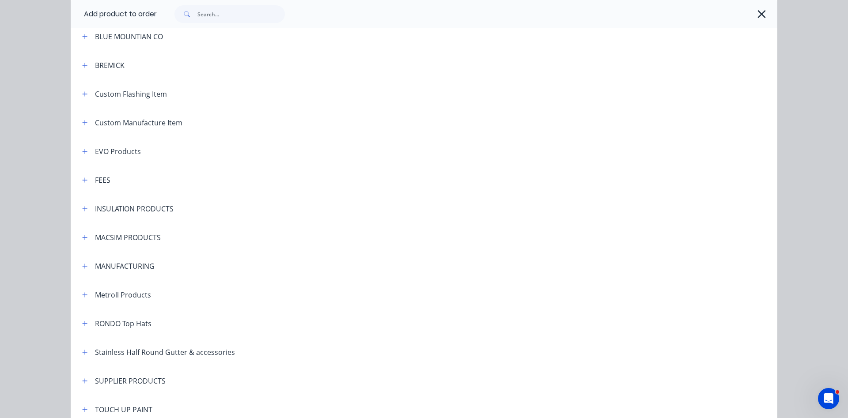
scroll to position [453, 0]
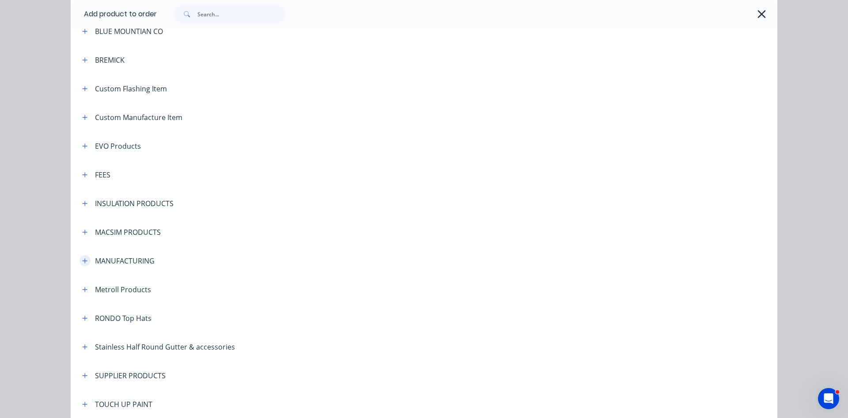
click at [86, 259] on icon "button" at bounding box center [84, 261] width 5 height 6
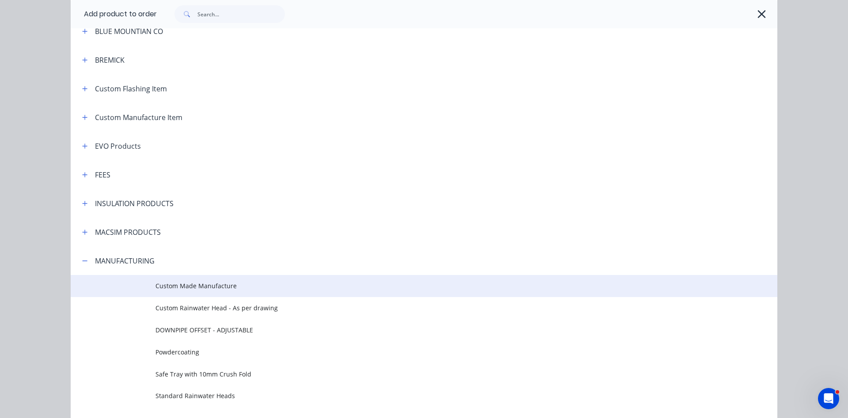
click at [206, 289] on span "Custom Made Manufacture" at bounding box center [405, 285] width 498 height 9
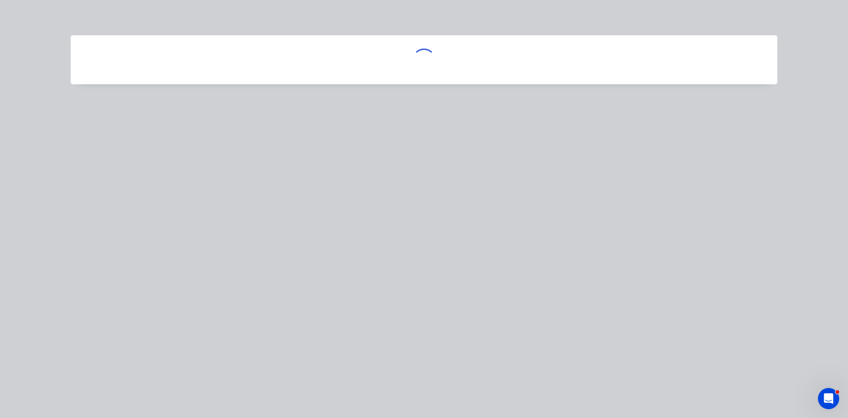
scroll to position [0, 0]
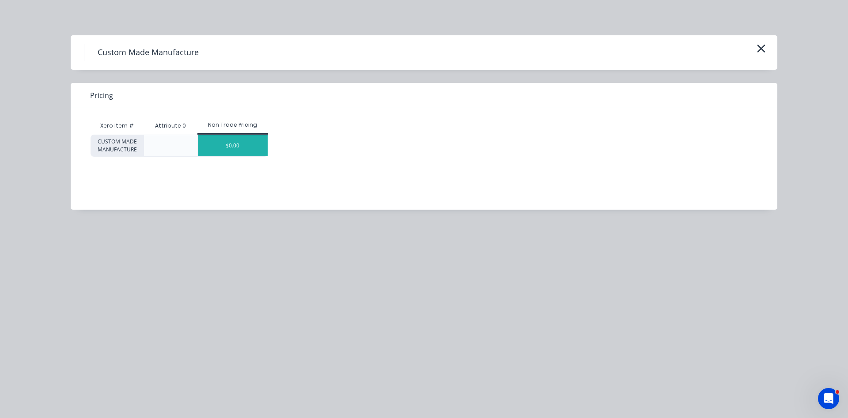
click at [238, 148] on div "$0.00" at bounding box center [233, 145] width 70 height 21
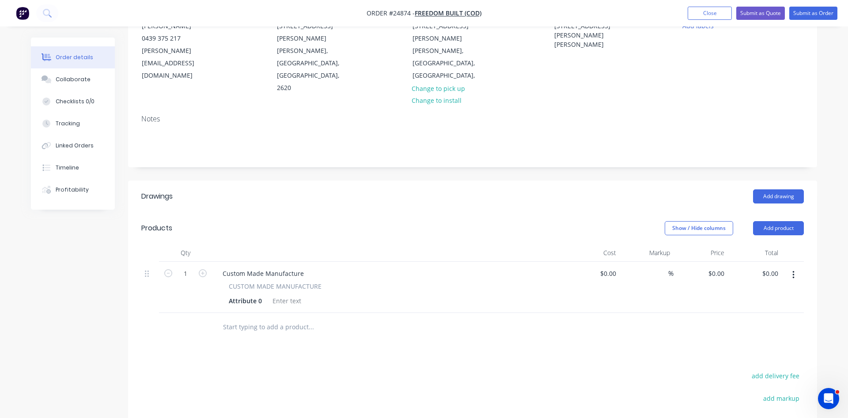
scroll to position [135, 0]
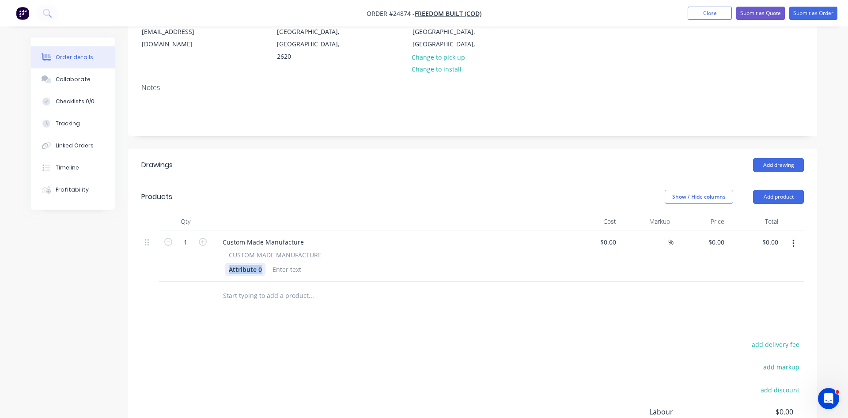
drag, startPoint x: 261, startPoint y: 247, endPoint x: 219, endPoint y: 246, distance: 42.0
click at [225, 263] on div "Attribute 0" at bounding box center [245, 269] width 40 height 13
click at [238, 236] on div "Custom Made Manufacture" at bounding box center [263, 242] width 95 height 13
drag, startPoint x: 304, startPoint y: 216, endPoint x: 196, endPoint y: 221, distance: 108.8
click at [216, 236] on div "Custom Made Manufacture" at bounding box center [263, 242] width 95 height 13
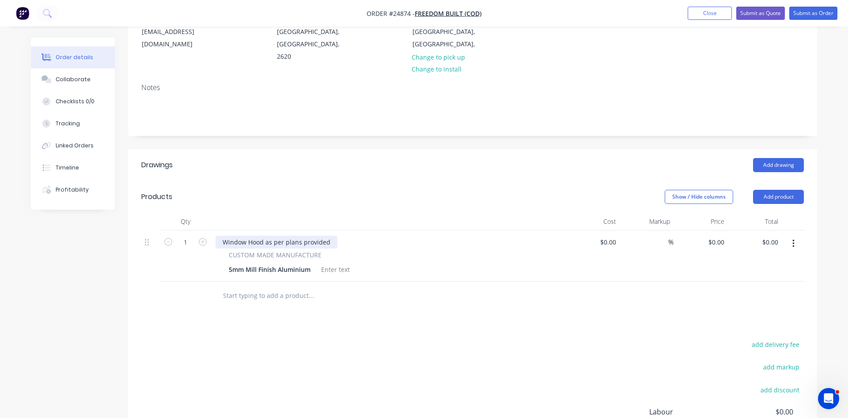
click at [331, 236] on div "Window Hood as per plans provided" at bounding box center [277, 242] width 122 height 13
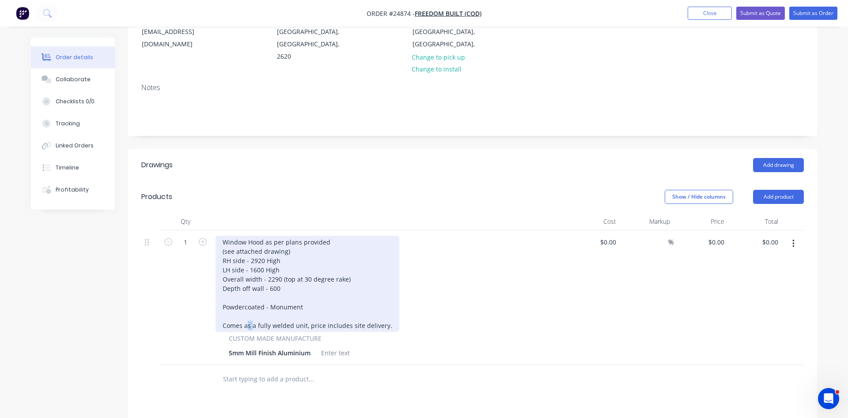
click at [251, 300] on div "Window Hood as per plans provided (see attached drawing) RH side - 2920 High LH…" at bounding box center [308, 284] width 184 height 96
drag, startPoint x: 254, startPoint y: 304, endPoint x: 245, endPoint y: 304, distance: 9.7
click at [245, 304] on div "Window Hood as per plans provided (see attached drawing) RH side - 2920 High LH…" at bounding box center [308, 284] width 184 height 96
drag, startPoint x: 304, startPoint y: 302, endPoint x: 297, endPoint y: 303, distance: 7.6
click at [297, 303] on div "Window Hood as per plans provided (see attached drawing) RH side - 2920 High LH…" at bounding box center [308, 284] width 185 height 96
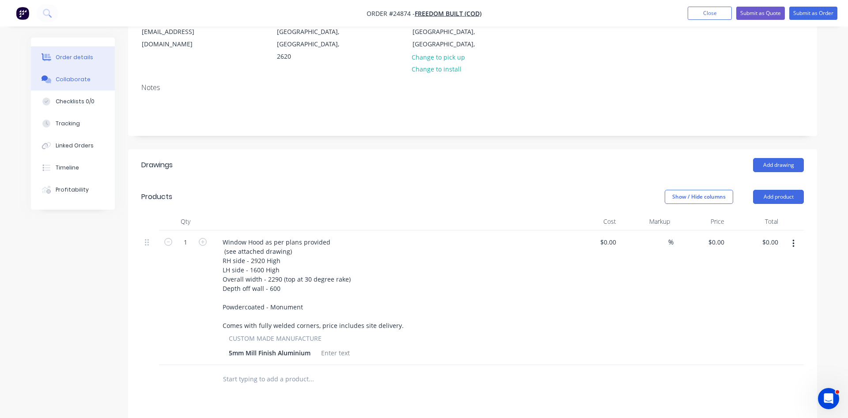
click at [70, 84] on button "Collaborate" at bounding box center [73, 79] width 84 height 22
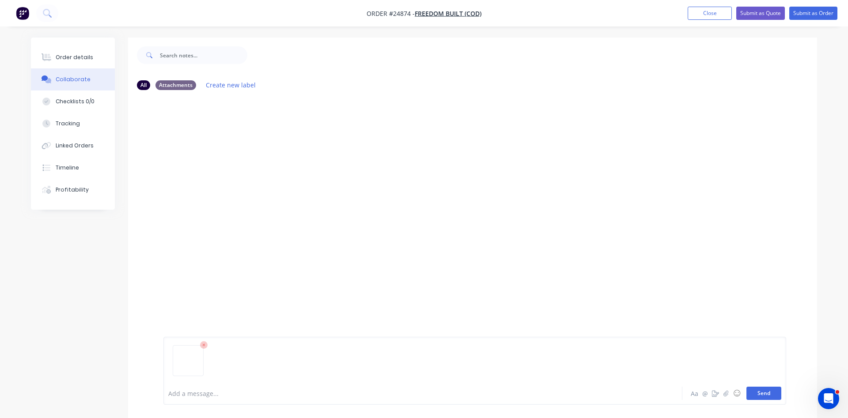
click at [761, 397] on button "Send" at bounding box center [764, 393] width 35 height 13
click at [63, 56] on div "Order details" at bounding box center [75, 57] width 38 height 8
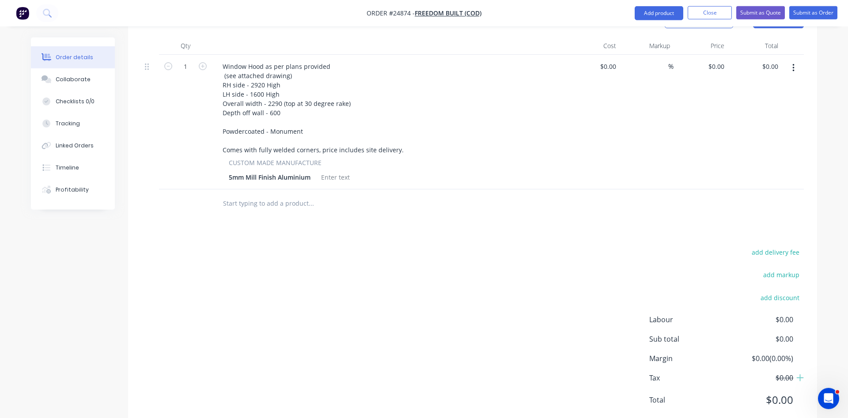
scroll to position [311, 0]
drag, startPoint x: 618, startPoint y: 39, endPoint x: 584, endPoint y: 38, distance: 34.0
click at [584, 54] on div at bounding box center [593, 121] width 54 height 135
type input "$2,890.00"
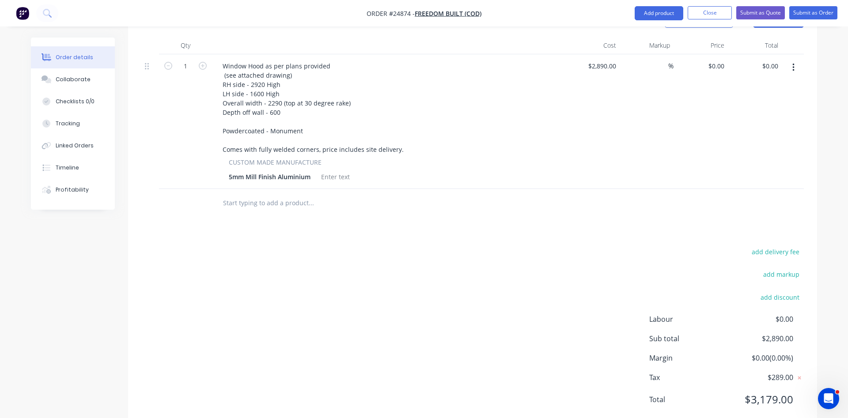
type input "$2,890.00"
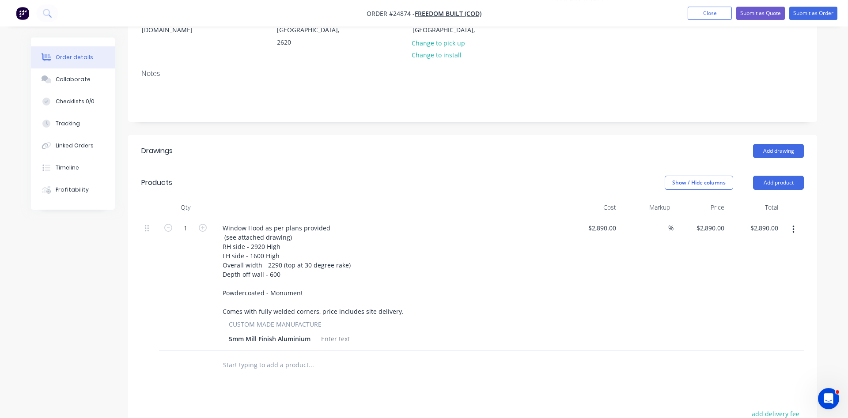
scroll to position [131, 0]
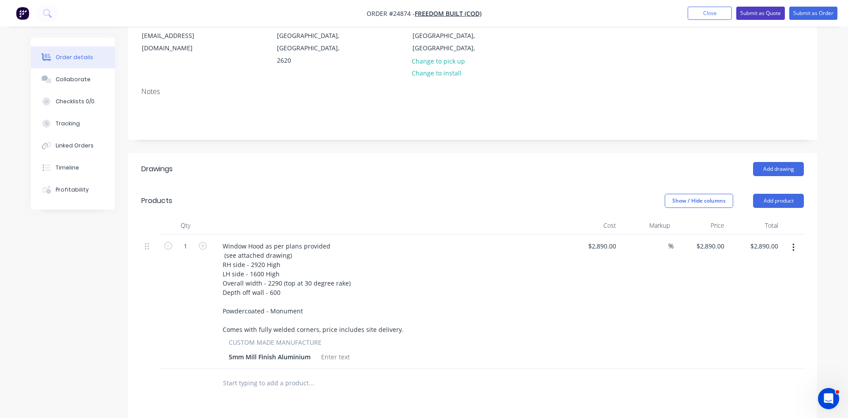
click at [762, 14] on button "Submit as Quote" at bounding box center [761, 13] width 49 height 13
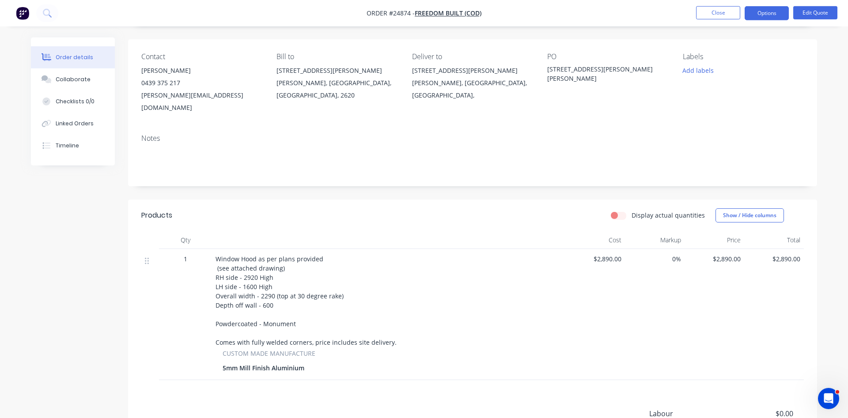
scroll to position [0, 0]
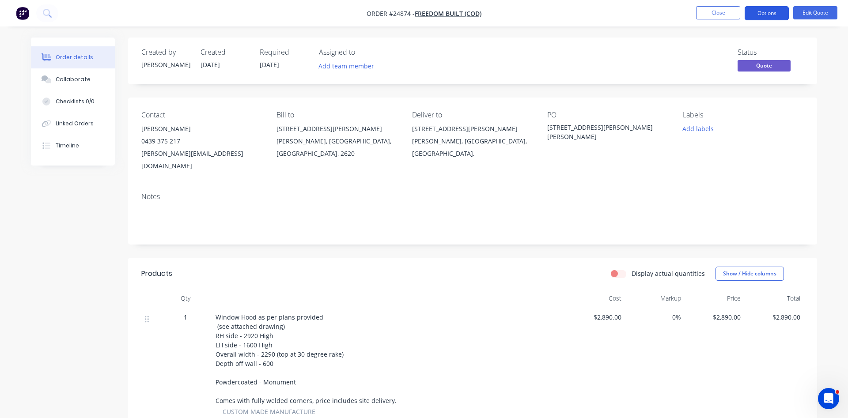
click at [753, 8] on button "Options" at bounding box center [767, 13] width 44 height 14
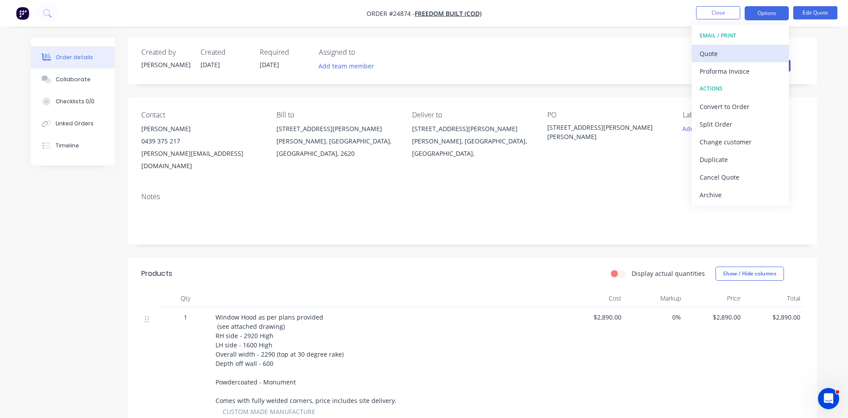
click at [707, 53] on div "Quote" at bounding box center [740, 53] width 81 height 13
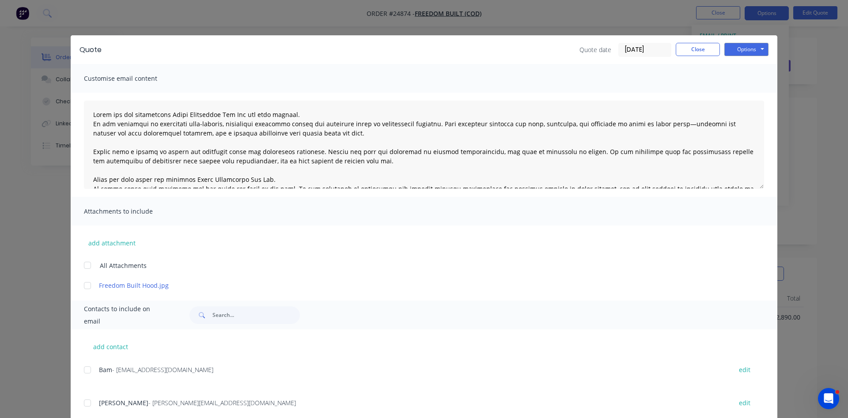
click at [86, 285] on div at bounding box center [88, 286] width 18 height 18
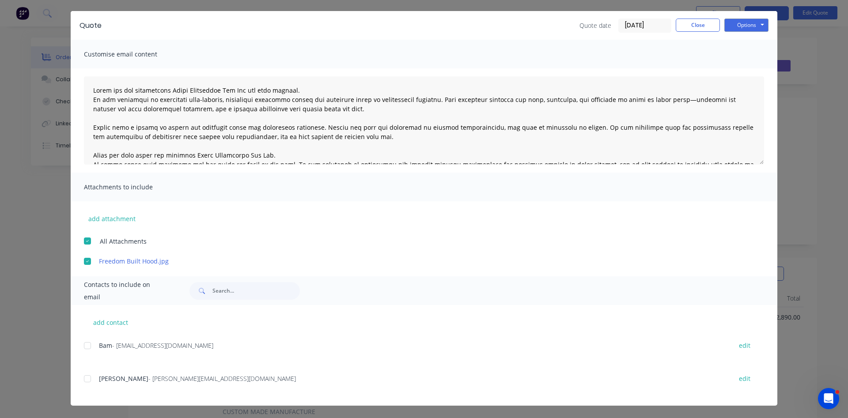
click at [87, 380] on div at bounding box center [88, 379] width 18 height 18
click at [754, 24] on button "Options" at bounding box center [747, 25] width 44 height 13
click at [760, 71] on button "Email" at bounding box center [753, 70] width 57 height 15
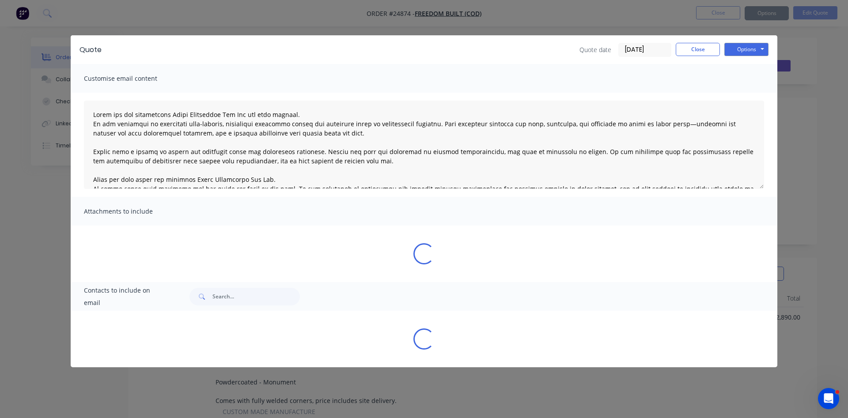
scroll to position [0, 0]
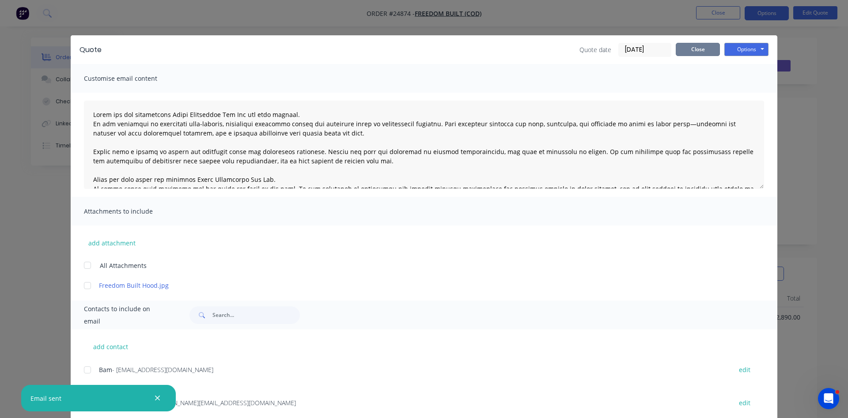
click at [709, 48] on button "Close" at bounding box center [698, 49] width 44 height 13
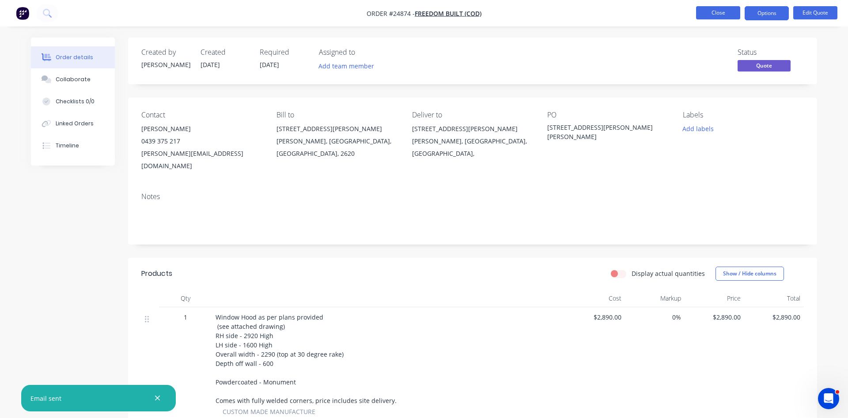
click at [717, 11] on button "Close" at bounding box center [718, 12] width 44 height 13
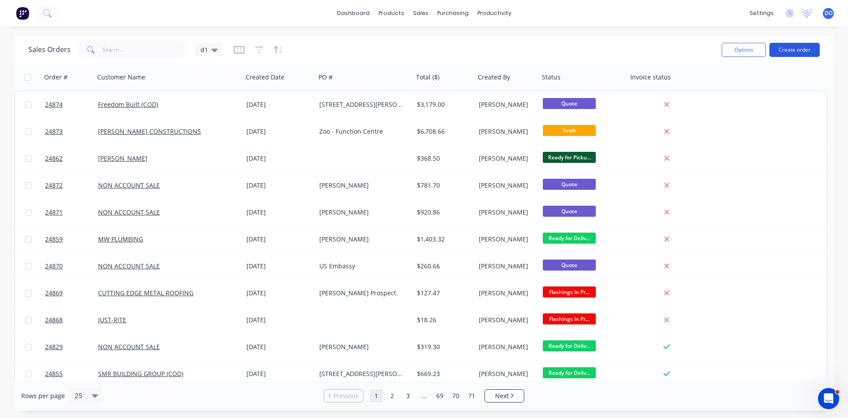
click at [798, 52] on button "Create order" at bounding box center [795, 50] width 50 height 14
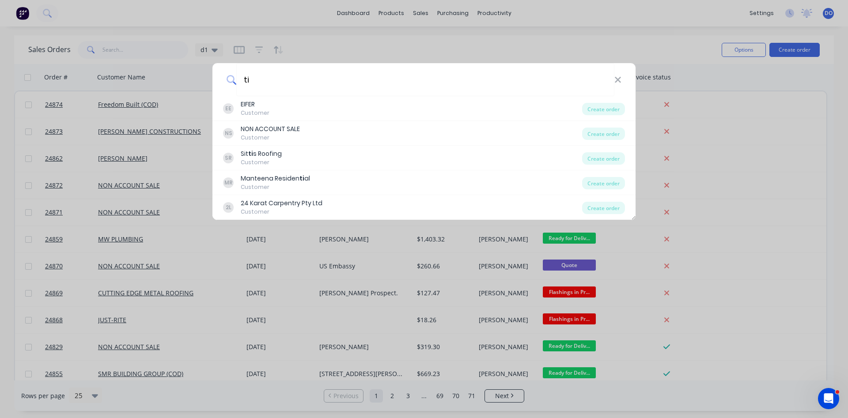
type input "t"
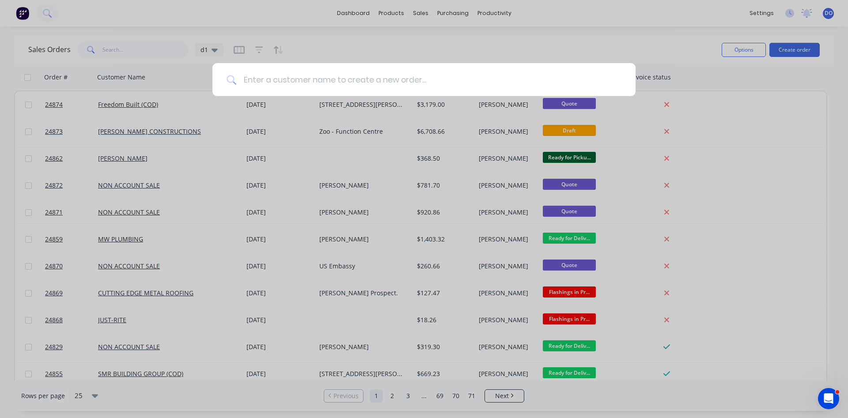
click at [249, 81] on input at bounding box center [428, 79] width 385 height 33
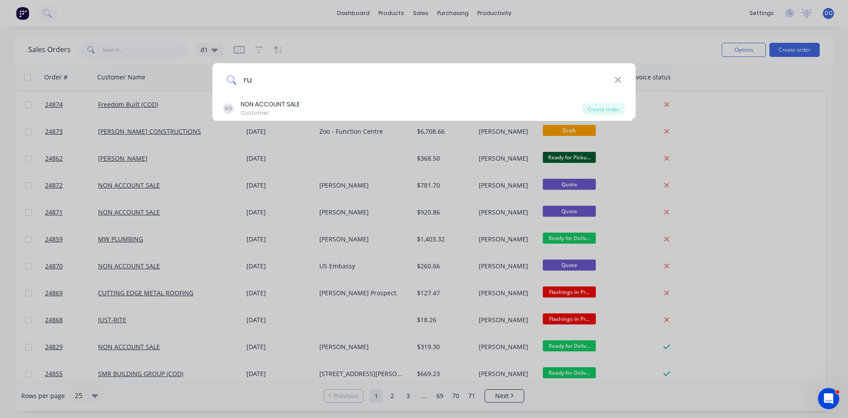
type input "r"
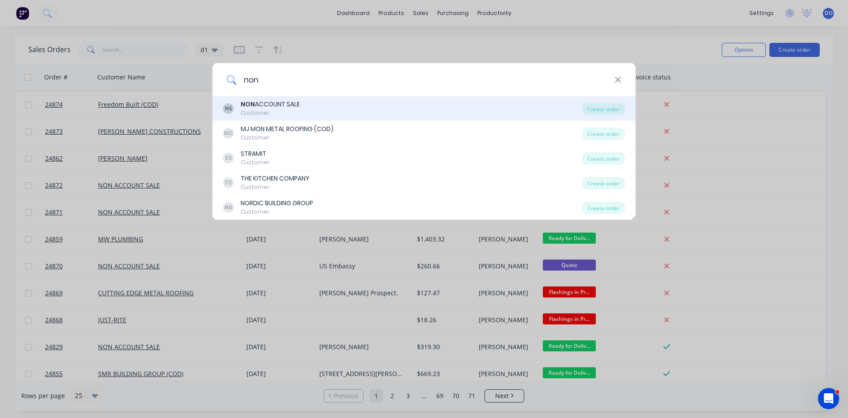
type input "non"
click at [285, 110] on div "Customer" at bounding box center [270, 113] width 59 height 8
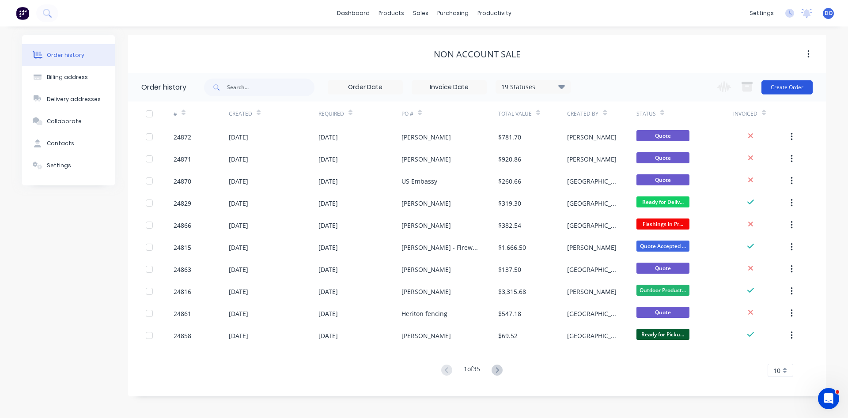
click at [786, 90] on button "Create Order" at bounding box center [787, 87] width 51 height 14
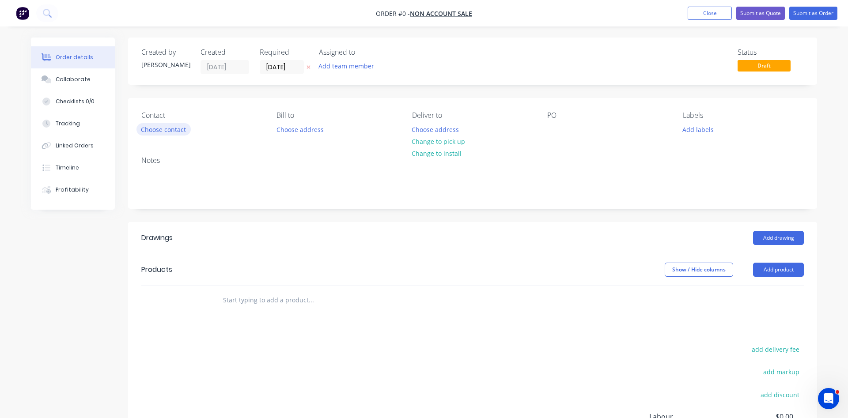
click at [164, 128] on button "Choose contact" at bounding box center [164, 129] width 54 height 12
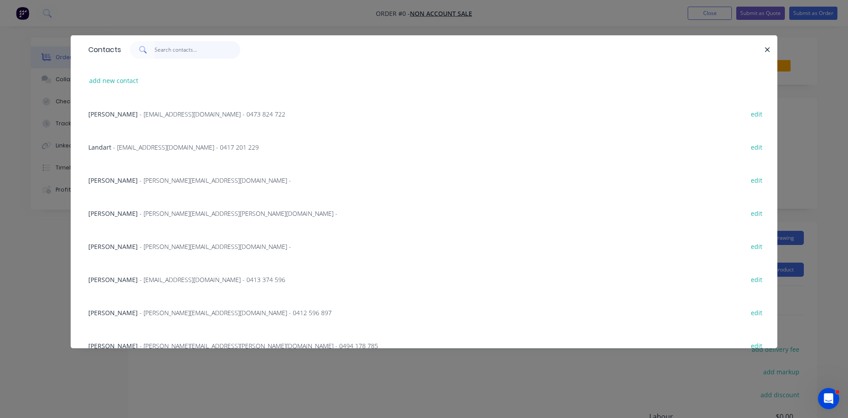
click at [166, 48] on input "text" at bounding box center [198, 50] width 86 height 18
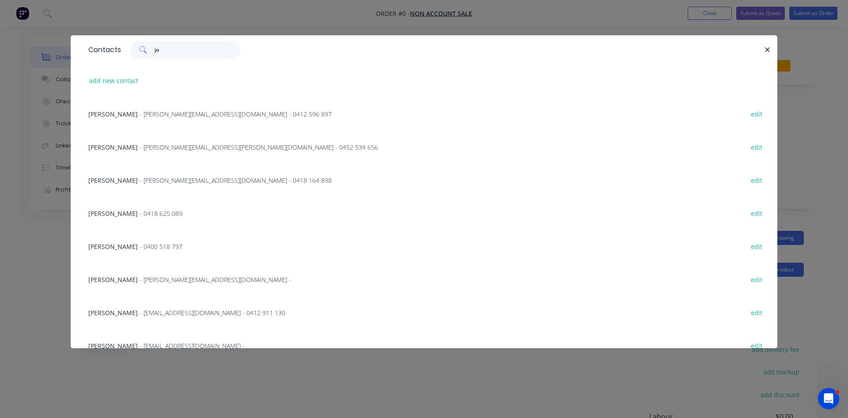
type input "j"
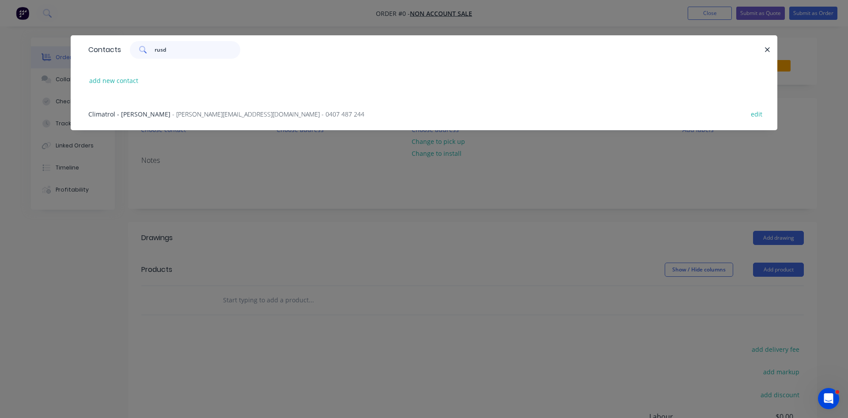
type input "rusd"
click at [174, 113] on span "- johnt@rusden.com.au - 0407 487 244" at bounding box center [268, 114] width 192 height 8
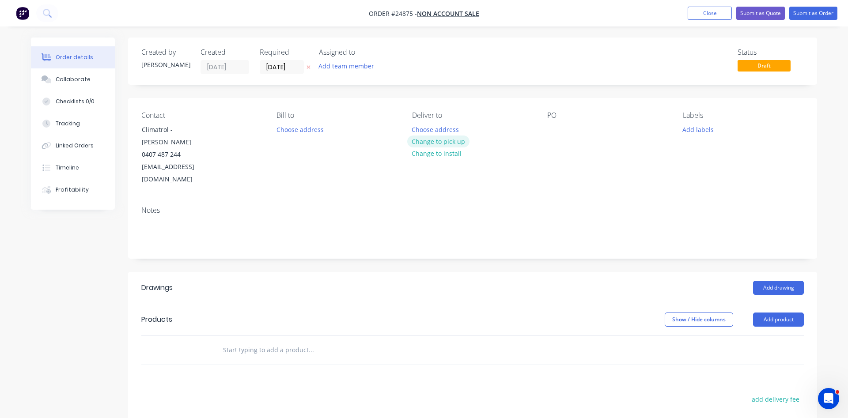
click at [442, 144] on button "Change to pick up" at bounding box center [438, 142] width 63 height 12
click at [558, 128] on div at bounding box center [554, 129] width 14 height 13
click at [552, 132] on div at bounding box center [554, 129] width 14 height 13
click at [784, 313] on button "Add product" at bounding box center [778, 320] width 51 height 14
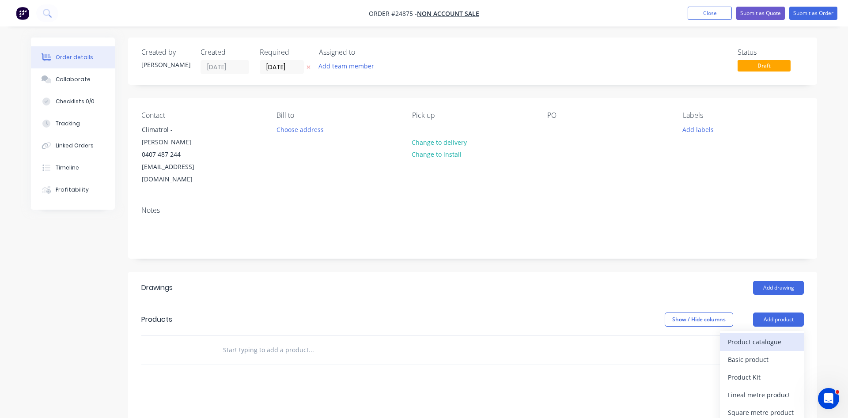
click at [767, 336] on div "Product catalogue" at bounding box center [762, 342] width 68 height 13
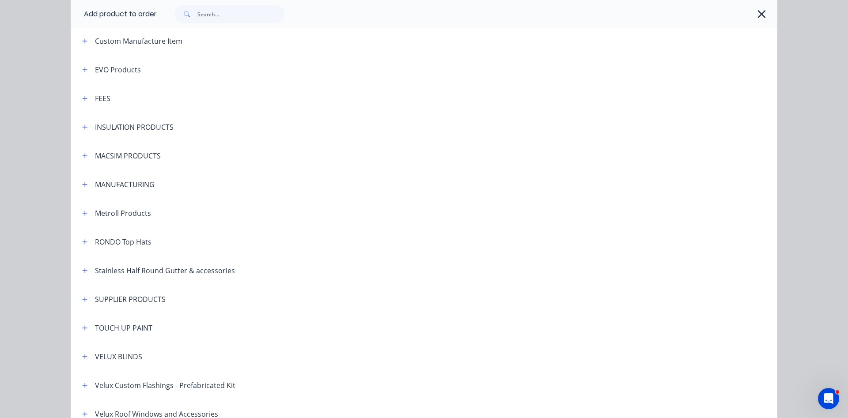
scroll to position [507, 0]
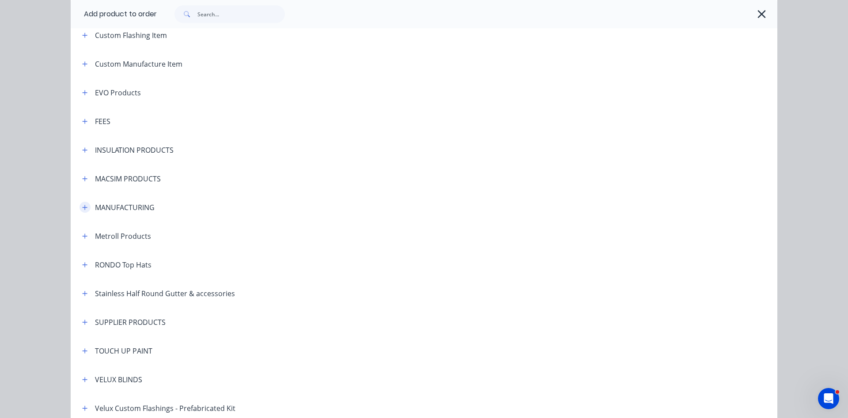
click at [81, 207] on button "button" at bounding box center [85, 207] width 11 height 11
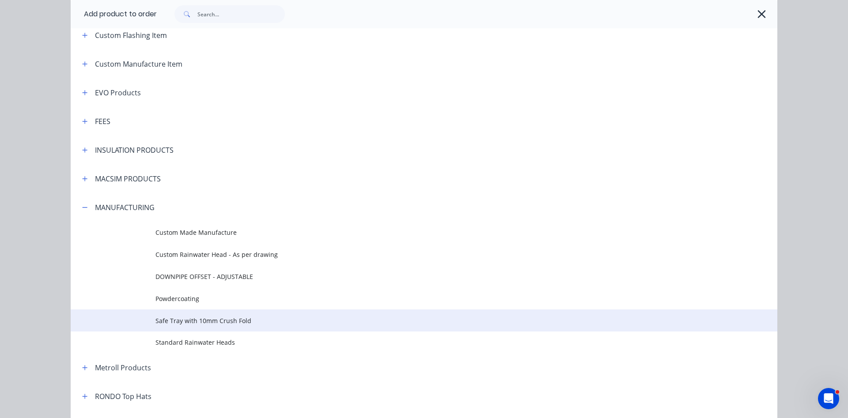
click at [185, 320] on span "Safe Tray with 10mm Crush Fold" at bounding box center [405, 320] width 498 height 9
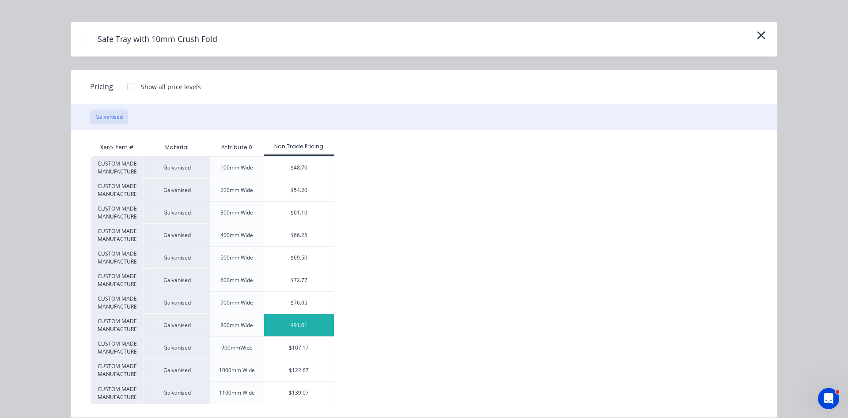
scroll to position [25, 0]
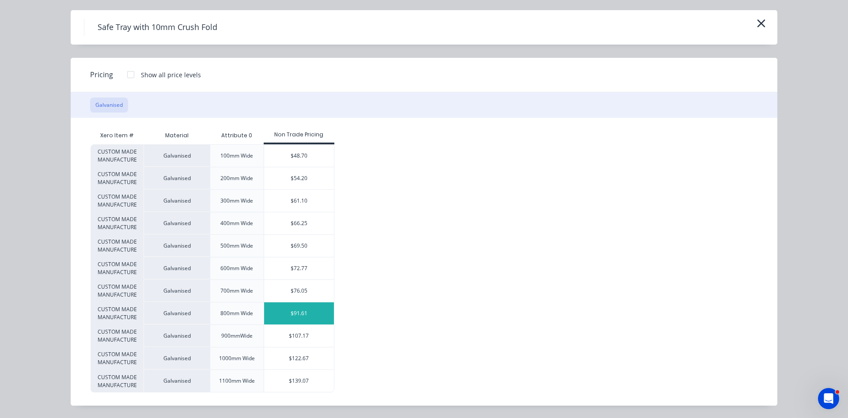
click at [307, 316] on div "$91.61" at bounding box center [299, 314] width 70 height 22
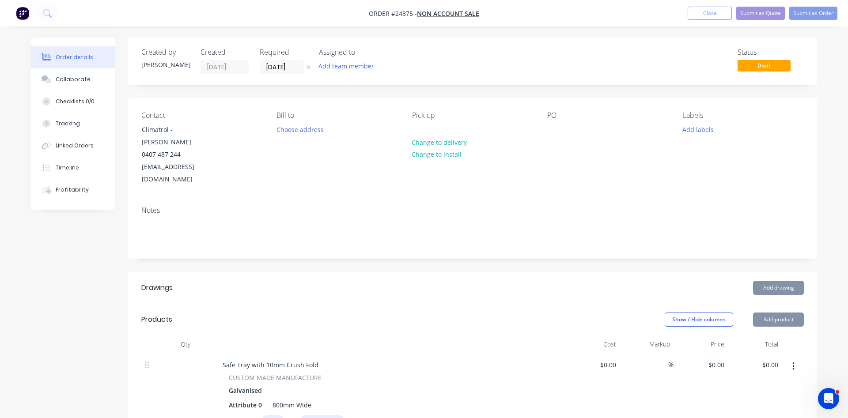
type input "$91.61"
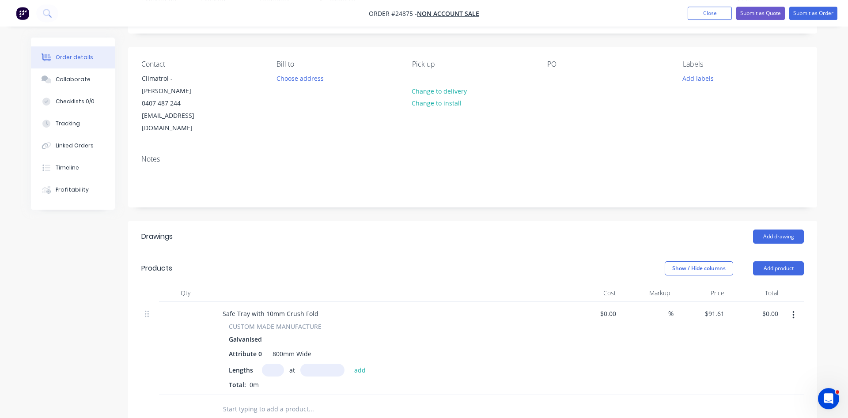
scroll to position [90, 0]
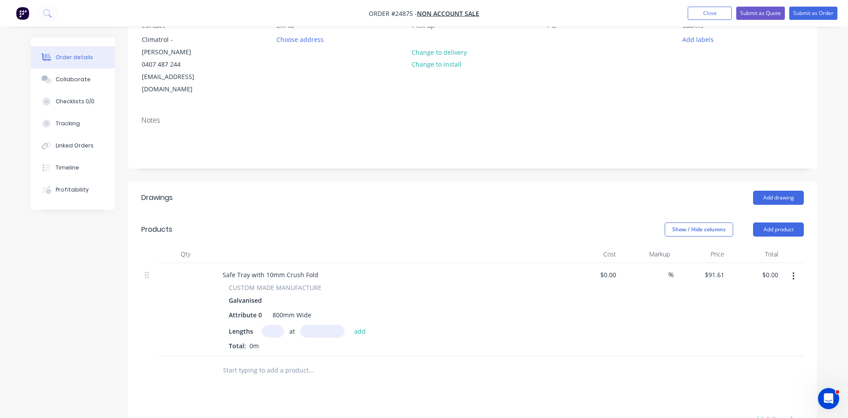
click at [272, 300] on div "CUSTOM MADE MANUFACTURE Galvanised Attribute 0 800mm Wide Lengths at add Total:…" at bounding box center [389, 317] width 346 height 68
click at [276, 325] on input "text" at bounding box center [273, 331] width 22 height 13
type input "1"
type input "1130mm"
click at [350, 325] on button "add" at bounding box center [360, 331] width 21 height 12
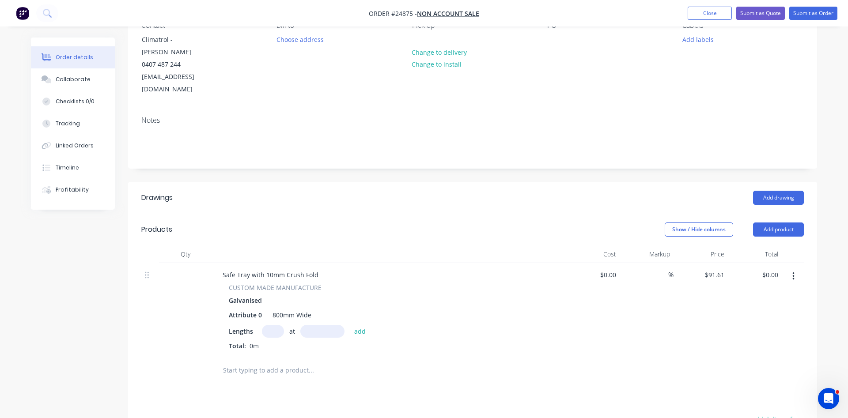
type input "$103.52"
type input "1"
type input "940"
click at [350, 325] on button "add" at bounding box center [360, 331] width 21 height 12
click at [275, 343] on icon "button" at bounding box center [276, 347] width 6 height 8
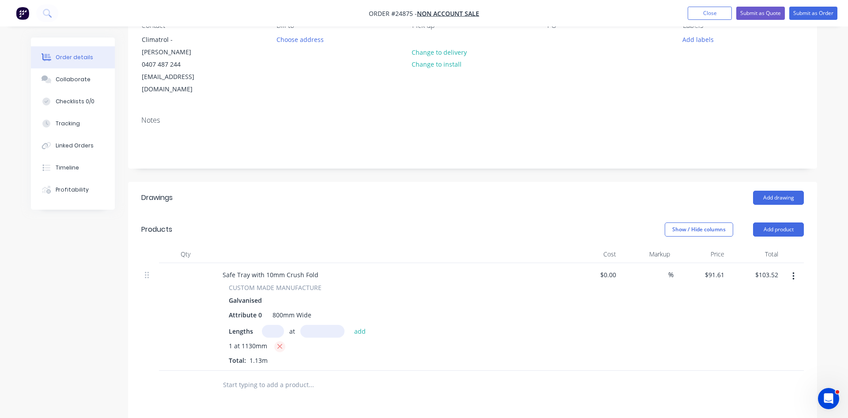
click at [276, 342] on button "button" at bounding box center [279, 347] width 11 height 11
type input "$0.00"
click at [279, 325] on input "text" at bounding box center [273, 331] width 22 height 13
type input "1"
type input "940"
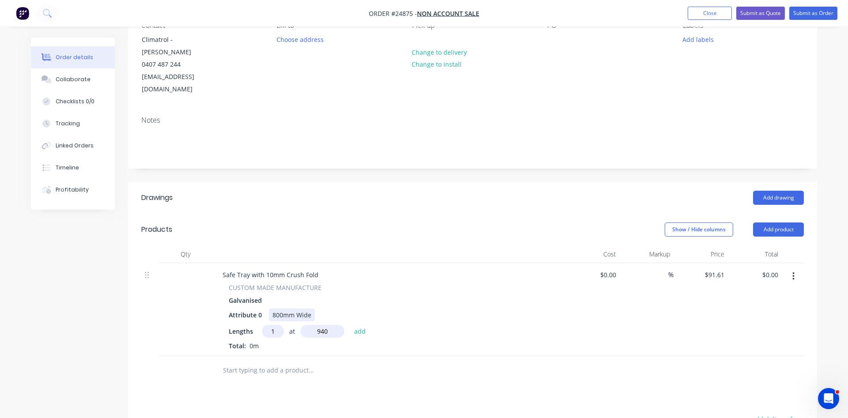
click at [350, 325] on button "add" at bounding box center [360, 331] width 21 height 12
type input "$86.11"
click at [786, 223] on button "Add product" at bounding box center [778, 230] width 51 height 14
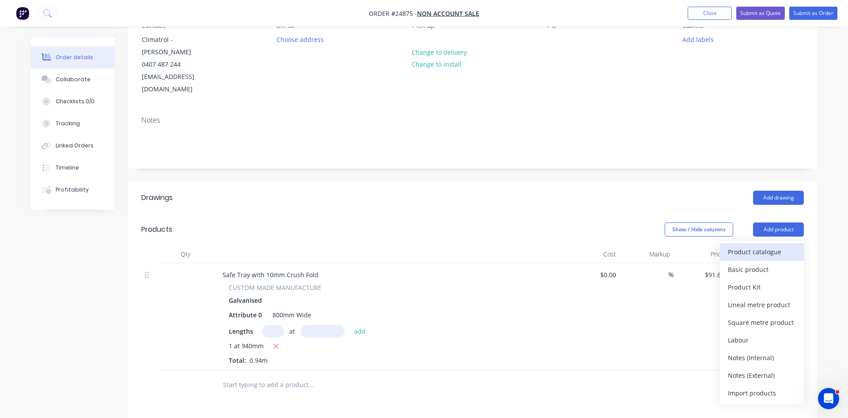
click at [772, 246] on div "Product catalogue" at bounding box center [762, 252] width 68 height 13
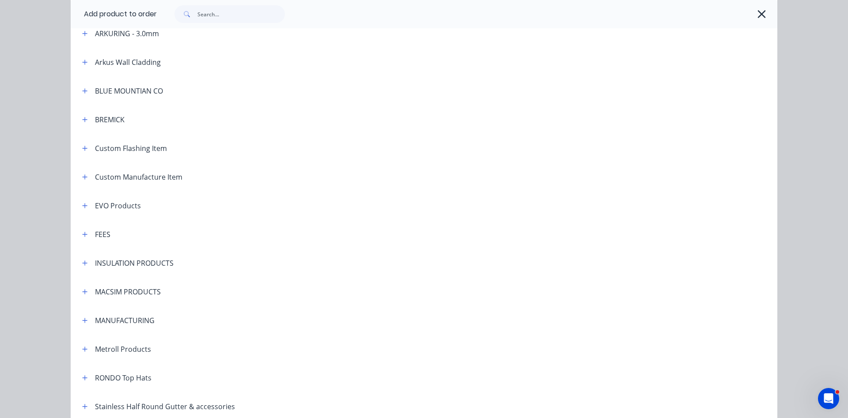
scroll to position [403, 0]
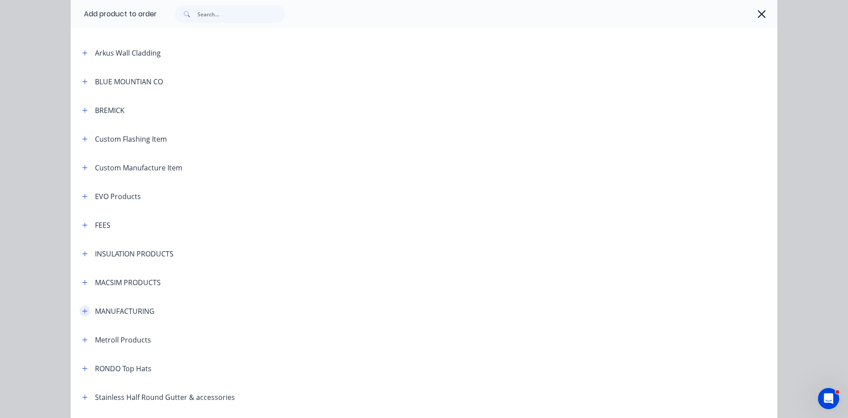
click at [86, 312] on icon "button" at bounding box center [84, 311] width 5 height 6
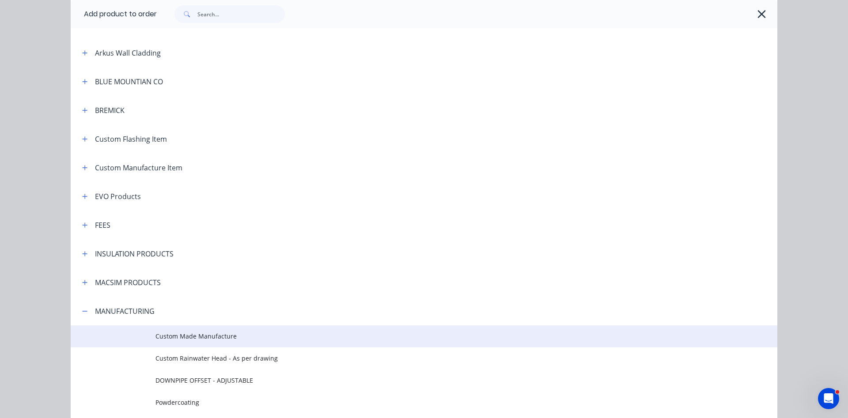
click at [179, 333] on span "Custom Made Manufacture" at bounding box center [405, 336] width 498 height 9
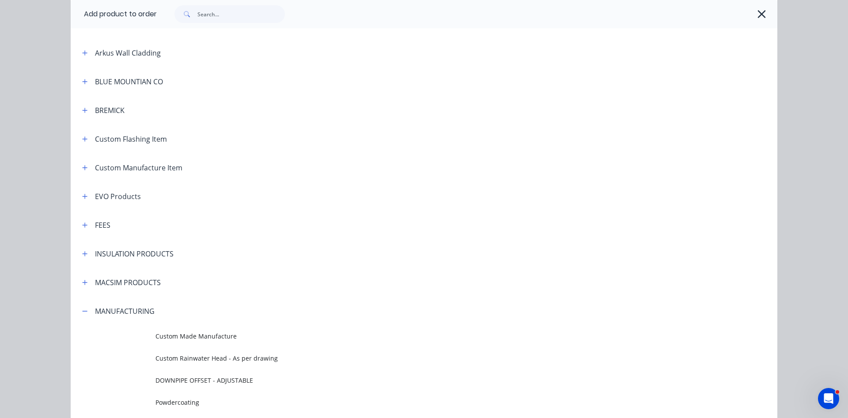
scroll to position [0, 0]
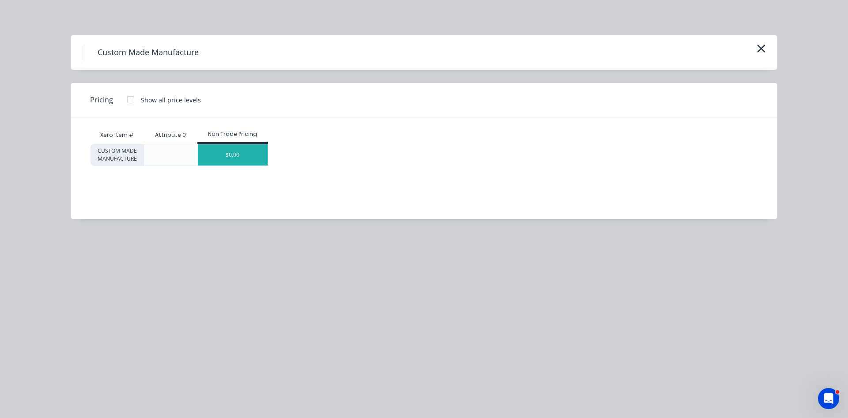
click at [245, 163] on div "$0.00" at bounding box center [233, 154] width 70 height 21
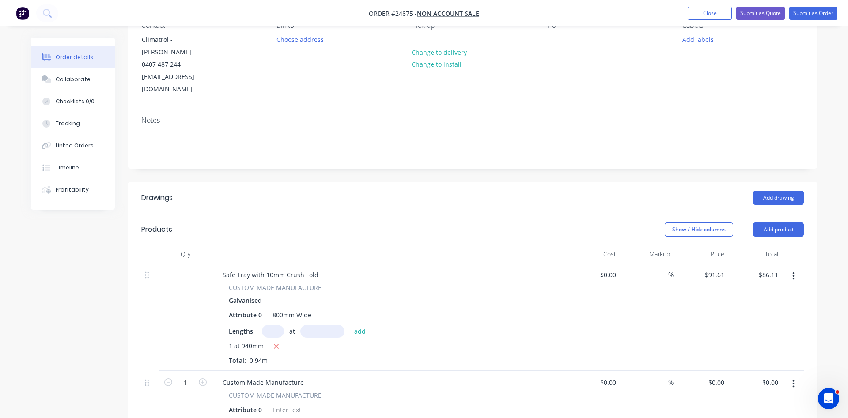
click at [795, 269] on button "button" at bounding box center [793, 277] width 21 height 16
click at [749, 346] on div "Delete" at bounding box center [762, 352] width 68 height 13
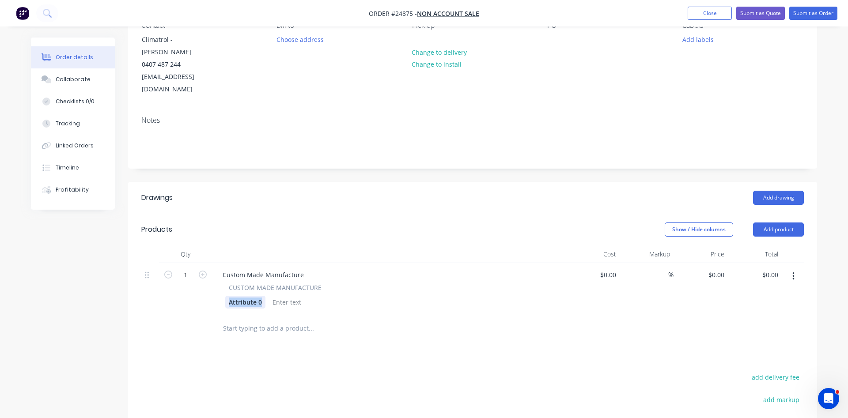
drag, startPoint x: 262, startPoint y: 276, endPoint x: 206, endPoint y: 274, distance: 56.2
click at [225, 296] on div "Attribute 0" at bounding box center [245, 302] width 40 height 13
drag, startPoint x: 222, startPoint y: 251, endPoint x: 319, endPoint y: 254, distance: 97.7
click at [311, 269] on div "Custom Made Manufacture" at bounding box center [263, 275] width 95 height 13
click at [613, 269] on input at bounding box center [610, 275] width 20 height 13
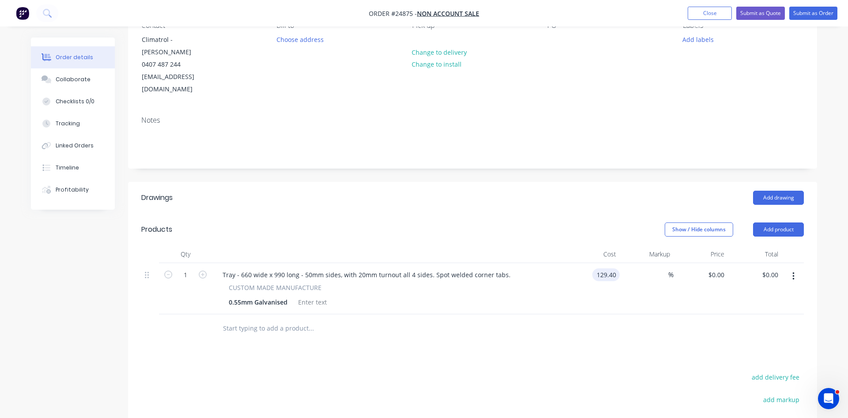
type input "$129.40"
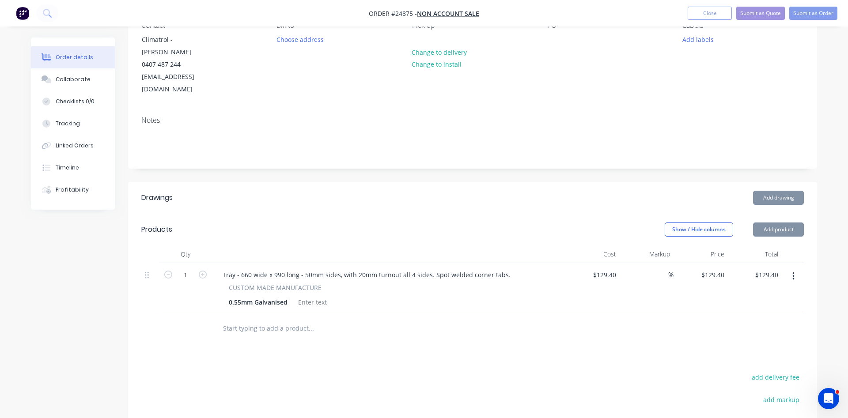
click at [796, 269] on button "button" at bounding box center [793, 277] width 21 height 16
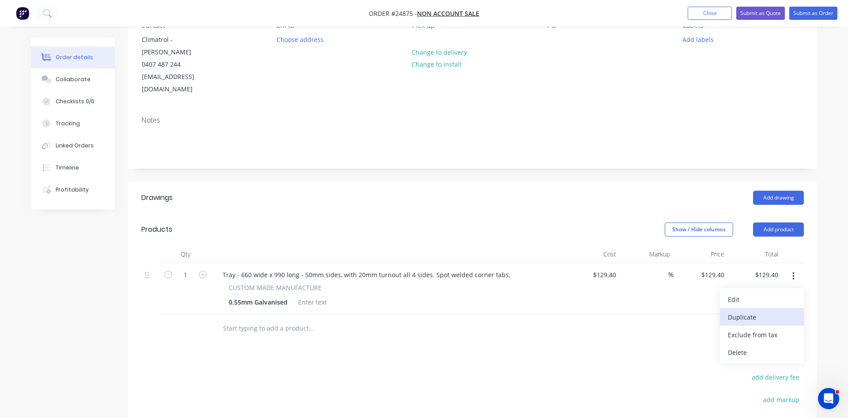
click at [764, 311] on div "Duplicate" at bounding box center [762, 317] width 68 height 13
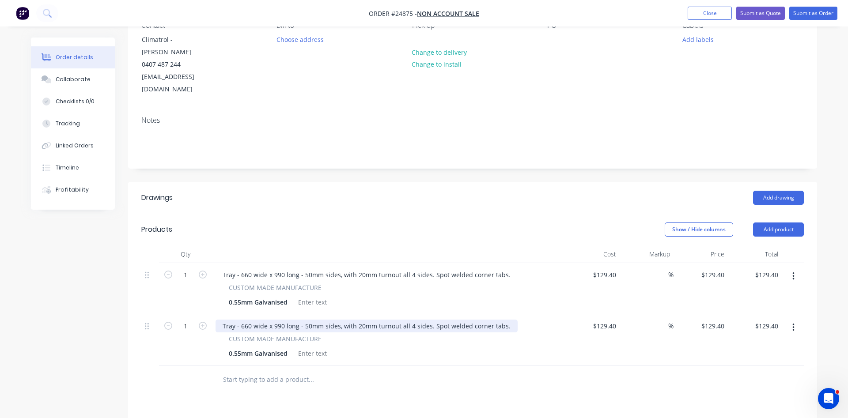
click at [283, 320] on div "Tray - 660 wide x 990 long - 50mm sides, with 20mm turnout all 4 sides. Spot we…" at bounding box center [367, 326] width 302 height 13
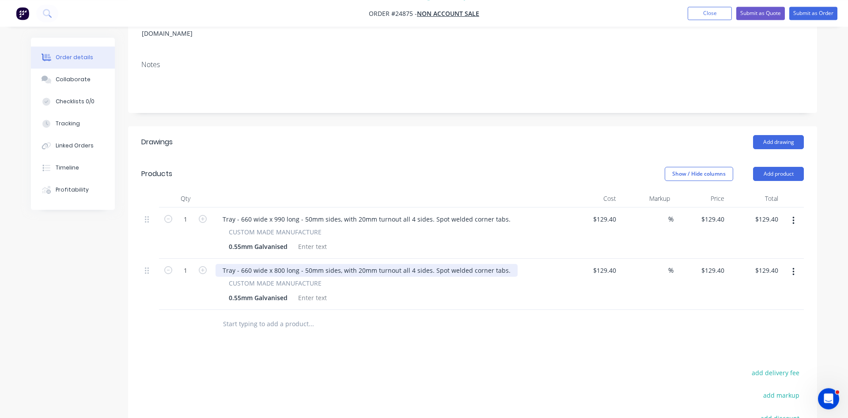
scroll to position [180, 0]
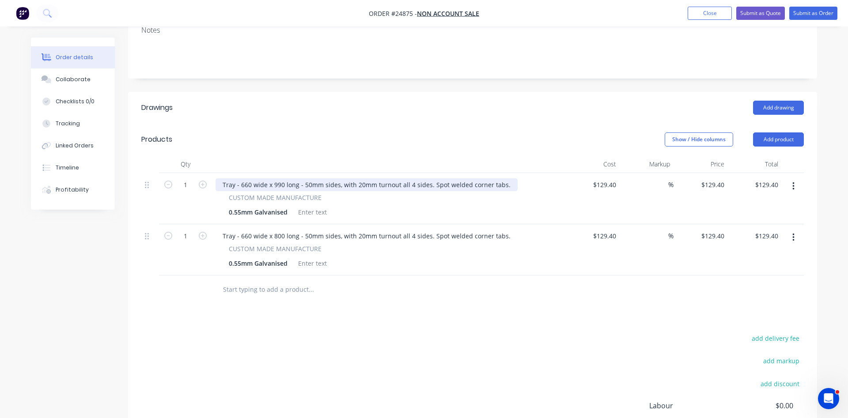
click at [396, 179] on div "Tray - 660 wide x 990 long - 50mm sides, with 20mm turnout all 4 sides. Spot we…" at bounding box center [367, 185] width 302 height 13
click at [395, 179] on div "Tray - 660 wide x 990 long - 50mm sides, with 20mm turnout all 4 sides. Spot we…" at bounding box center [367, 185] width 302 height 13
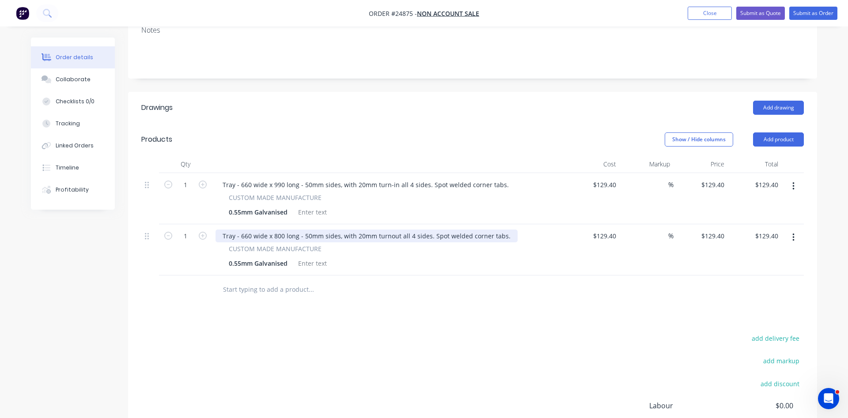
click at [395, 230] on div "Tray - 660 wide x 800 long - 50mm sides, with 20mm turnout all 4 sides. Spot we…" at bounding box center [367, 236] width 302 height 13
click at [396, 230] on div "Tray - 660 wide x 800 long - 50mm sides, with 20mm turnout all 4 sides. Spot we…" at bounding box center [367, 236] width 302 height 13
click at [612, 230] on input "129.4" at bounding box center [606, 236] width 27 height 13
type input "$107.63"
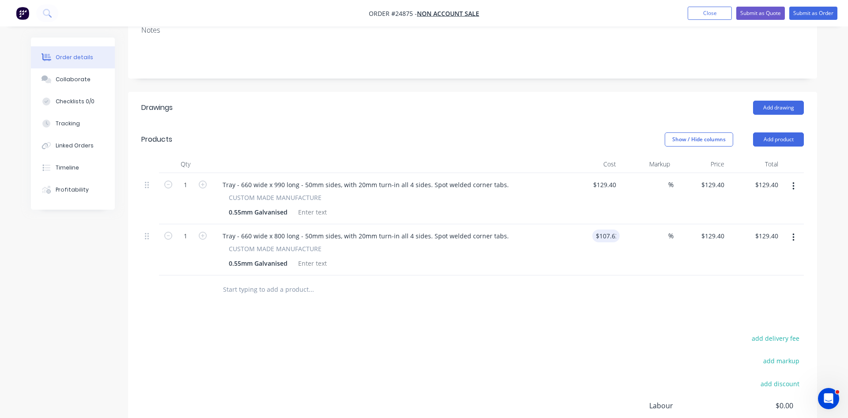
type input "$107.63"
click at [538, 285] on div "Drawings Add drawing Products Show / Hide columns Add product Qty Cost Markup P…" at bounding box center [472, 304] width 689 height 425
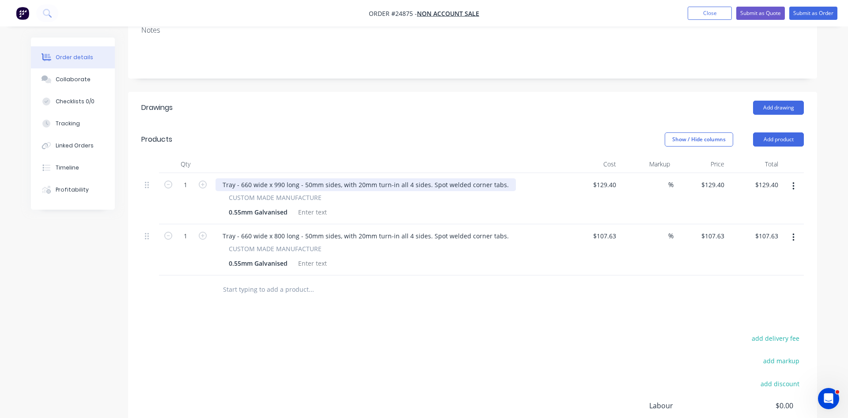
click at [501, 179] on div "Tray - 660 wide x 990 long - 50mm sides, with 20mm turn-in all 4 sides. Spot we…" at bounding box center [366, 185] width 300 height 13
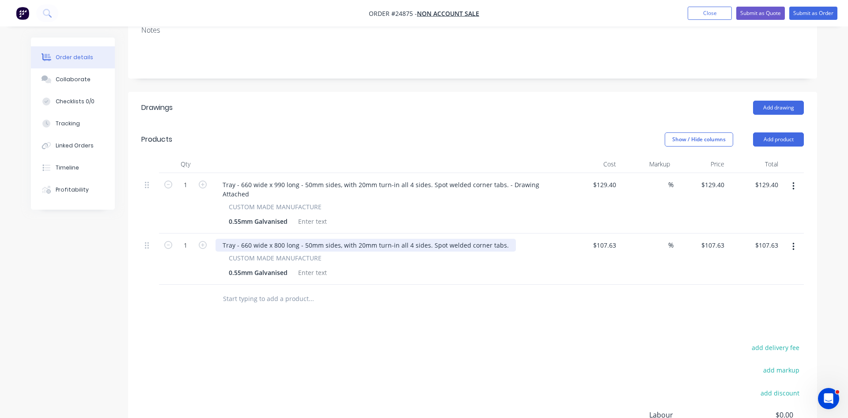
click at [501, 239] on div "Tray - 660 wide x 800 long - 50mm sides, with 20mm turn-in all 4 sides. Spot we…" at bounding box center [366, 245] width 300 height 13
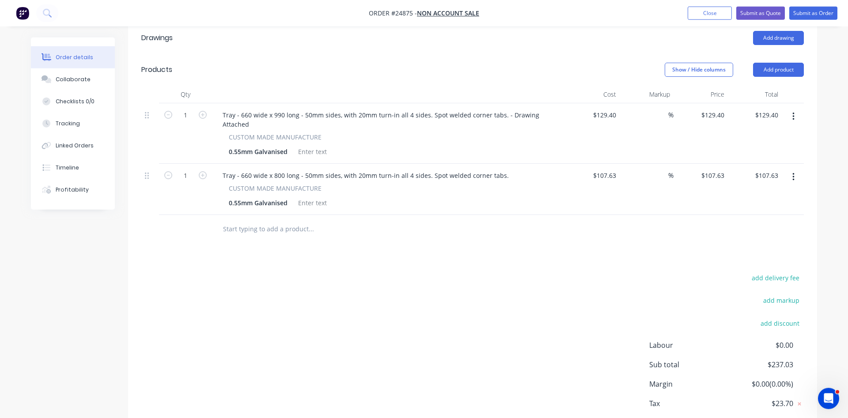
scroll to position [276, 0]
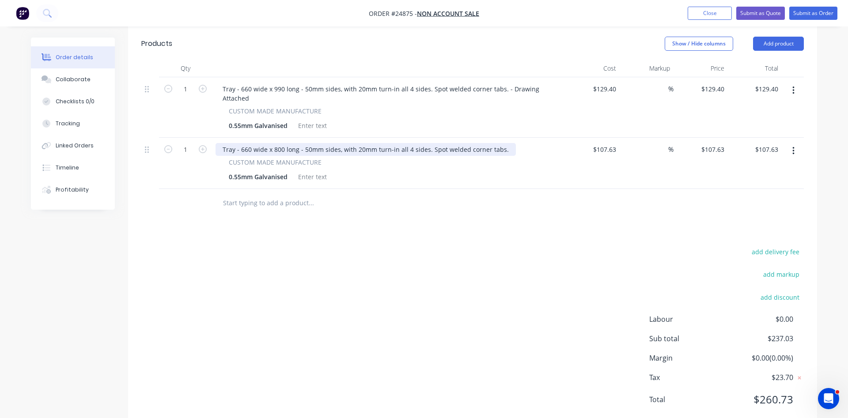
click at [503, 143] on div "Tray - 660 wide x 800 long - 50mm sides, with 20mm turn-in all 4 sides. Spot we…" at bounding box center [366, 149] width 300 height 13
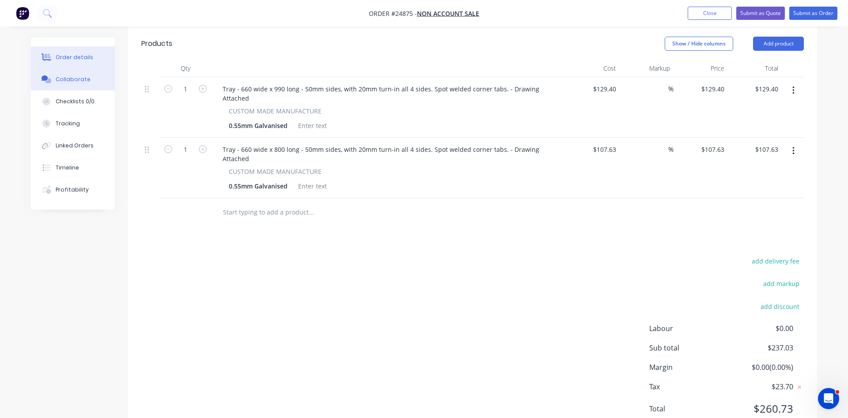
click at [77, 85] on button "Collaborate" at bounding box center [73, 79] width 84 height 22
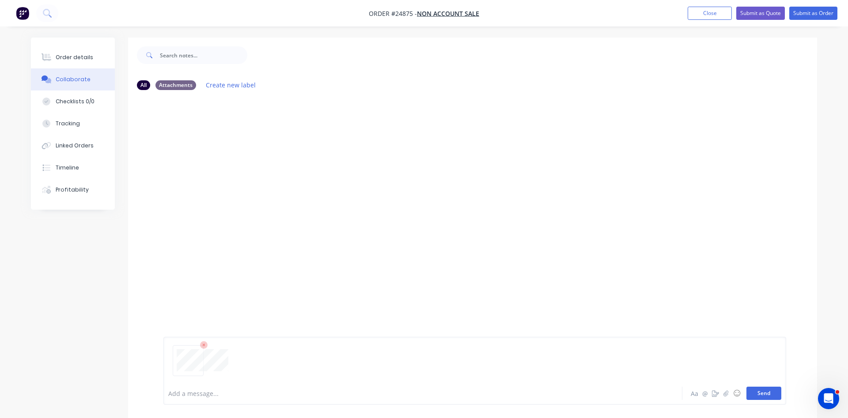
click at [760, 394] on button "Send" at bounding box center [764, 393] width 35 height 13
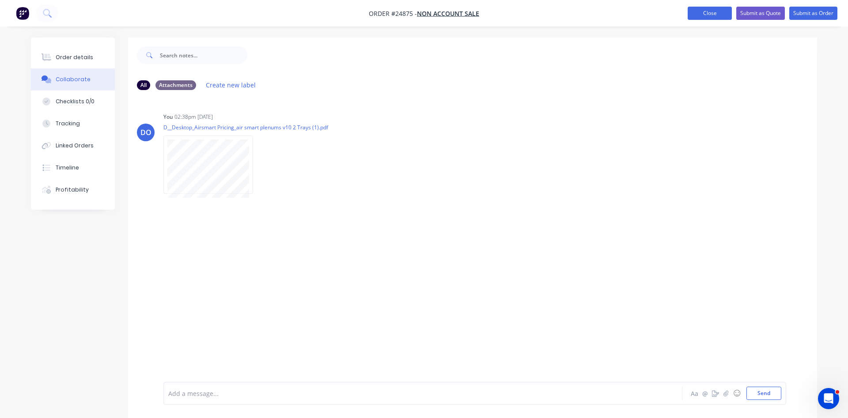
click at [702, 14] on button "Close" at bounding box center [710, 13] width 44 height 13
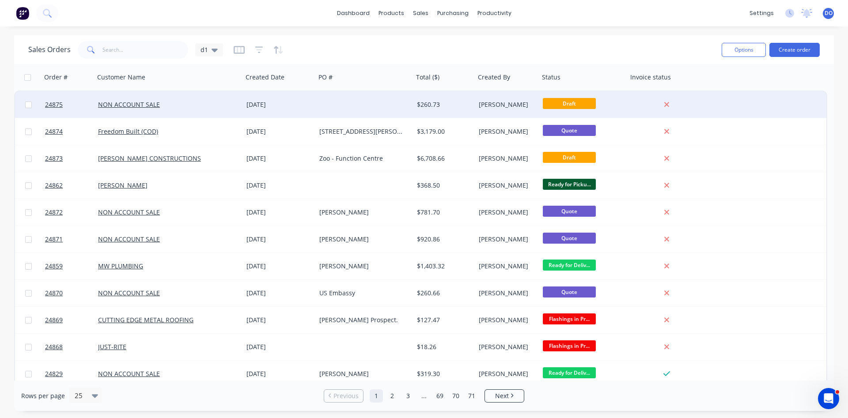
click at [336, 106] on div at bounding box center [365, 104] width 98 height 27
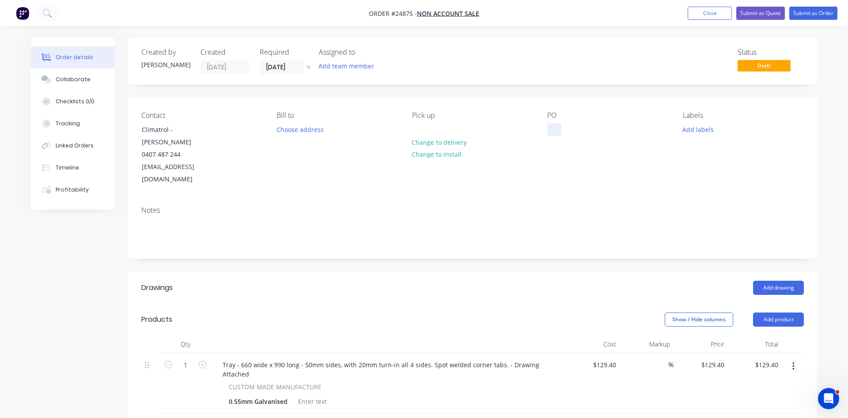
click at [553, 127] on div at bounding box center [554, 129] width 14 height 13
click at [762, 281] on button "Add drawing" at bounding box center [778, 288] width 51 height 14
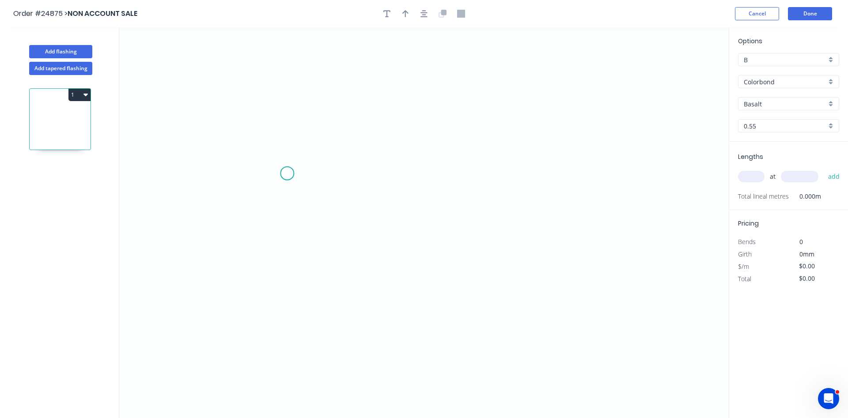
click at [287, 174] on icon "0" at bounding box center [424, 222] width 610 height 391
click at [494, 168] on icon "0" at bounding box center [424, 222] width 610 height 391
click at [492, 137] on icon "0 ?" at bounding box center [424, 222] width 610 height 391
click at [392, 185] on tspan "?" at bounding box center [390, 182] width 4 height 15
click at [762, 175] on input "text" at bounding box center [751, 176] width 27 height 11
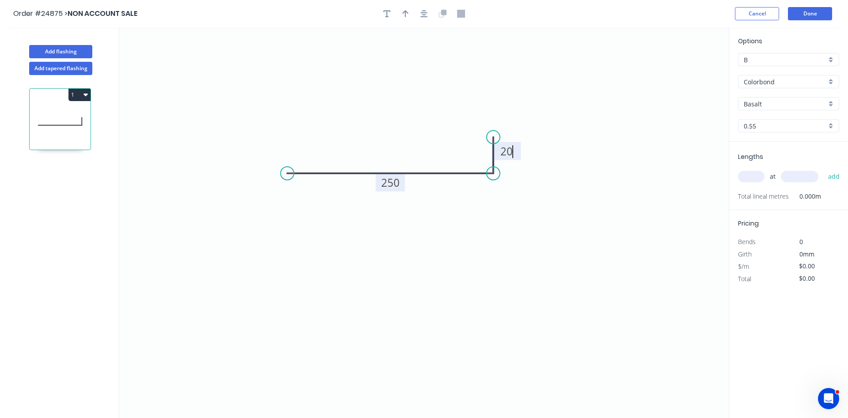
type input "$21.02"
type input "1"
type input "600"
click at [824, 169] on button "add" at bounding box center [834, 176] width 21 height 15
type input "$25.22"
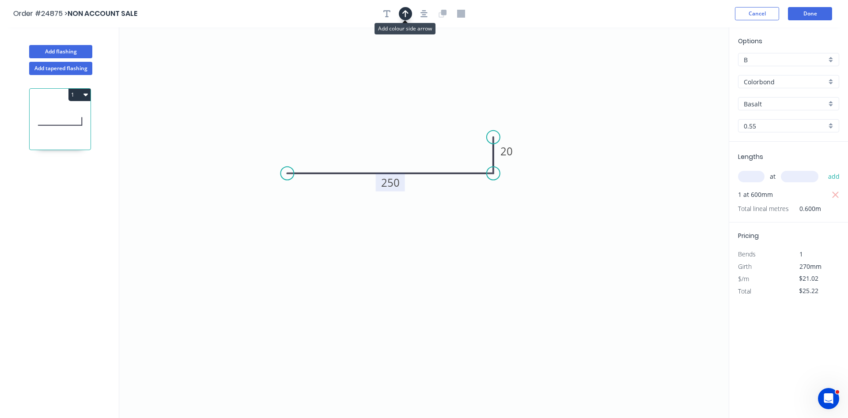
click at [405, 16] on icon "button" at bounding box center [406, 13] width 6 height 7
drag, startPoint x: 684, startPoint y: 70, endPoint x: 451, endPoint y: 160, distance: 250.3
click at [451, 160] on icon at bounding box center [446, 153] width 26 height 26
click at [832, 104] on div "Basalt" at bounding box center [788, 103] width 101 height 13
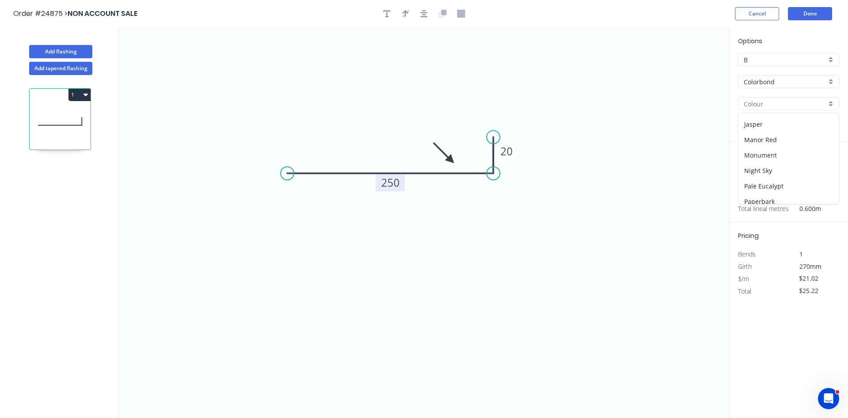
click at [797, 157] on div "Monument" at bounding box center [789, 155] width 100 height 15
type input "Monument"
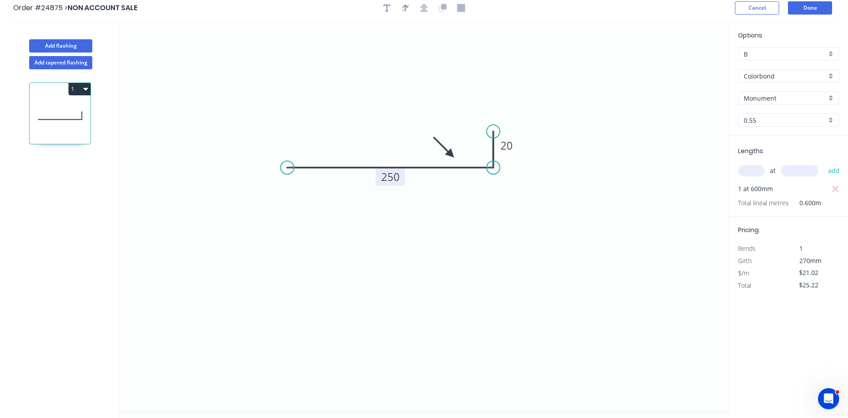
scroll to position [0, 0]
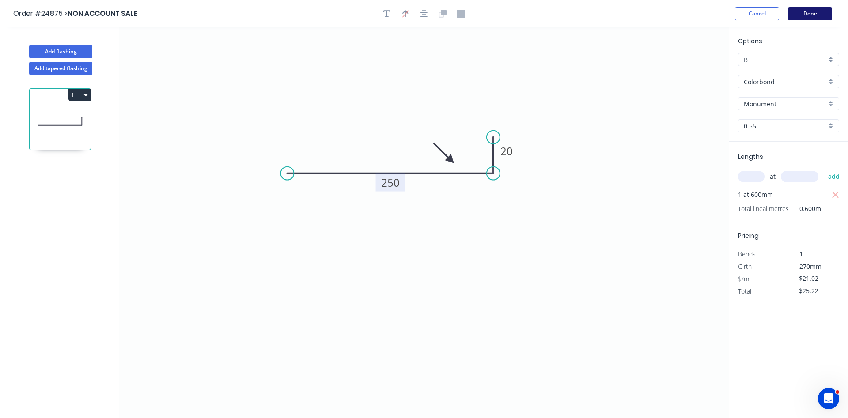
click at [810, 16] on button "Done" at bounding box center [810, 13] width 44 height 13
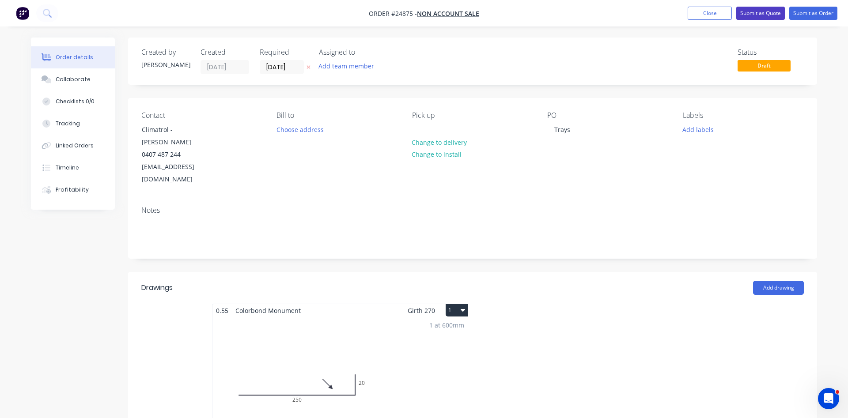
click at [753, 13] on button "Submit as Quote" at bounding box center [761, 13] width 49 height 13
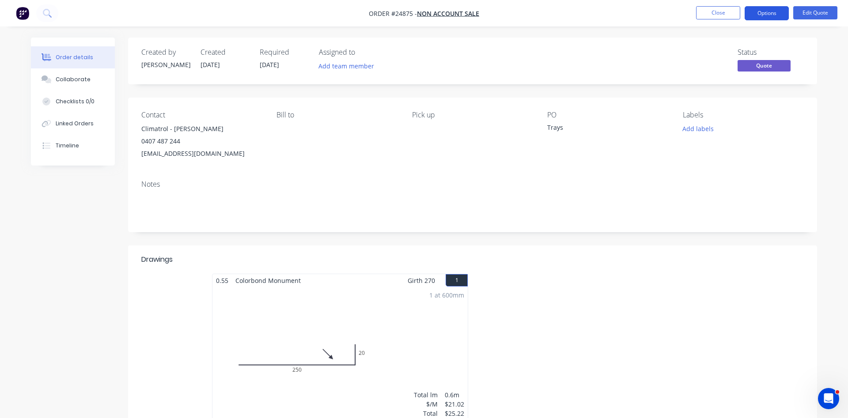
click at [763, 16] on button "Options" at bounding box center [767, 13] width 44 height 14
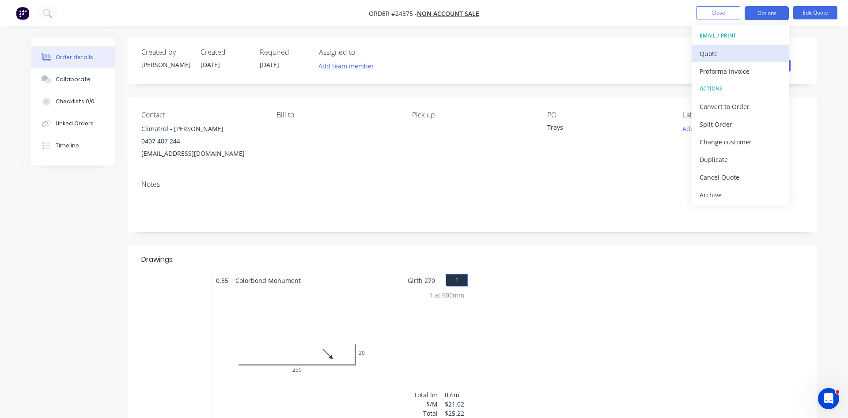
click at [725, 54] on div "Quote" at bounding box center [740, 53] width 81 height 13
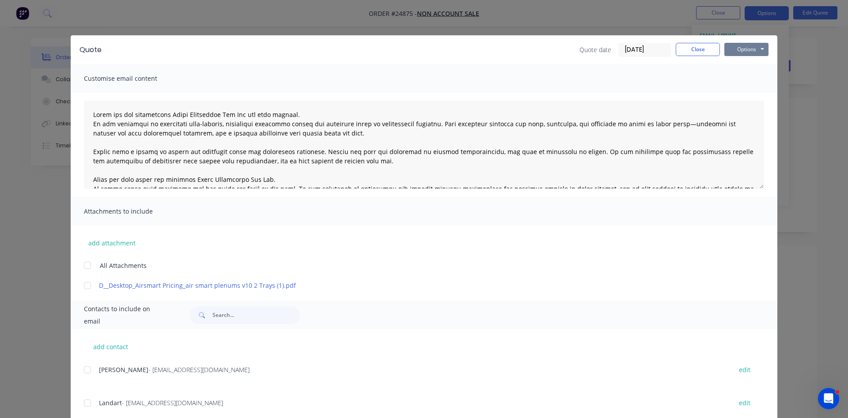
click at [741, 45] on button "Options" at bounding box center [747, 49] width 44 height 13
click at [748, 61] on button "Preview" at bounding box center [753, 65] width 57 height 15
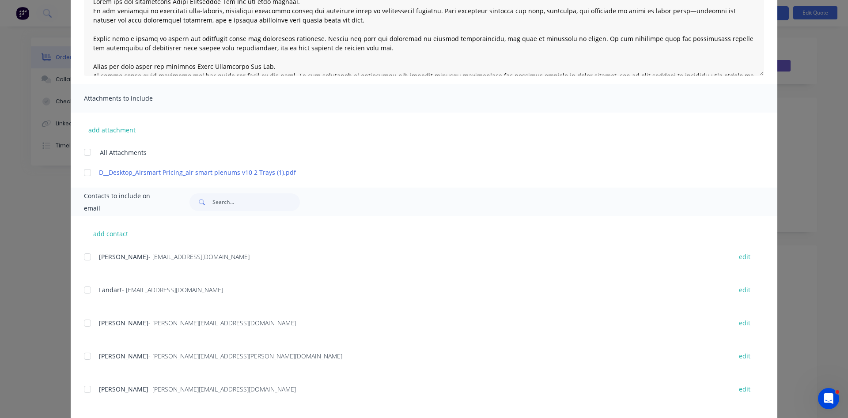
scroll to position [151, 0]
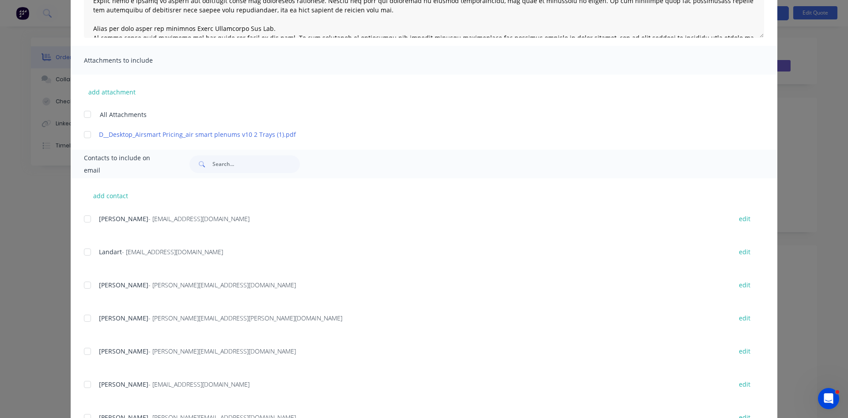
click at [86, 134] on div at bounding box center [88, 135] width 18 height 18
click at [259, 165] on input "text" at bounding box center [256, 165] width 87 height 18
type input "rusd"
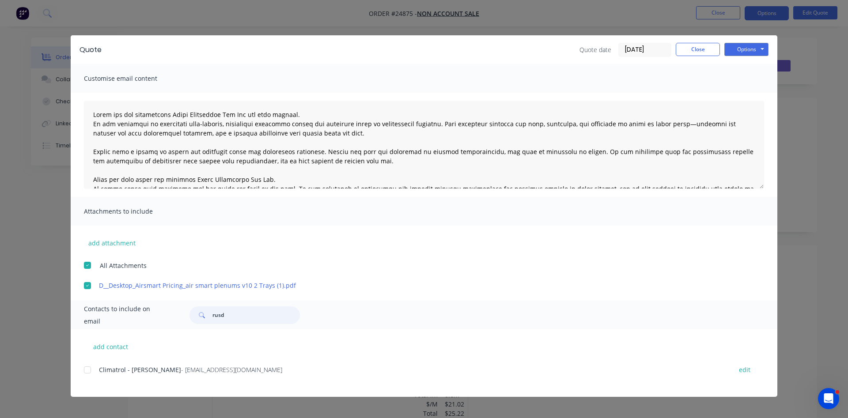
click at [87, 368] on div at bounding box center [88, 370] width 18 height 18
drag, startPoint x: 227, startPoint y: 315, endPoint x: 201, endPoint y: 318, distance: 25.3
click at [213, 318] on input "rusd" at bounding box center [256, 316] width 87 height 18
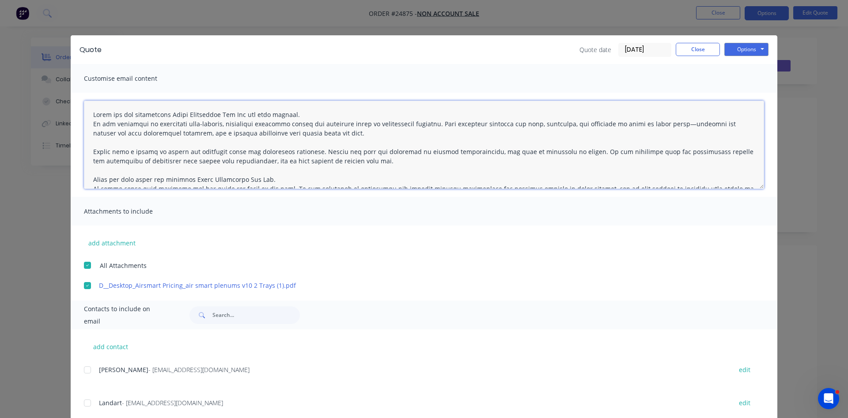
click at [289, 112] on textarea at bounding box center [424, 145] width 680 height 88
click at [112, 82] on span "Customise email content" at bounding box center [132, 78] width 97 height 12
click at [94, 114] on textarea at bounding box center [424, 145] width 680 height 88
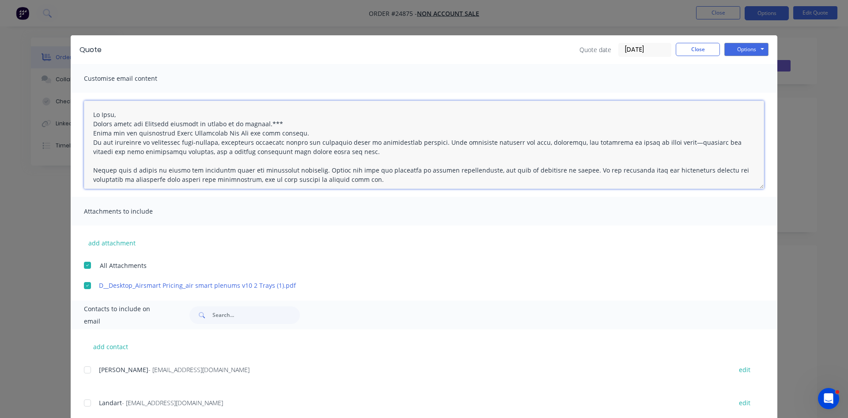
click at [93, 125] on textarea at bounding box center [424, 145] width 680 height 88
click at [745, 50] on button "Options" at bounding box center [747, 49] width 44 height 13
click at [754, 92] on button "Email" at bounding box center [753, 94] width 57 height 15
type textarea "Thank you for considering Arkus Industries Pty Ltd for your project. We are com…"
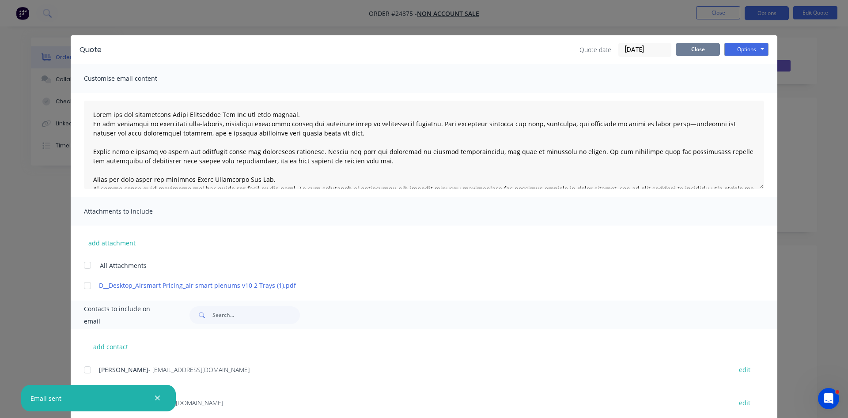
click at [694, 49] on button "Close" at bounding box center [698, 49] width 44 height 13
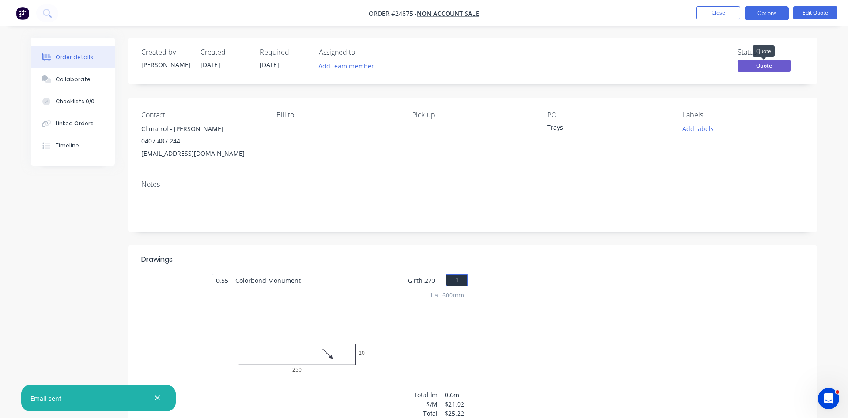
click at [769, 65] on span "Quote" at bounding box center [764, 65] width 53 height 11
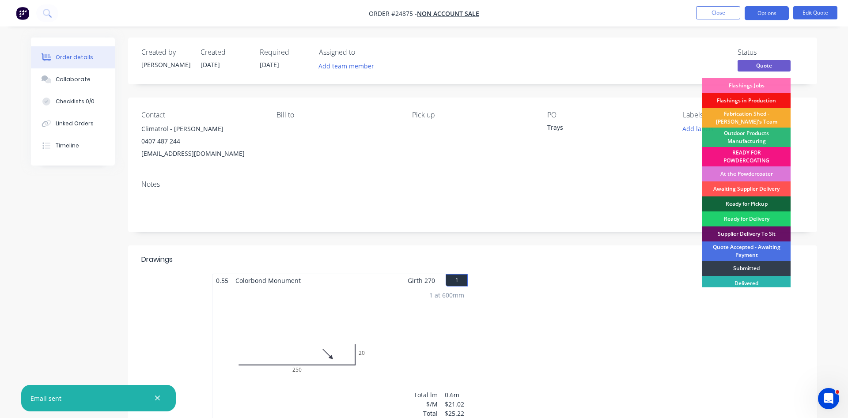
click at [756, 116] on div "Fabrication Shed - Gary's Team" at bounding box center [747, 117] width 88 height 19
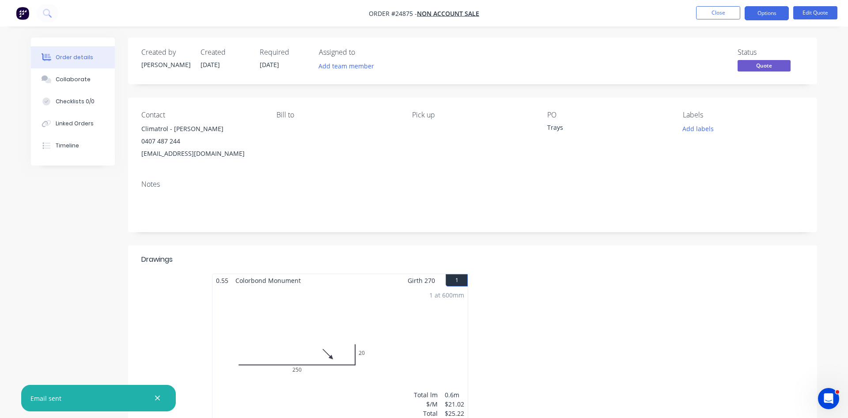
click at [758, 67] on span "Quote" at bounding box center [764, 65] width 53 height 11
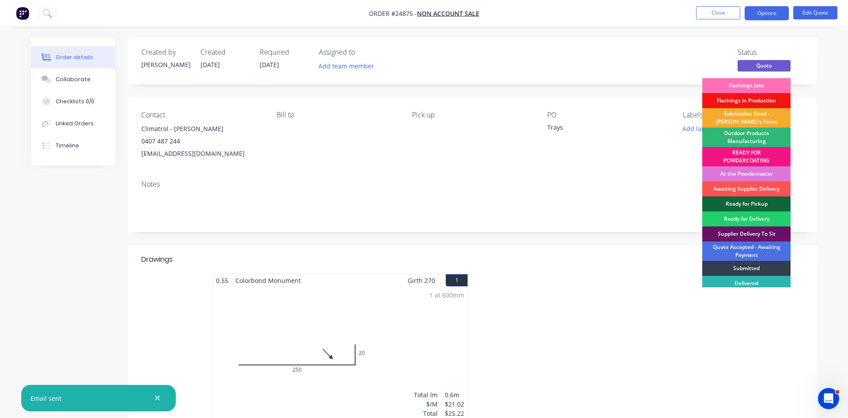
click at [757, 116] on div "Fabrication Shed - Gary's Team" at bounding box center [747, 117] width 88 height 19
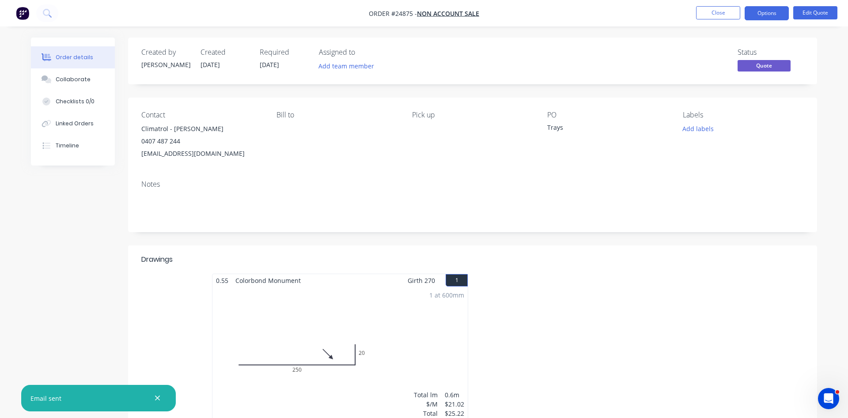
click at [766, 23] on nav "Order #24875 - NON ACCOUNT SALE Close Options Edit Quote" at bounding box center [424, 13] width 848 height 27
click at [770, 12] on button "Options" at bounding box center [767, 13] width 44 height 14
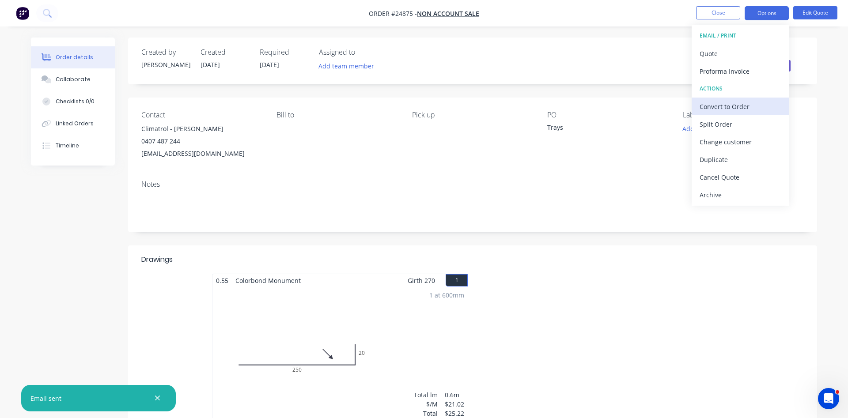
click at [735, 105] on div "Convert to Order" at bounding box center [740, 106] width 81 height 13
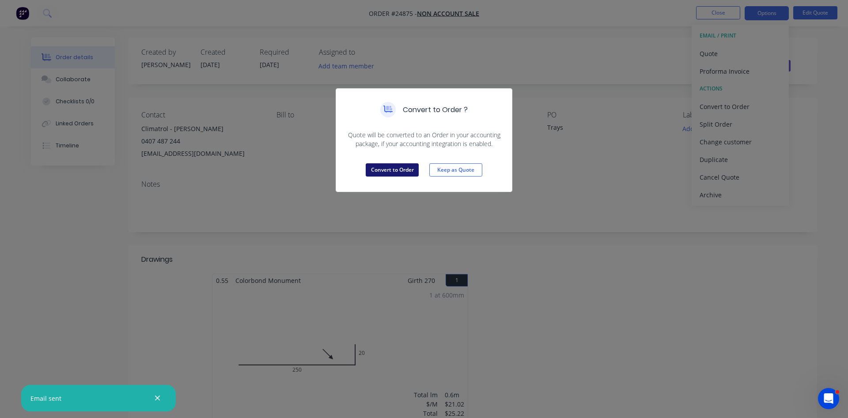
click at [405, 170] on button "Convert to Order" at bounding box center [392, 169] width 53 height 13
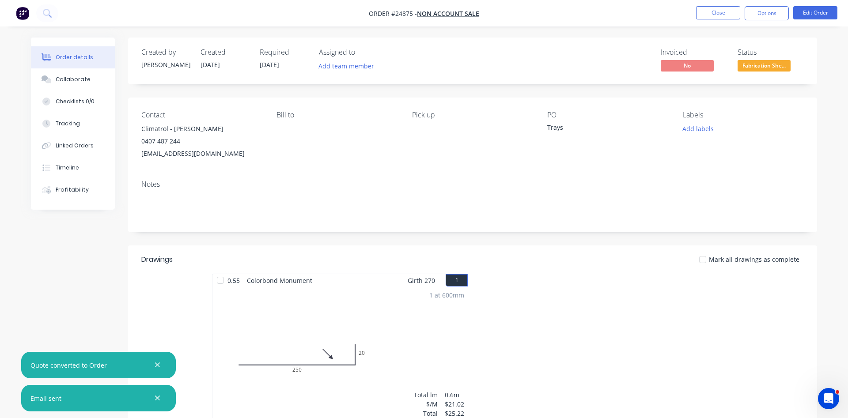
click at [158, 367] on icon "button" at bounding box center [158, 365] width 6 height 8
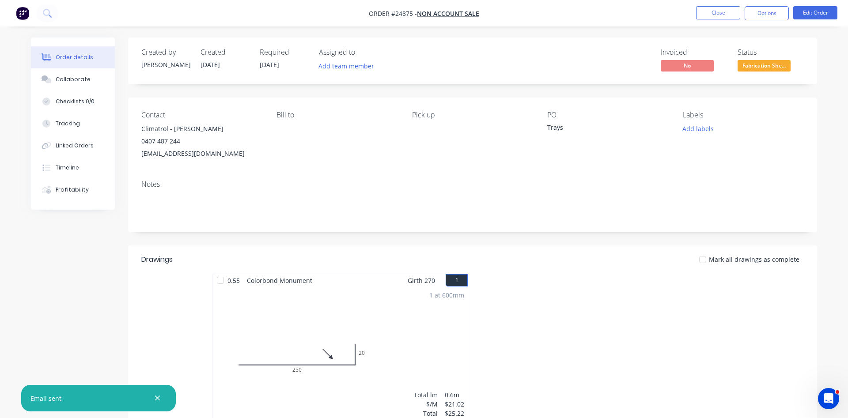
click at [158, 400] on icon "button" at bounding box center [158, 399] width 6 height 8
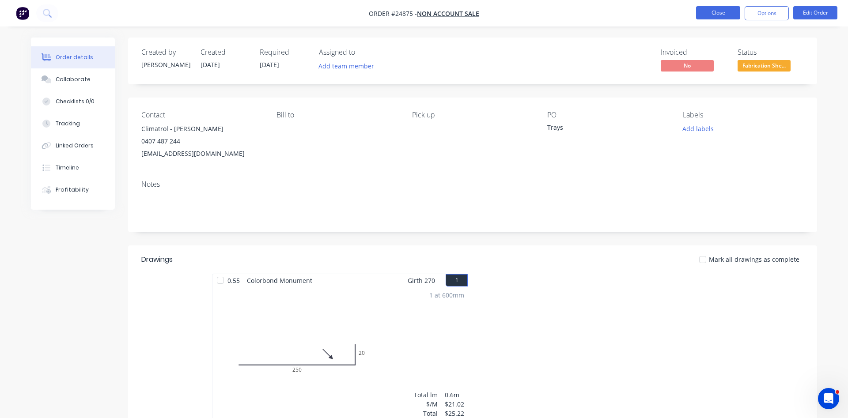
click at [727, 12] on button "Close" at bounding box center [718, 12] width 44 height 13
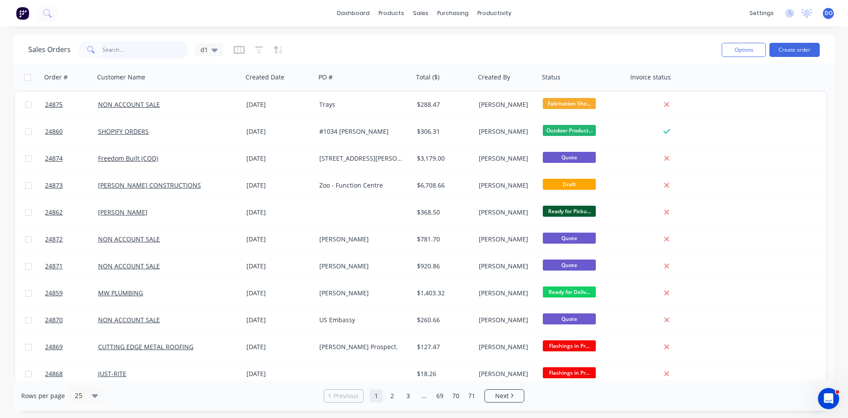
click at [133, 52] on input "text" at bounding box center [146, 50] width 86 height 18
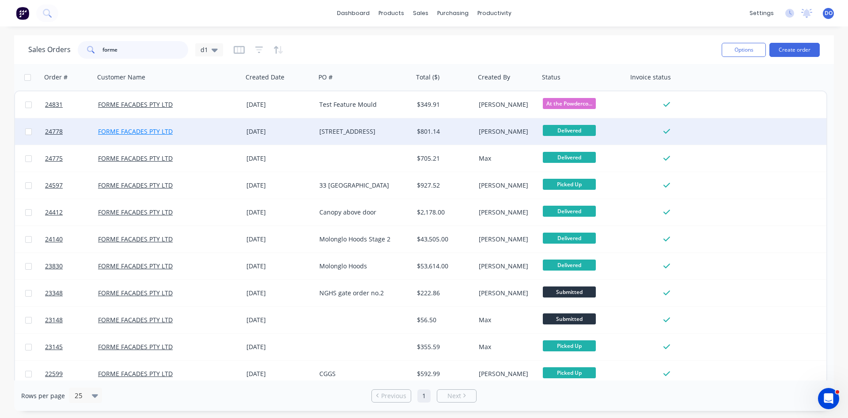
type input "forme"
click at [160, 131] on link "FORME FACADES PTY LTD" at bounding box center [135, 131] width 75 height 8
click at [55, 131] on span "24778" at bounding box center [54, 131] width 18 height 9
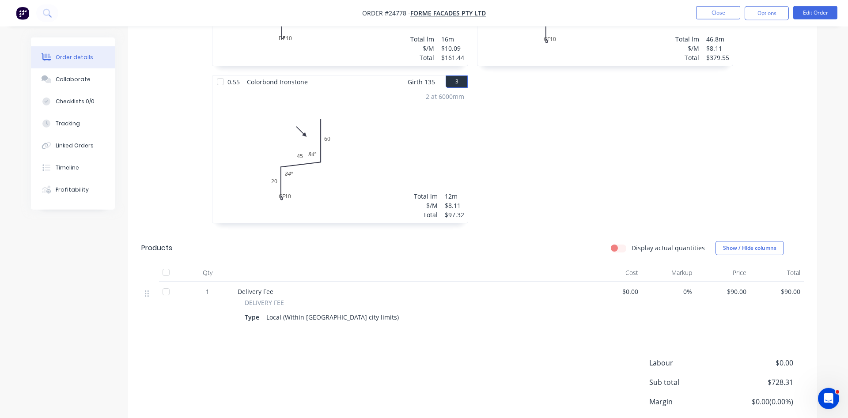
scroll to position [406, 0]
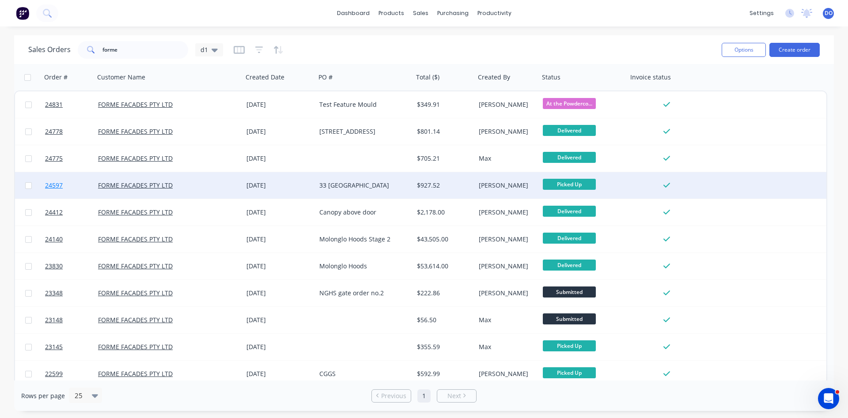
click at [53, 185] on span "24597" at bounding box center [54, 185] width 18 height 9
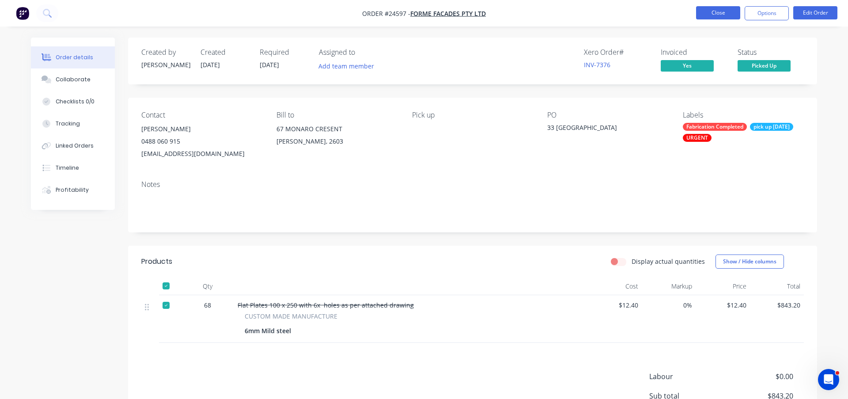
click at [712, 30] on div "Order #24597 - FORME FACADES PTY LTD Close Options Edit Order Order details Col…" at bounding box center [424, 250] width 848 height 500
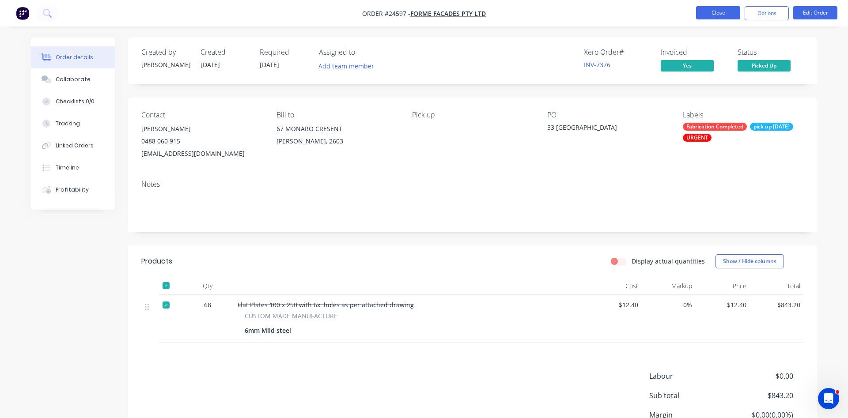
click at [719, 16] on button "Close" at bounding box center [718, 12] width 44 height 13
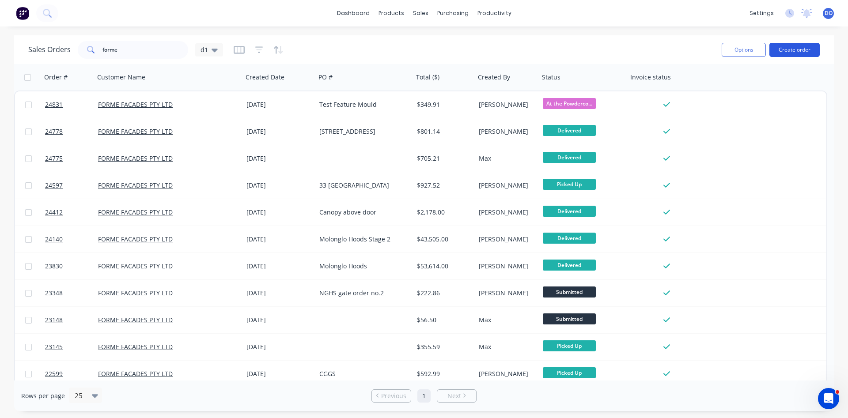
click at [800, 51] on button "Create order" at bounding box center [795, 50] width 50 height 14
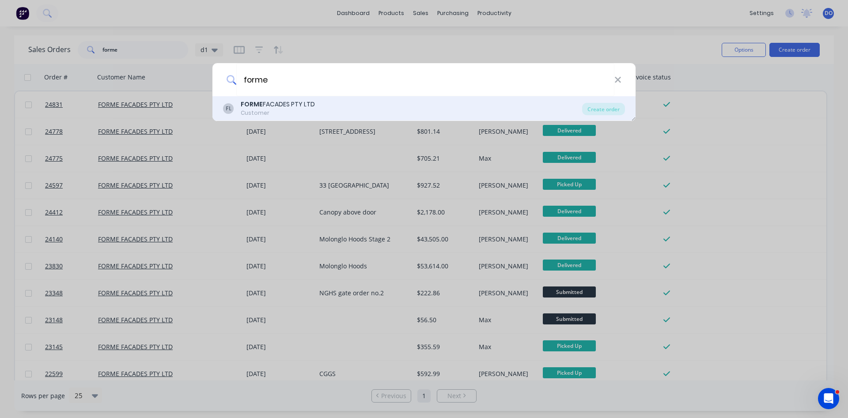
type input "forme"
click at [276, 104] on div "FORME FACADES PTY LTD" at bounding box center [278, 104] width 74 height 9
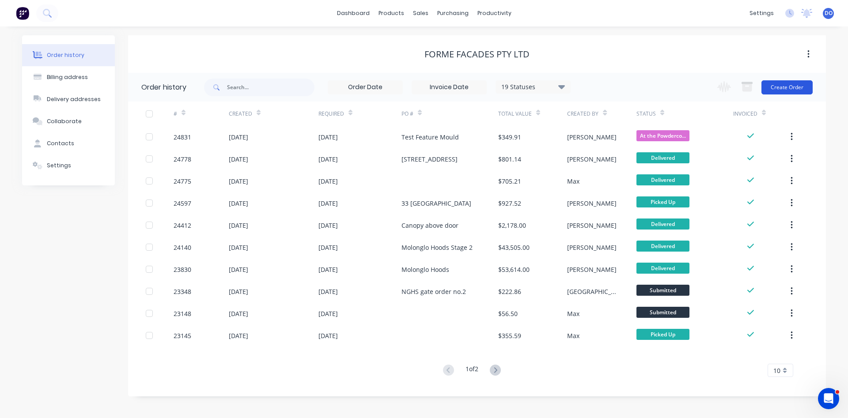
click at [798, 86] on button "Create Order" at bounding box center [787, 87] width 51 height 14
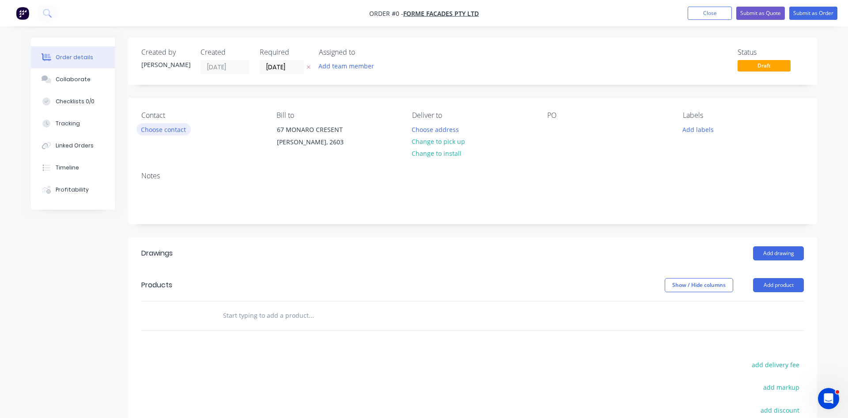
click at [161, 133] on button "Choose contact" at bounding box center [164, 129] width 54 height 12
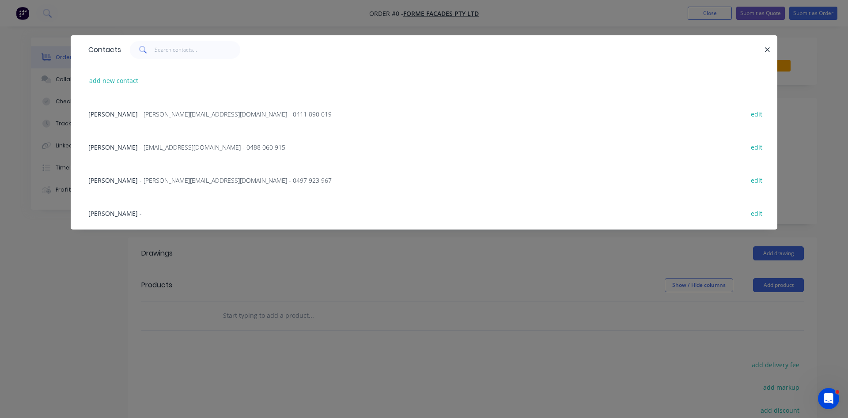
click at [129, 143] on span "JAMES BRYANT" at bounding box center [112, 147] width 49 height 8
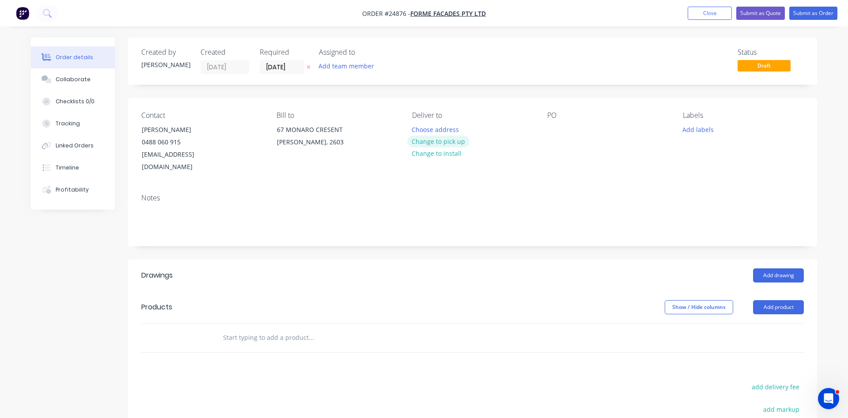
click at [444, 145] on button "Change to pick up" at bounding box center [438, 142] width 63 height 12
drag, startPoint x: 550, startPoint y: 126, endPoint x: 558, endPoint y: 127, distance: 8.4
click at [551, 126] on div at bounding box center [554, 129] width 14 height 13
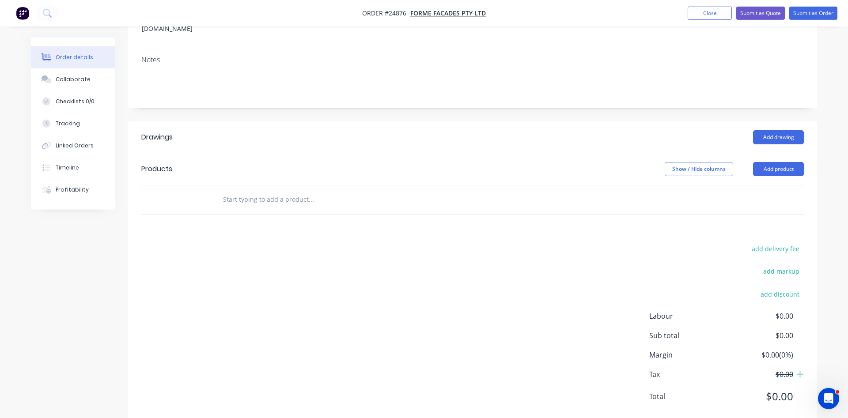
scroll to position [148, 0]
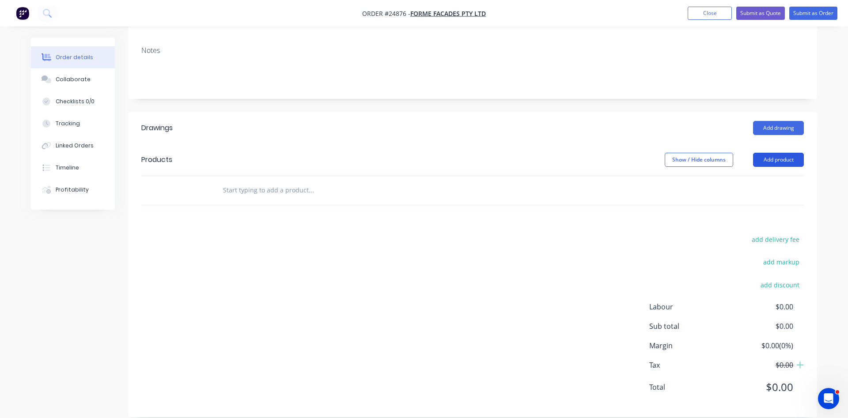
click at [775, 153] on button "Add product" at bounding box center [778, 160] width 51 height 14
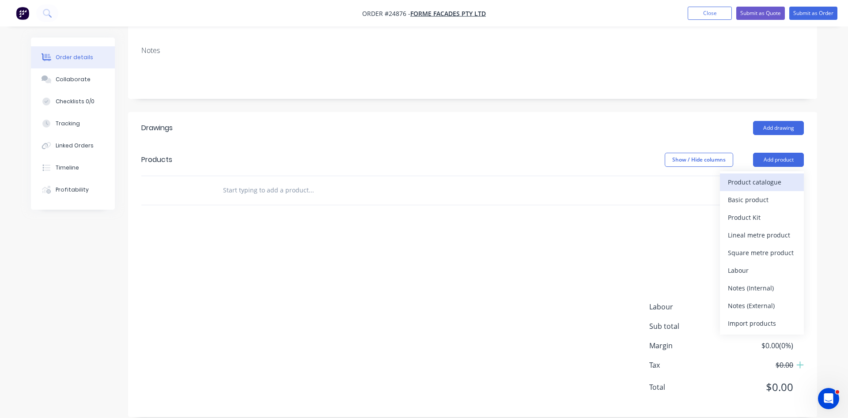
click at [759, 174] on button "Product catalogue" at bounding box center [762, 183] width 84 height 18
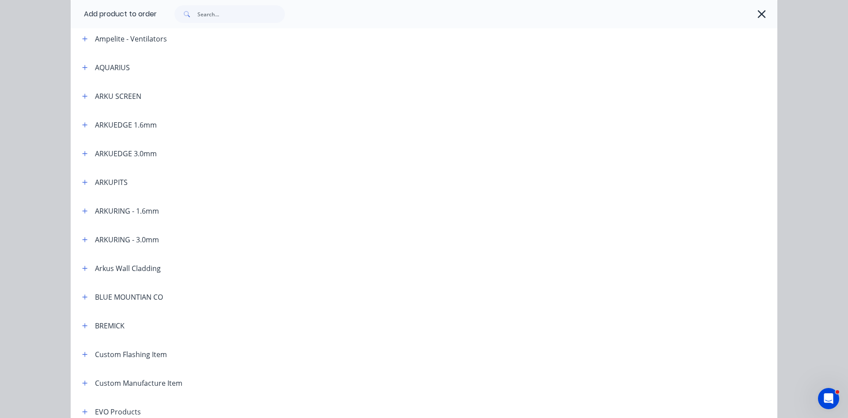
scroll to position [252, 0]
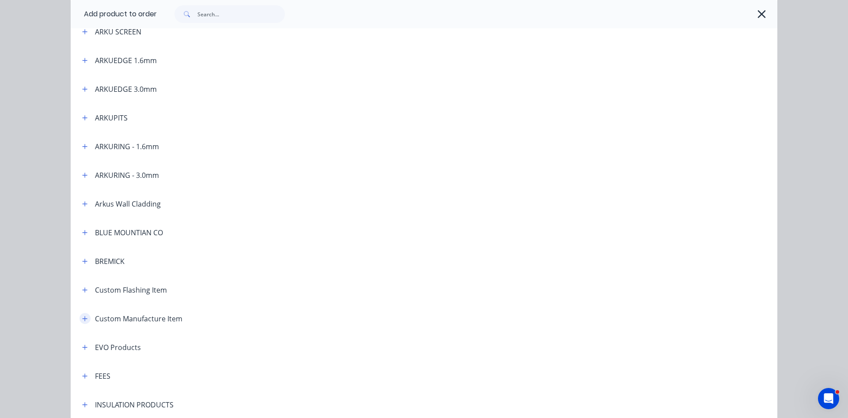
click at [87, 317] on icon "button" at bounding box center [84, 319] width 5 height 6
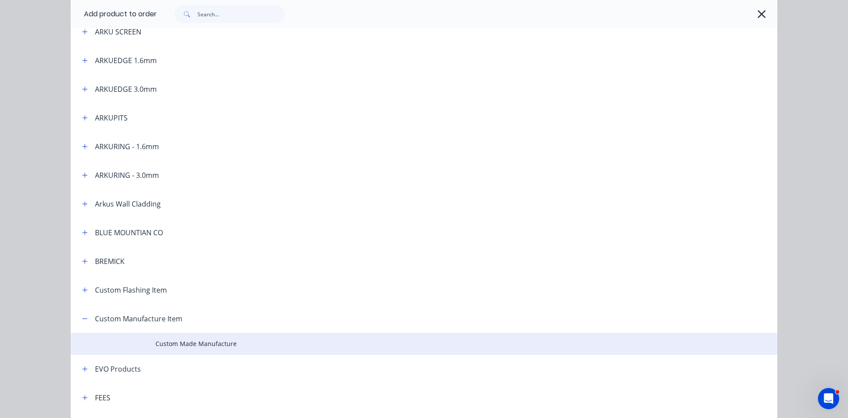
click at [173, 342] on span "Custom Made Manufacture" at bounding box center [405, 343] width 498 height 9
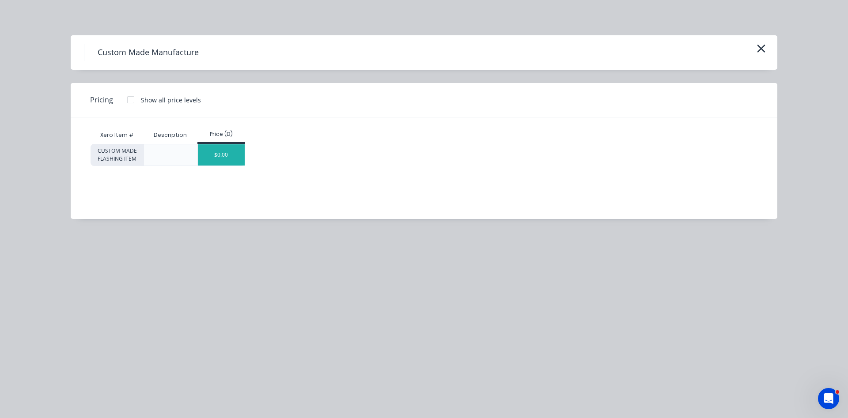
click at [240, 151] on div "$0.00" at bounding box center [221, 154] width 47 height 21
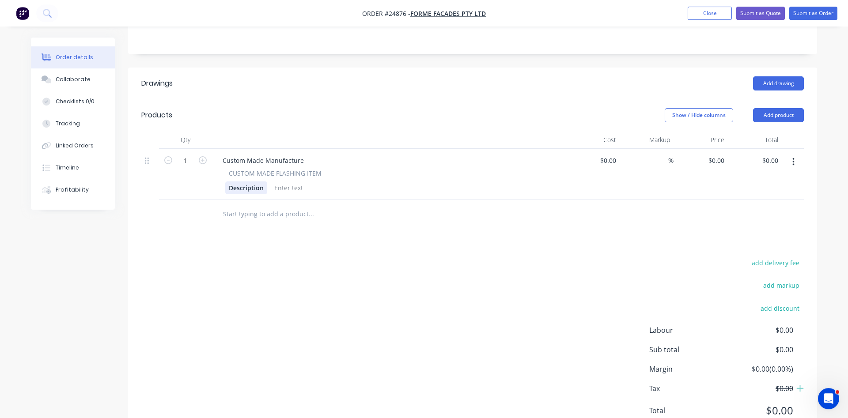
scroll to position [193, 0]
click at [245, 181] on div "Description" at bounding box center [246, 187] width 42 height 13
drag, startPoint x: 263, startPoint y: 177, endPoint x: 204, endPoint y: 177, distance: 59.2
click at [225, 181] on div "Description" at bounding box center [246, 187] width 42 height 13
click at [201, 156] on icon "button" at bounding box center [203, 160] width 8 height 8
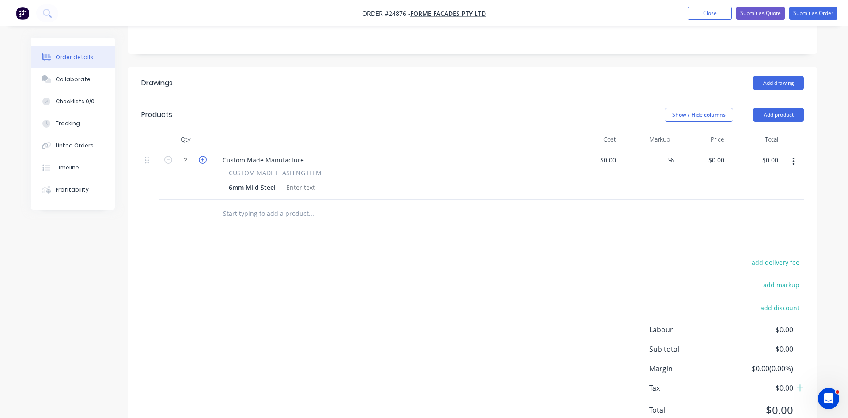
click at [201, 156] on icon "button" at bounding box center [203, 160] width 8 height 8
type input "3"
drag, startPoint x: 222, startPoint y: 147, endPoint x: 315, endPoint y: 146, distance: 93.2
click at [311, 154] on div "Custom Made Manufacture" at bounding box center [263, 160] width 95 height 13
drag, startPoint x: 618, startPoint y: 145, endPoint x: 600, endPoint y: 149, distance: 18.0
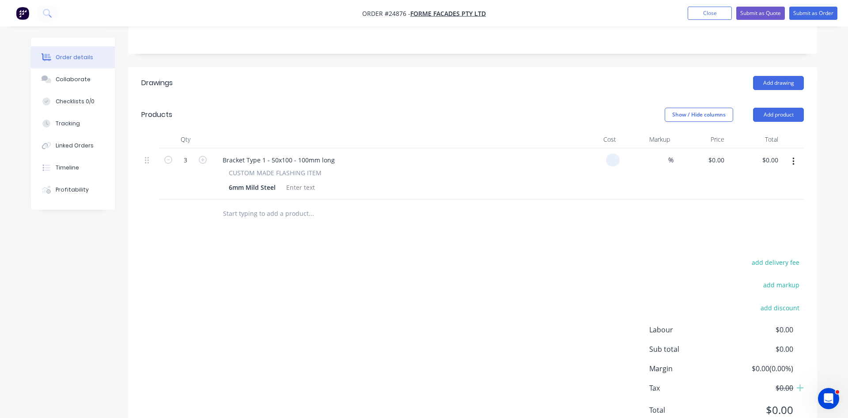
click at [600, 149] on div at bounding box center [593, 173] width 54 height 51
type input "$11.64"
type input "$34.92"
click at [791, 154] on button "button" at bounding box center [793, 162] width 21 height 16
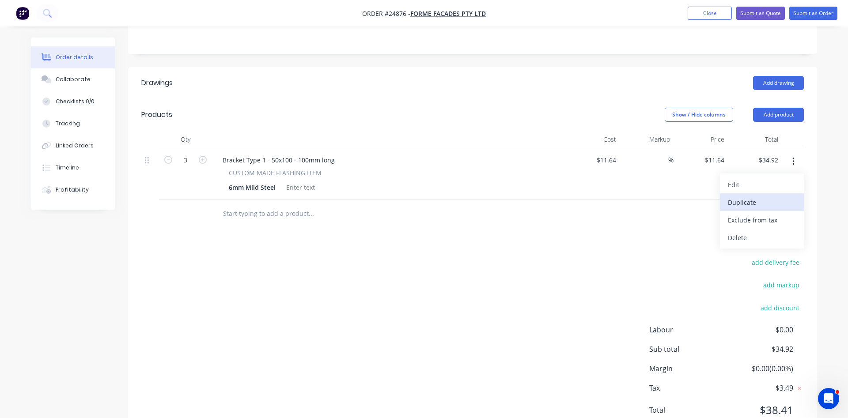
click at [762, 196] on div "Duplicate" at bounding box center [762, 202] width 68 height 13
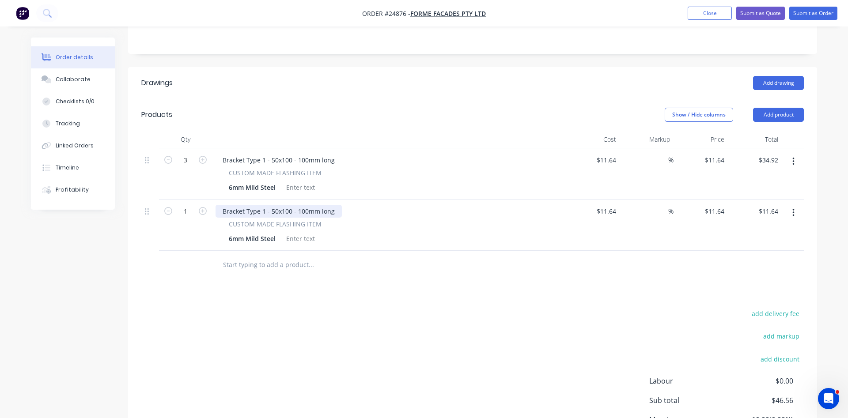
click at [263, 205] on div "Bracket Type 1 - 50x100 - 100mm long" at bounding box center [279, 211] width 126 height 13
click at [278, 205] on div "Bracket Type 2 - 50x100 - 100mm long" at bounding box center [279, 211] width 126 height 13
click at [201, 207] on icon "button" at bounding box center [203, 211] width 8 height 8
type input "2"
type input "$23.28"
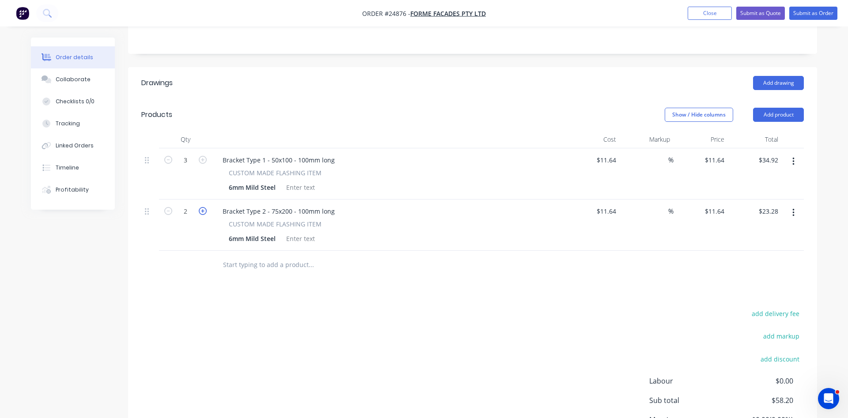
click at [201, 207] on icon "button" at bounding box center [203, 211] width 8 height 8
type input "3"
type input "$34.92"
click at [617, 205] on input "11.64" at bounding box center [610, 211] width 20 height 13
type input "$17.64"
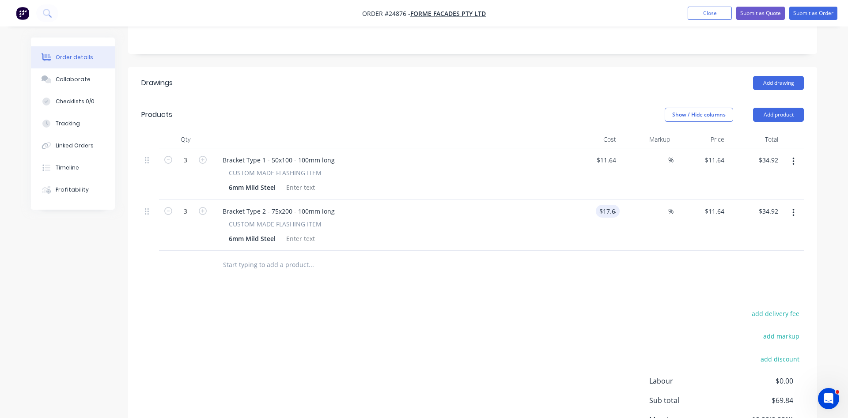
type input "$17.64"
type input "$52.92"
click at [794, 209] on icon "button" at bounding box center [794, 213] width 2 height 8
click at [743, 247] on div "Duplicate" at bounding box center [762, 253] width 68 height 13
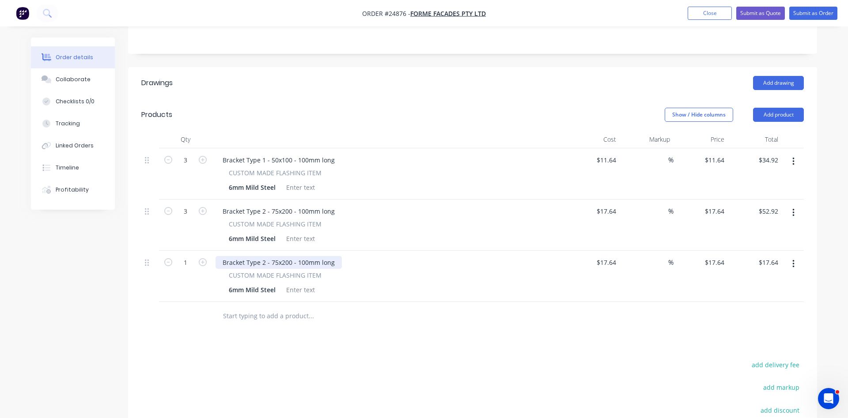
click at [263, 256] on div "Bracket Type 2 - 75x200 - 100mm long" at bounding box center [279, 262] width 126 height 13
click at [201, 258] on icon "button" at bounding box center [203, 262] width 8 height 8
type input "2"
type input "$35.28"
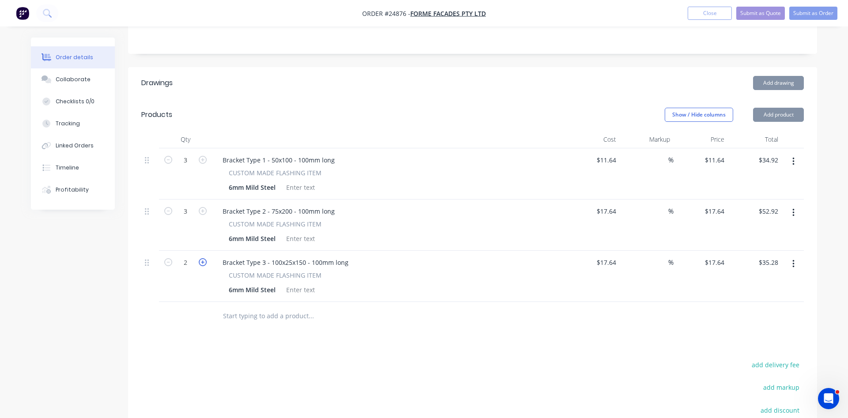
click at [201, 258] on icon "button" at bounding box center [203, 262] width 8 height 8
type input "3"
type input "$52.92"
click at [201, 258] on icon "button" at bounding box center [203, 262] width 8 height 8
type input "4"
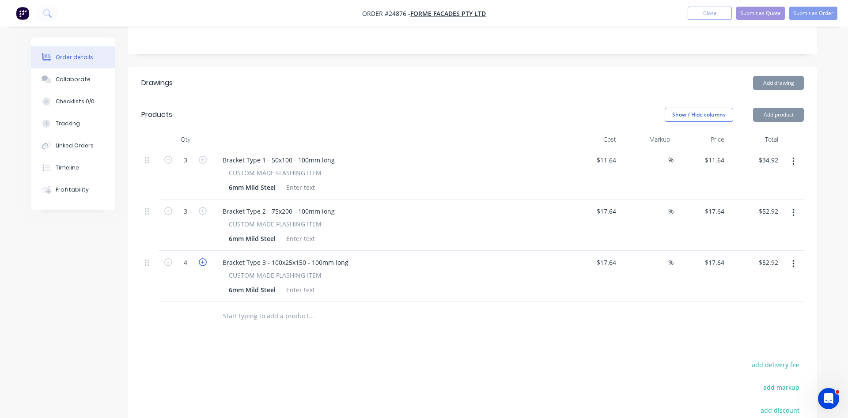
type input "$70.56"
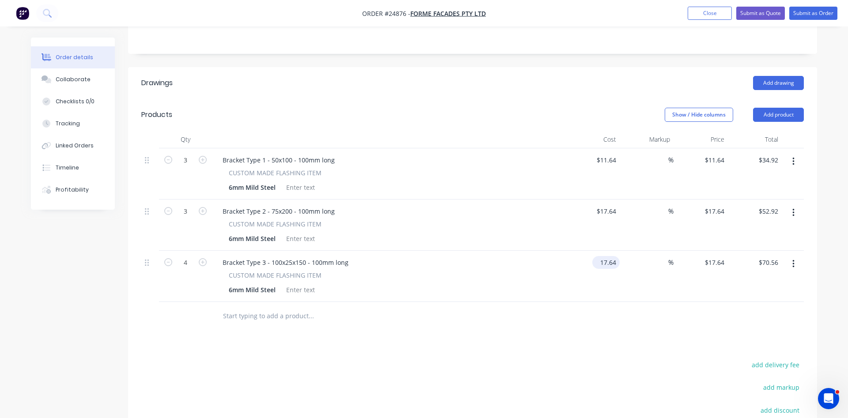
click at [606, 256] on input "17.64" at bounding box center [608, 262] width 24 height 13
type input "$21.64"
type input "$86.56"
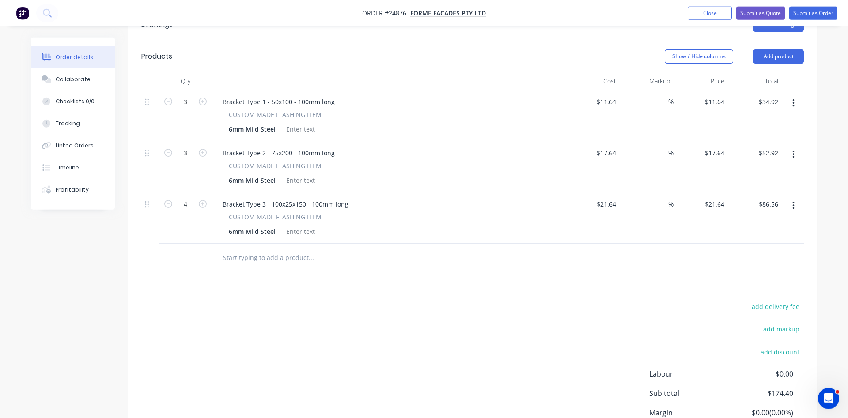
scroll to position [183, 0]
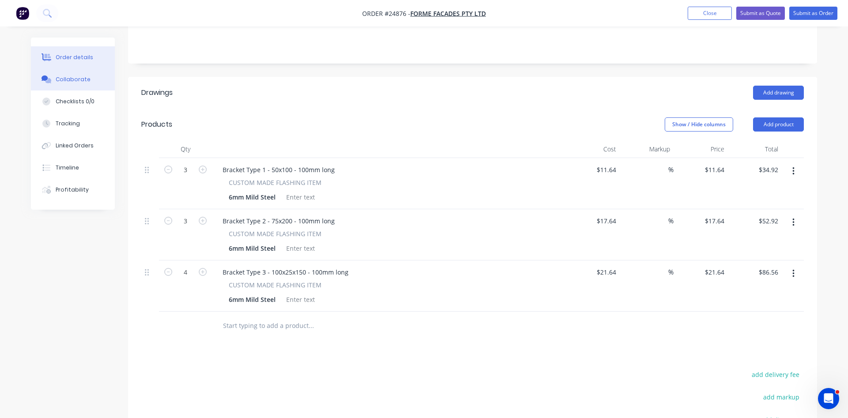
click at [67, 77] on div "Collaborate" at bounding box center [73, 80] width 35 height 8
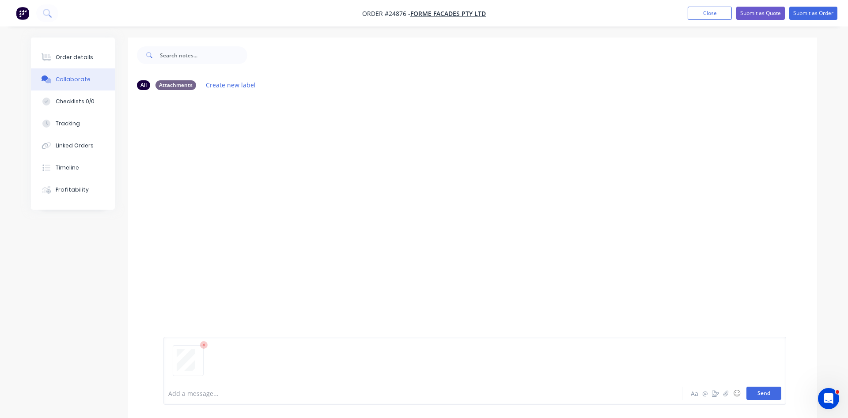
click at [763, 395] on button "Send" at bounding box center [764, 393] width 35 height 13
click at [76, 56] on div "Order details" at bounding box center [75, 57] width 38 height 8
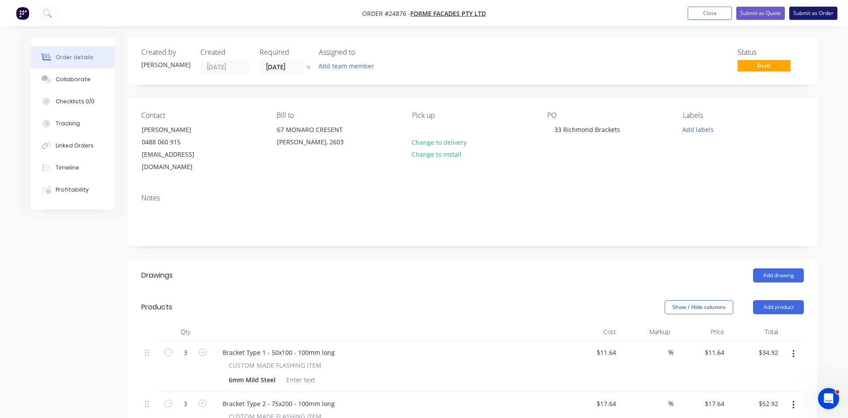
click at [821, 16] on button "Submit as Order" at bounding box center [814, 13] width 48 height 13
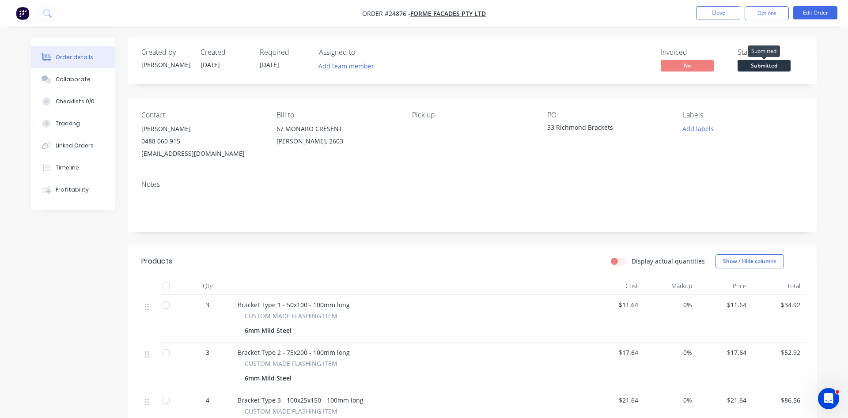
click at [766, 67] on span "Submitted" at bounding box center [764, 65] width 53 height 11
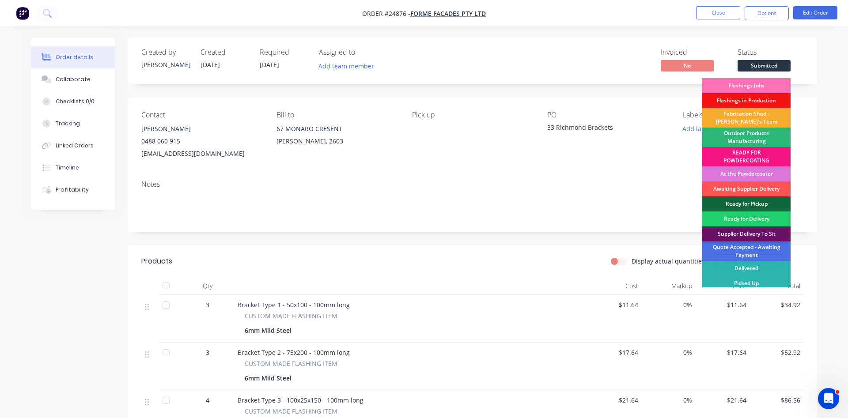
click at [744, 115] on div "Fabrication Shed - Gary's Team" at bounding box center [747, 117] width 88 height 19
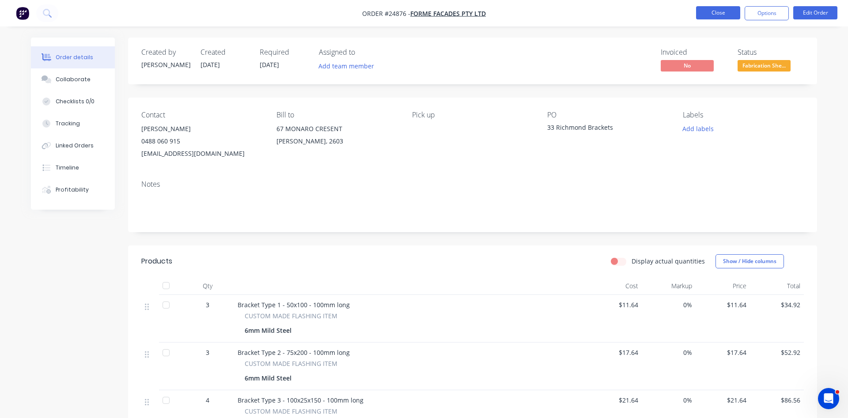
click at [731, 8] on button "Close" at bounding box center [718, 12] width 44 height 13
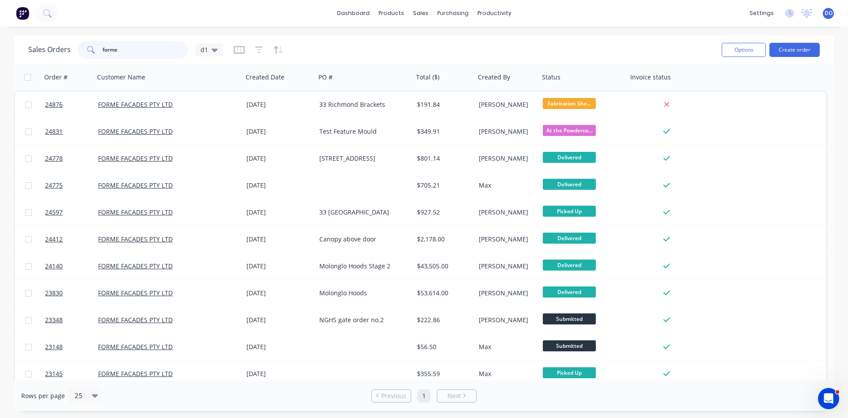
drag, startPoint x: 145, startPoint y: 53, endPoint x: 68, endPoint y: 50, distance: 76.9
click at [103, 50] on input "forme" at bounding box center [146, 50] width 86 height 18
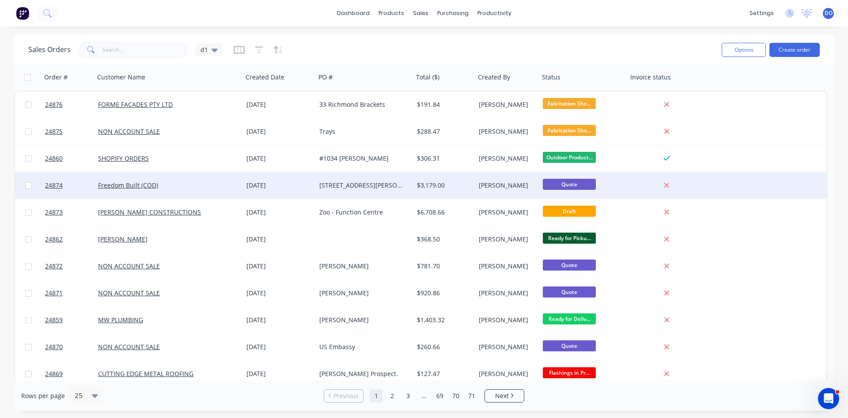
scroll to position [50, 0]
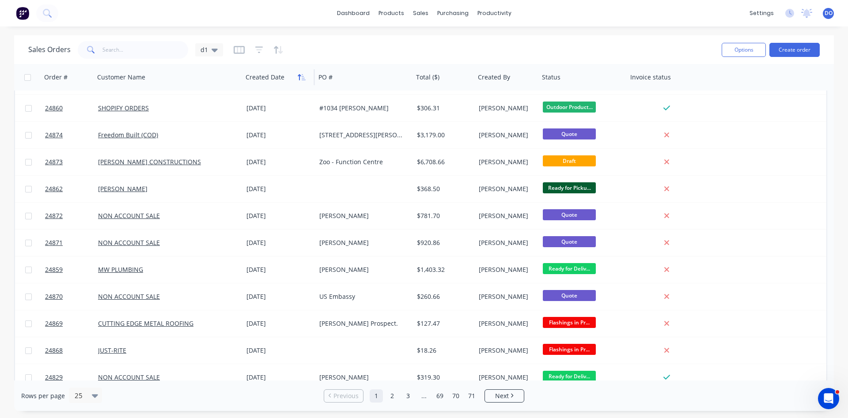
click at [299, 77] on icon "button" at bounding box center [299, 77] width 3 height 6
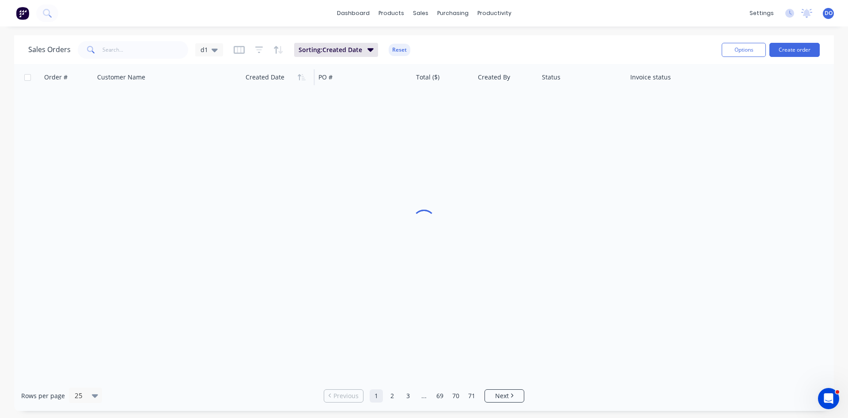
scroll to position [0, 0]
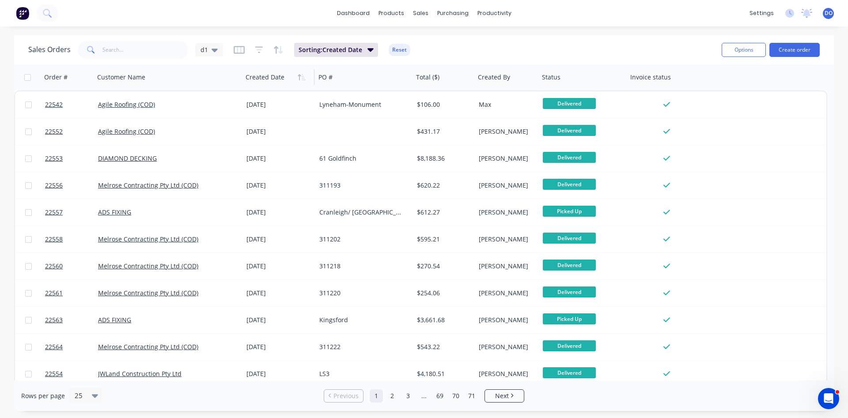
click at [299, 77] on icon "button" at bounding box center [299, 77] width 3 height 6
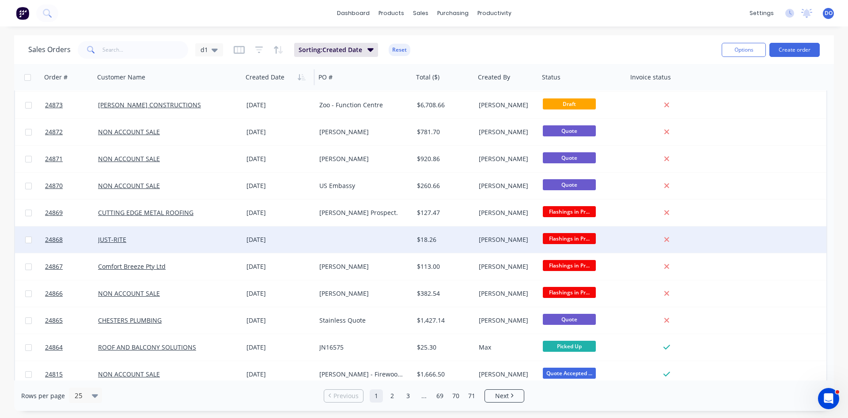
scroll to position [101, 0]
